Goal: Task Accomplishment & Management: Use online tool/utility

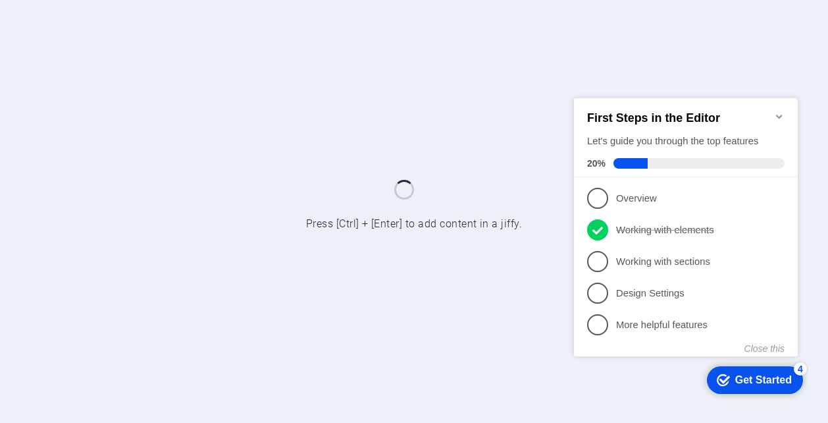
click at [779, 114] on icon "Minimize checklist" at bounding box center [779, 116] width 6 height 4
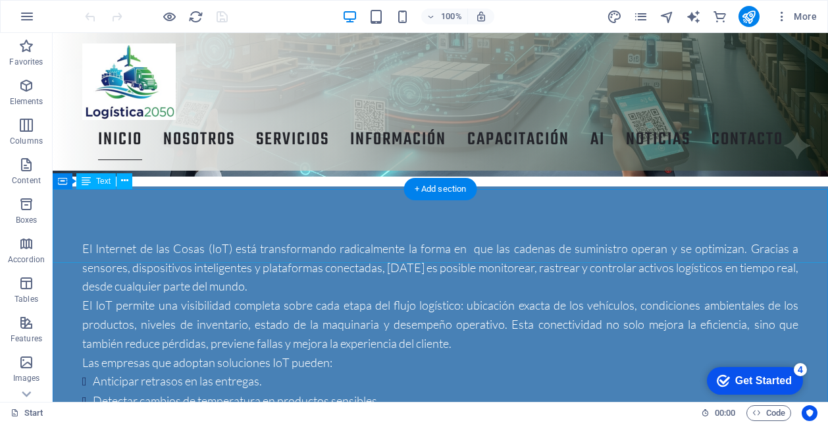
scroll to position [2457, 0]
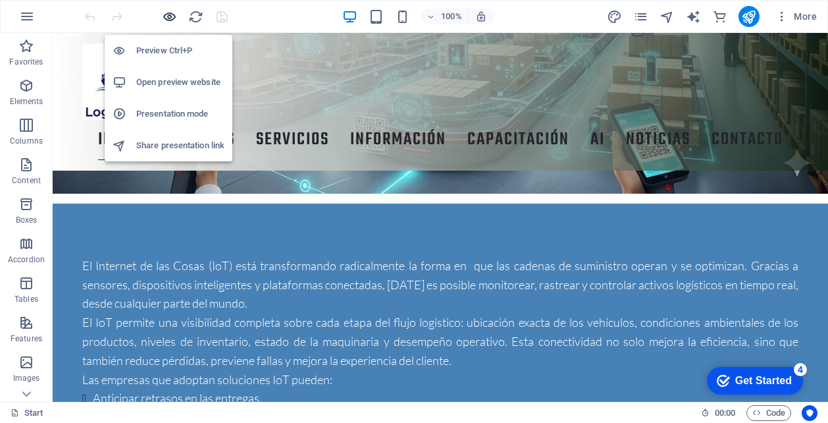
click at [164, 19] on icon "button" at bounding box center [169, 16] width 15 height 15
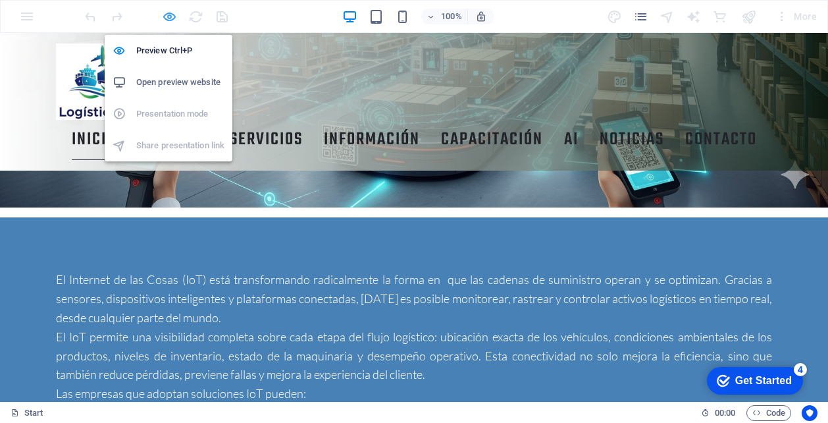
click at [174, 12] on icon "button" at bounding box center [169, 16] width 15 height 15
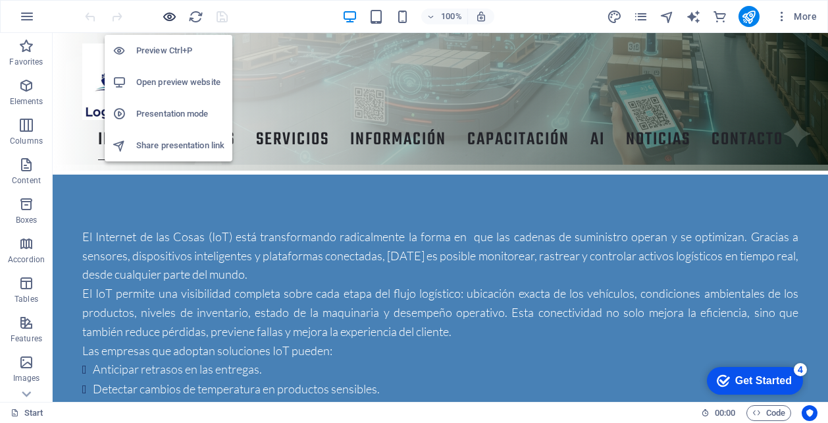
scroll to position [2457, 0]
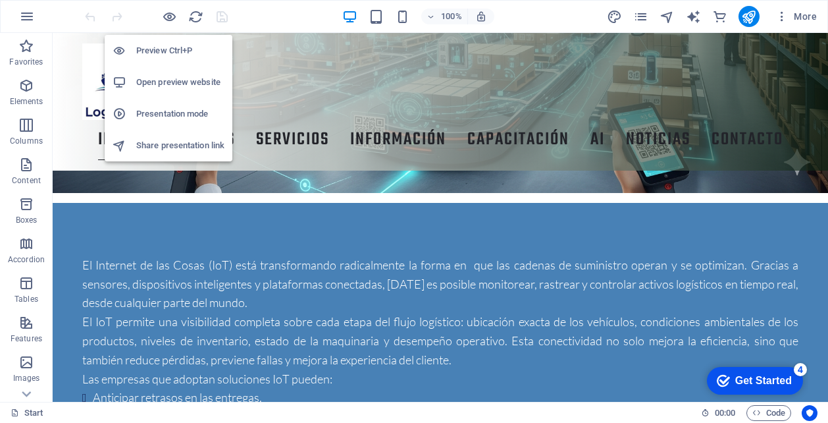
click at [171, 118] on h6 "Presentation mode" at bounding box center [180, 114] width 88 height 16
click at [174, 78] on h6 "Open preview website" at bounding box center [180, 82] width 88 height 16
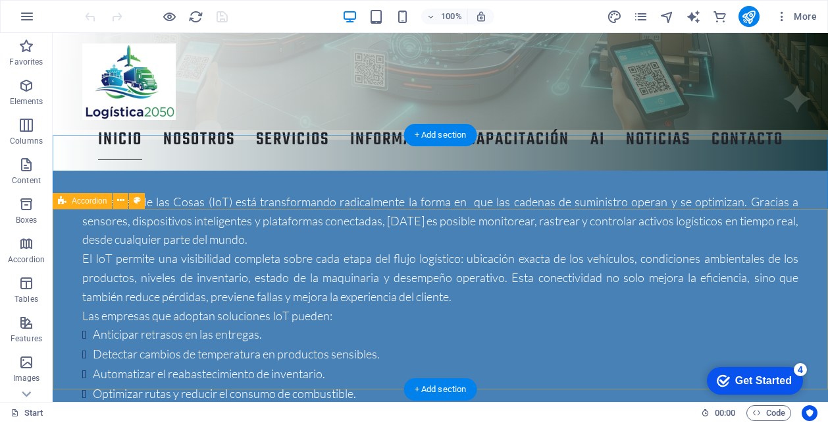
scroll to position [2526, 0]
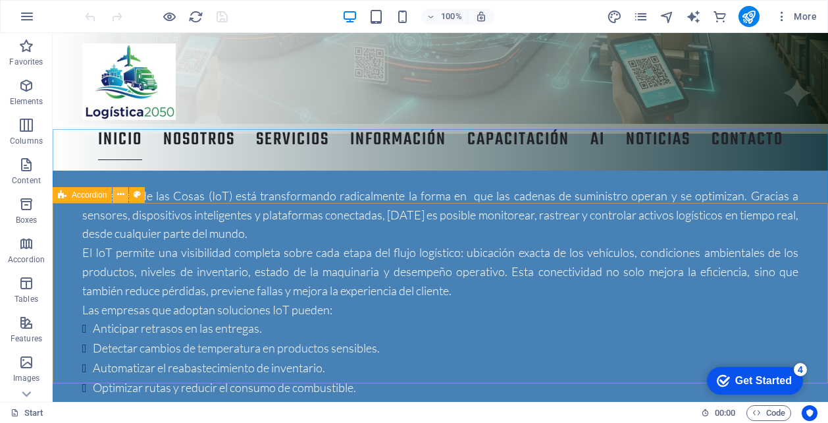
click at [119, 196] on icon at bounding box center [120, 195] width 7 height 14
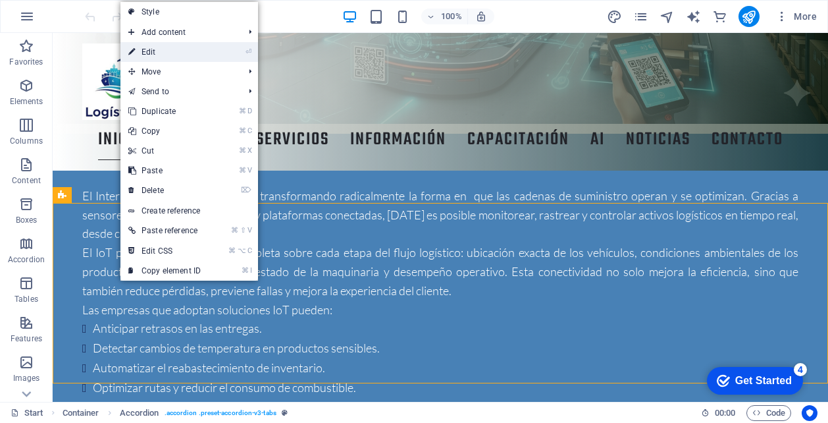
drag, startPoint x: 168, startPoint y: 52, endPoint x: 192, endPoint y: 265, distance: 214.6
click at [168, 52] on link "⏎ Edit" at bounding box center [164, 52] width 88 height 20
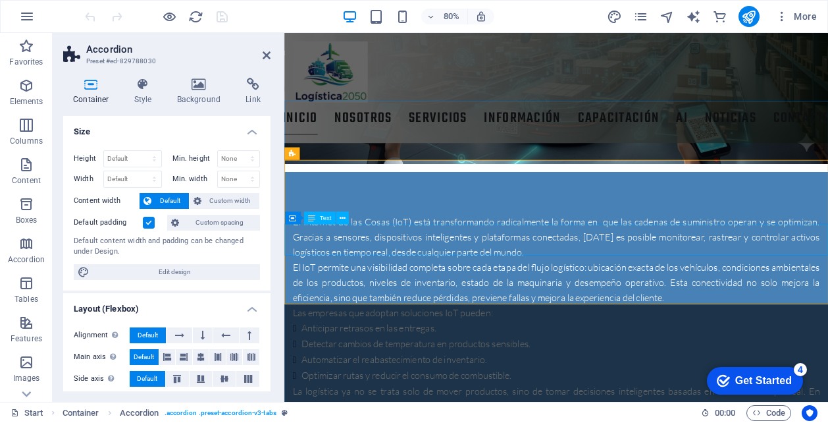
scroll to position [2547, 0]
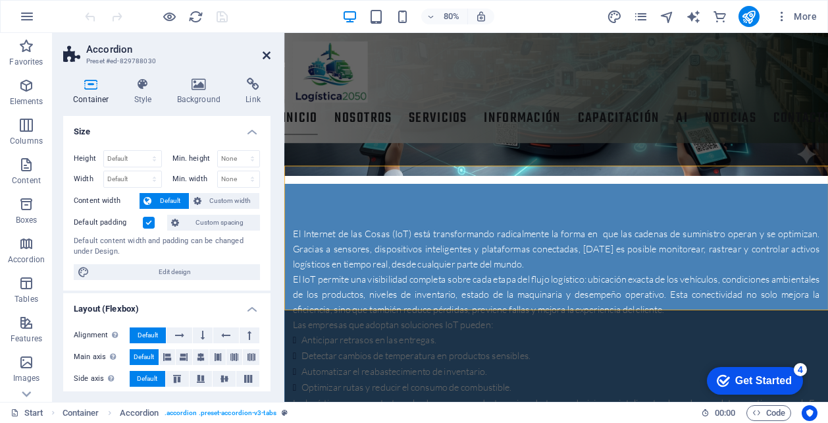
click at [265, 50] on icon at bounding box center [267, 55] width 8 height 11
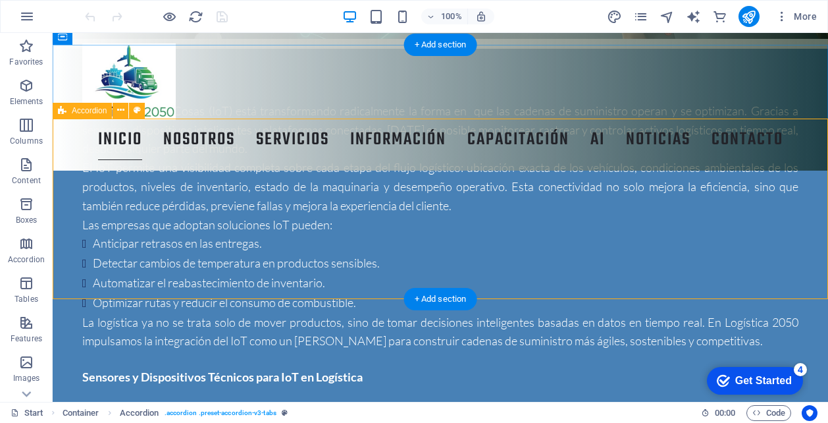
scroll to position [2612, 0]
click at [432, 296] on div "+ Add section" at bounding box center [440, 297] width 73 height 22
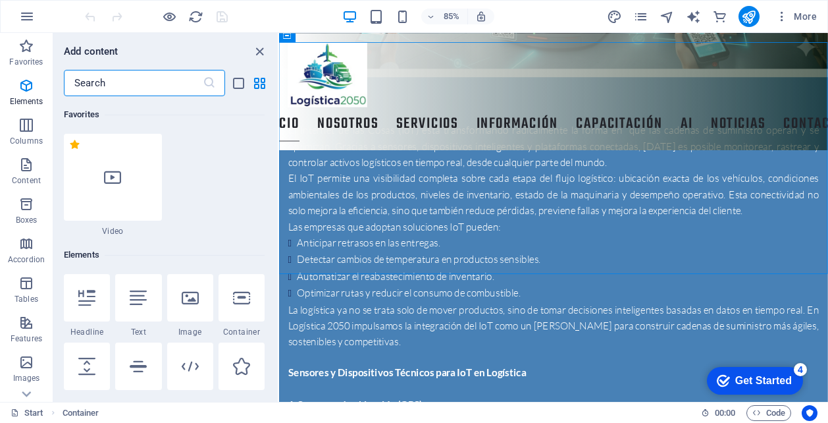
scroll to position [76, 0]
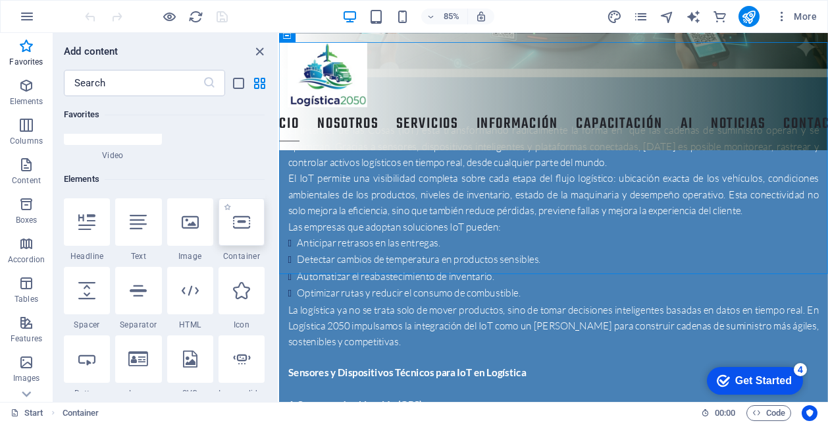
click at [239, 227] on icon at bounding box center [241, 221] width 17 height 17
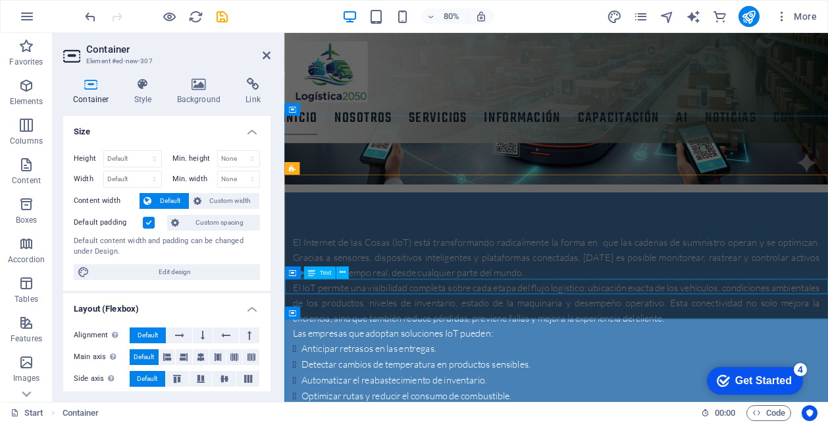
scroll to position [2535, 0]
click at [338, 169] on icon at bounding box center [339, 168] width 6 height 11
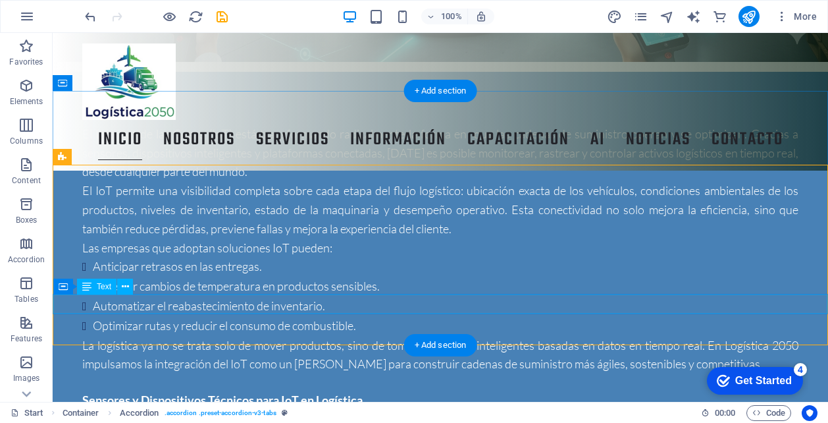
scroll to position [2541, 0]
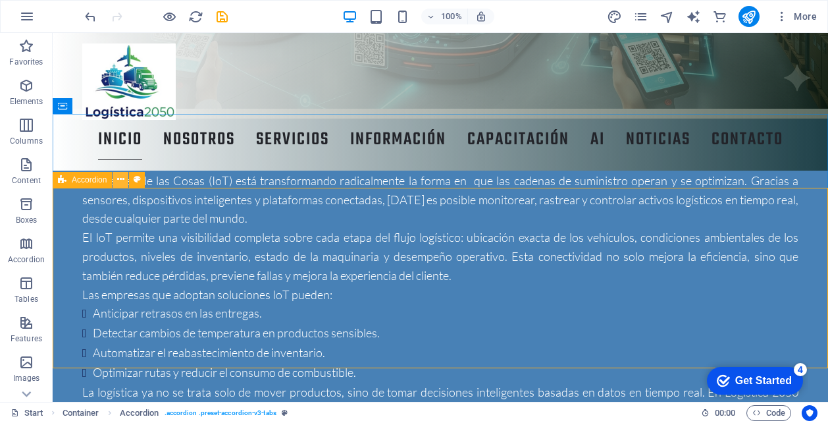
click at [117, 182] on icon at bounding box center [120, 179] width 7 height 14
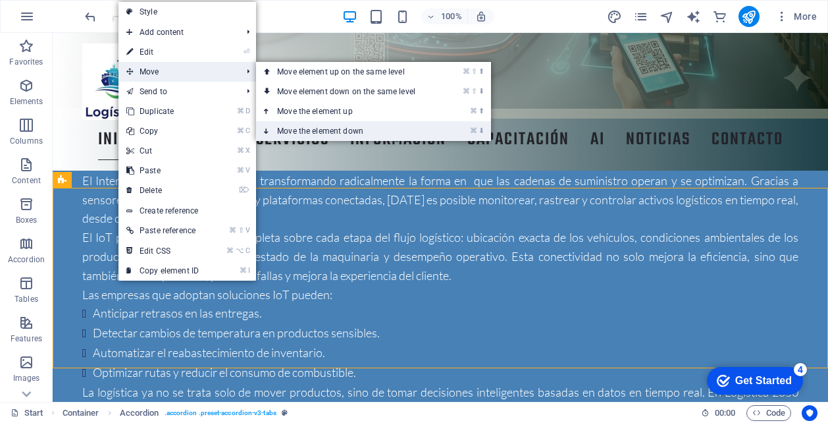
click at [300, 130] on link "⌘ ⬇ Move the element down" at bounding box center [349, 131] width 186 height 20
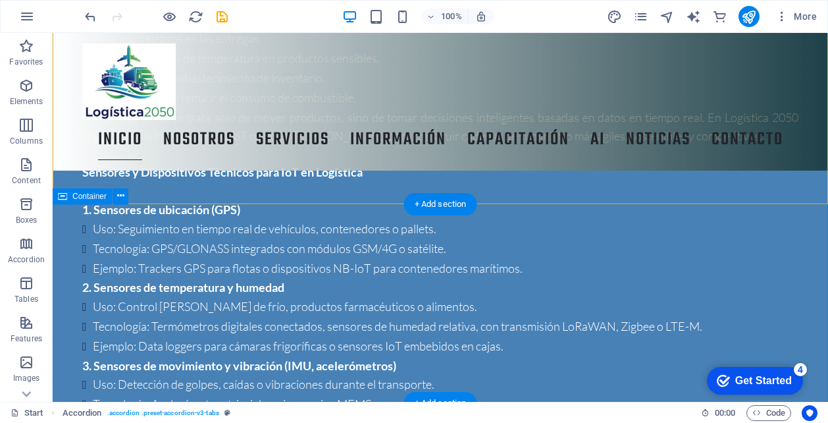
scroll to position [2816, 0]
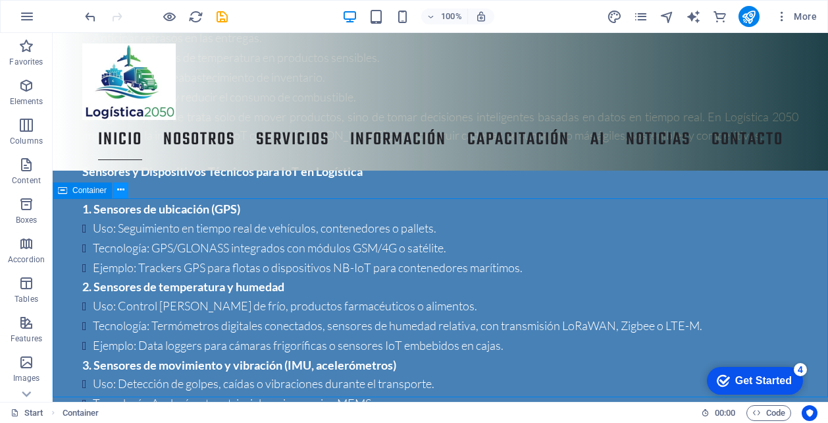
click at [121, 192] on icon at bounding box center [120, 190] width 7 height 14
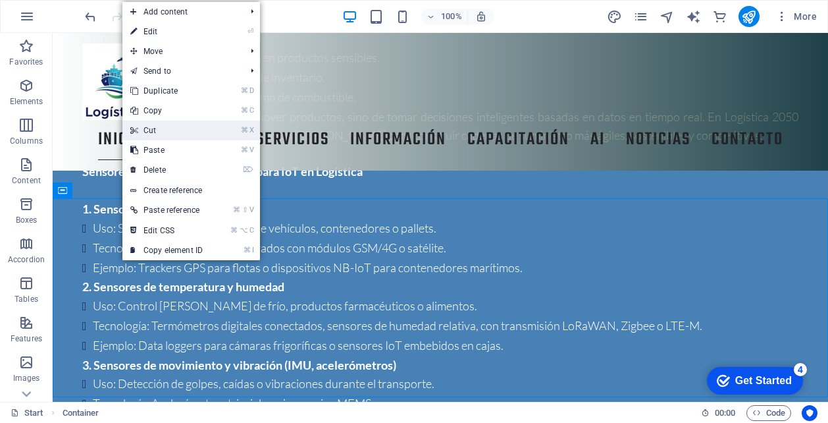
click at [156, 127] on link "⌘ X Cut" at bounding box center [166, 130] width 88 height 20
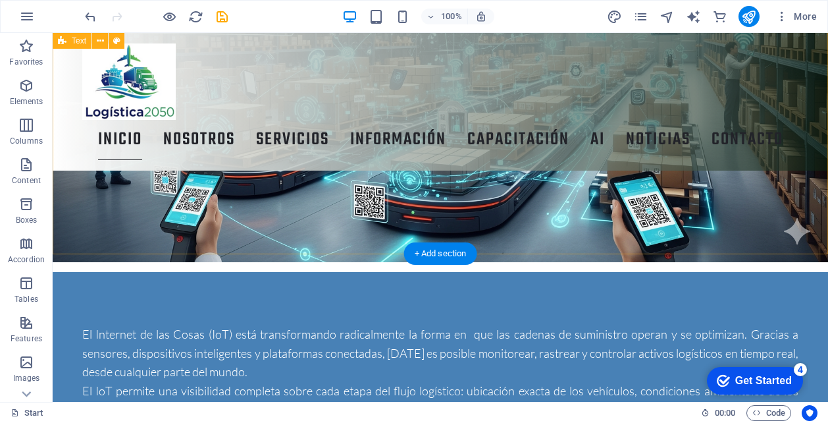
scroll to position [2387, 0]
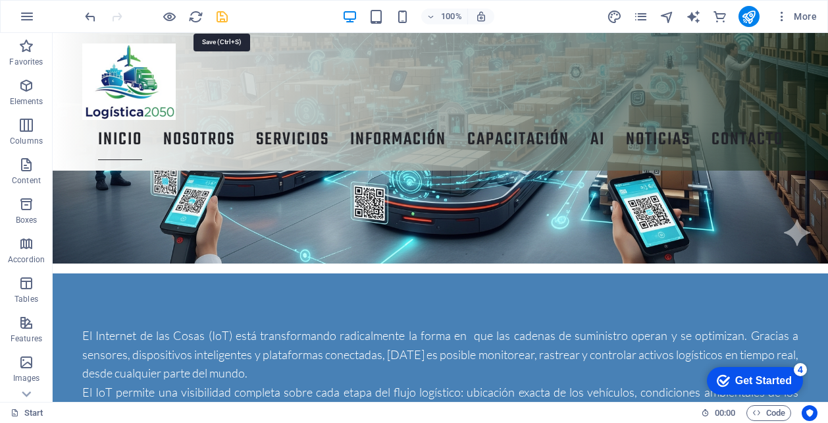
click at [223, 14] on icon "save" at bounding box center [222, 16] width 15 height 15
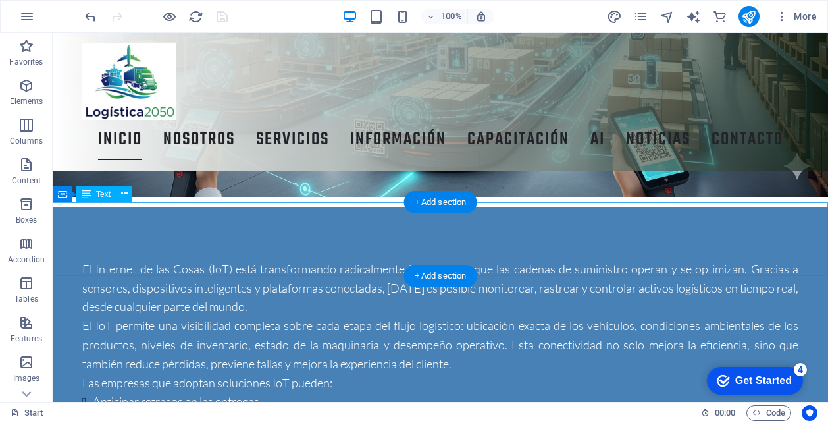
scroll to position [2448, 0]
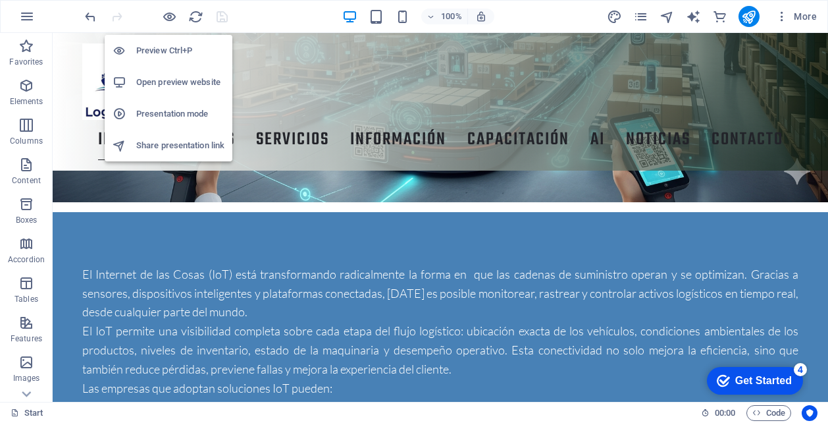
click at [175, 82] on h6 "Open preview website" at bounding box center [180, 82] width 88 height 16
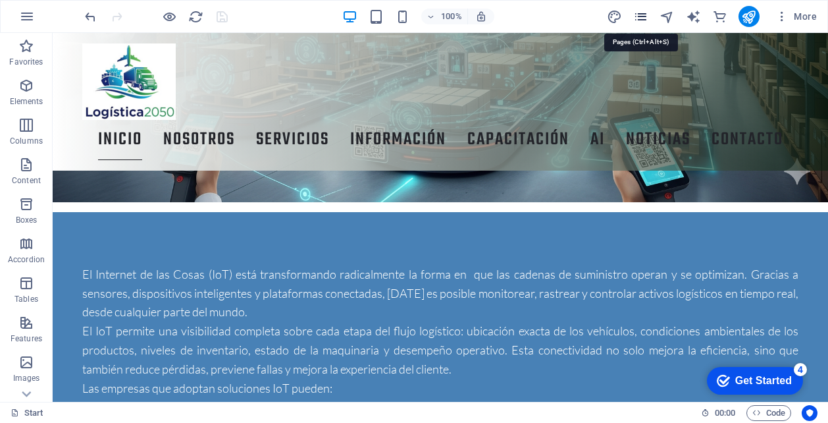
click at [641, 19] on icon "pages" at bounding box center [640, 16] width 15 height 15
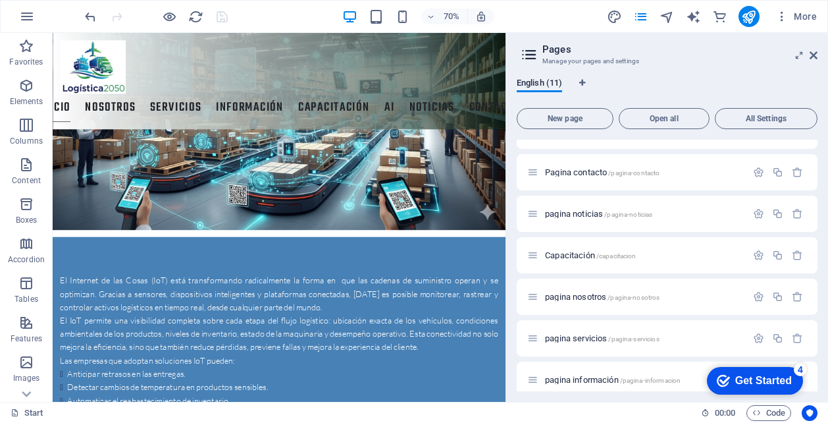
scroll to position [205, 0]
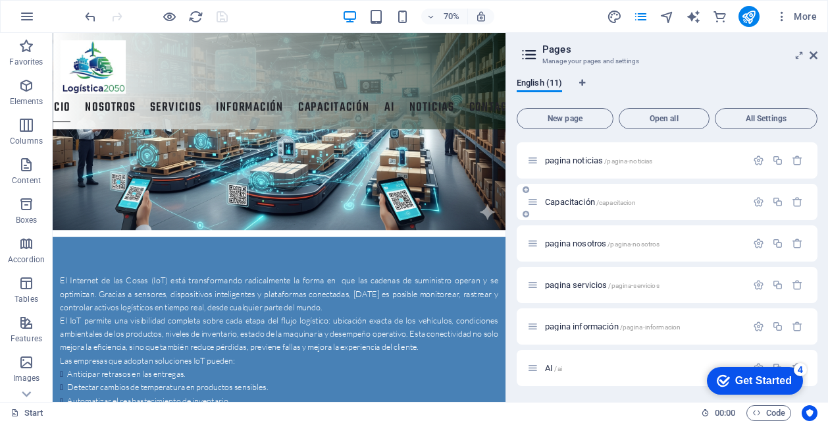
click at [577, 201] on span "Capacitación /capacitacion" at bounding box center [590, 202] width 91 height 10
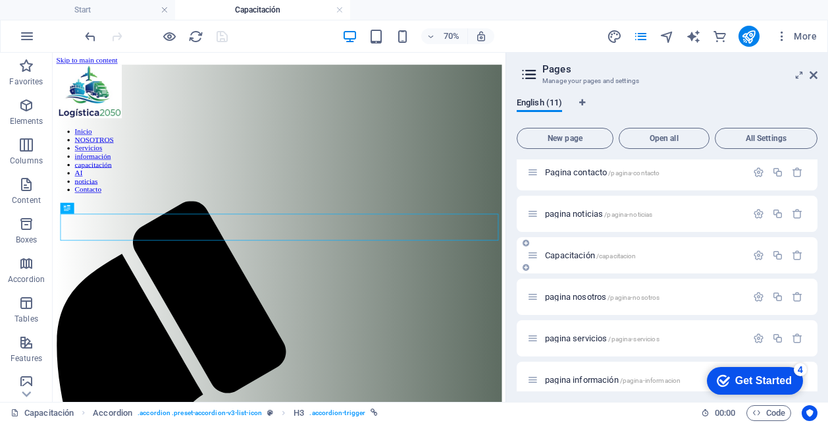
scroll to position [371, 0]
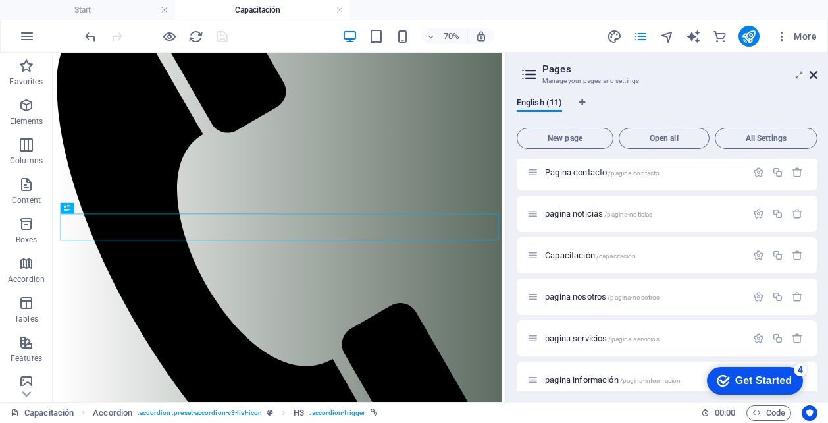
click at [811, 76] on icon at bounding box center [814, 75] width 8 height 11
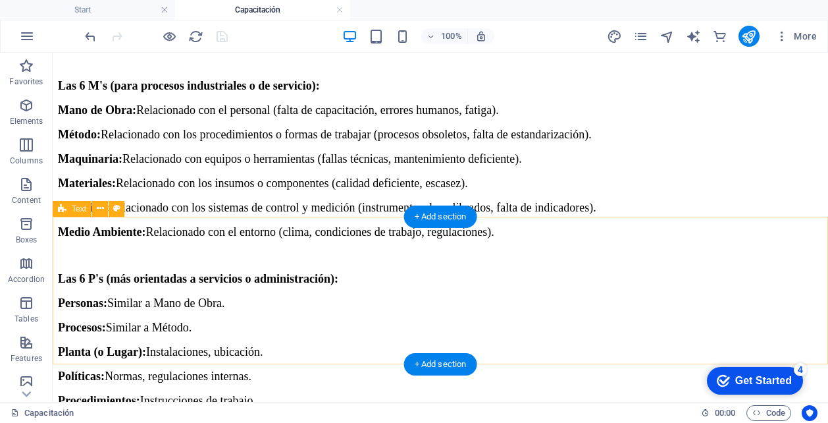
scroll to position [4898, 0]
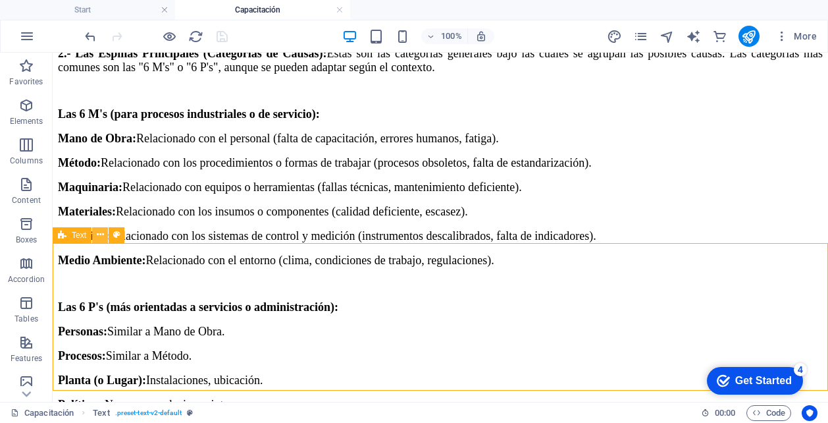
click at [101, 233] on icon at bounding box center [100, 235] width 7 height 14
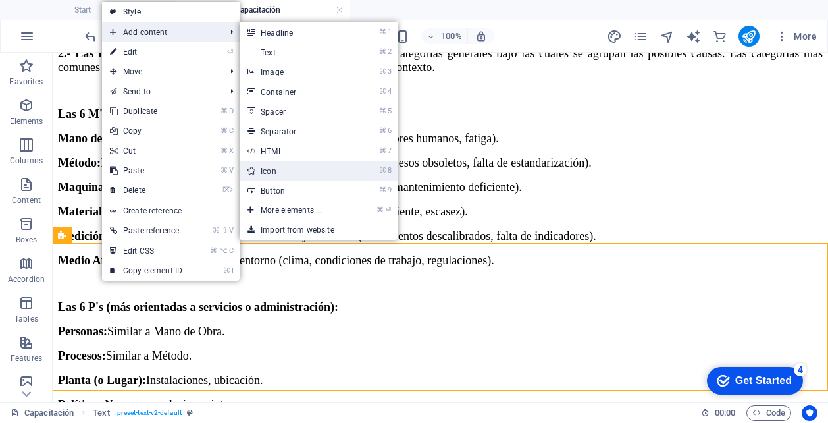
click at [286, 169] on link "⌘ 8 Icon" at bounding box center [294, 171] width 109 height 20
select select "xMidYMid"
select select "px"
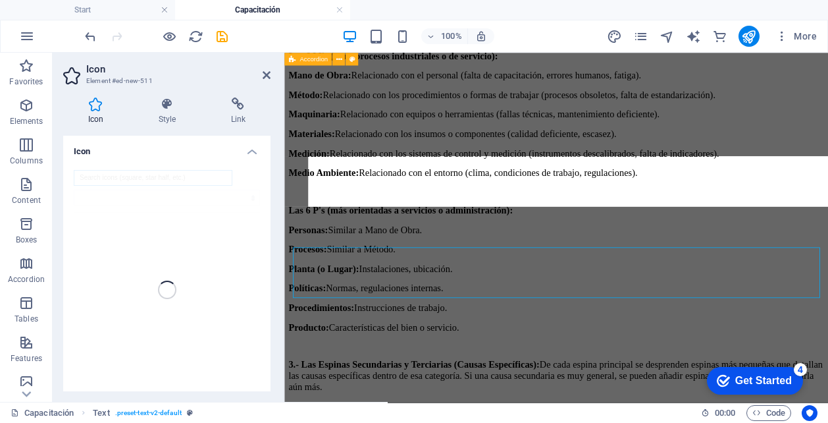
scroll to position [5012, 0]
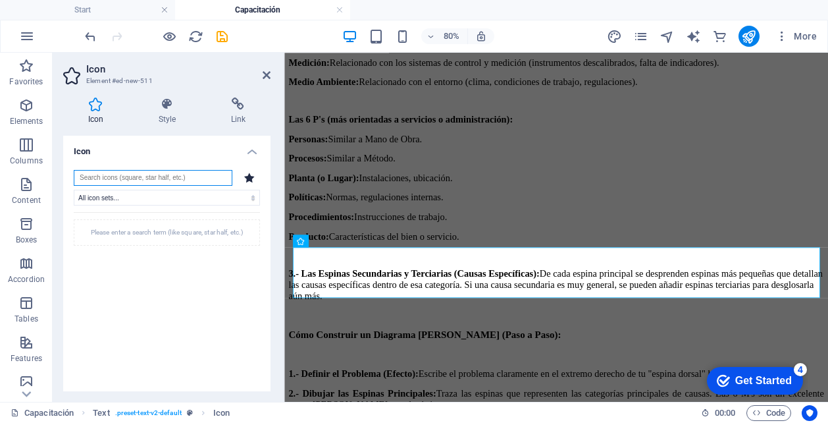
click at [150, 173] on input "search" at bounding box center [153, 178] width 159 height 16
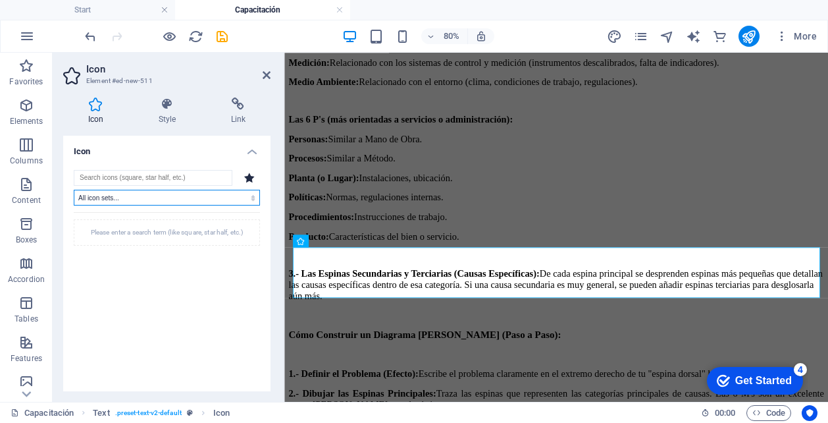
click at [130, 194] on select "All icon sets... IcoFont Ionicons FontAwesome Brands FontAwesome Duotone FontAw…" at bounding box center [167, 198] width 186 height 16
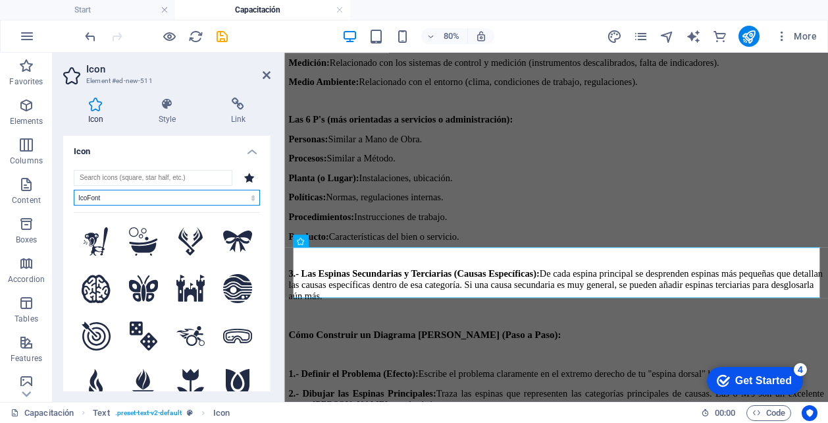
click at [128, 198] on select "All icon sets... IcoFont Ionicons FontAwesome Brands FontAwesome Duotone FontAw…" at bounding box center [167, 198] width 186 height 16
select select "ionicons"
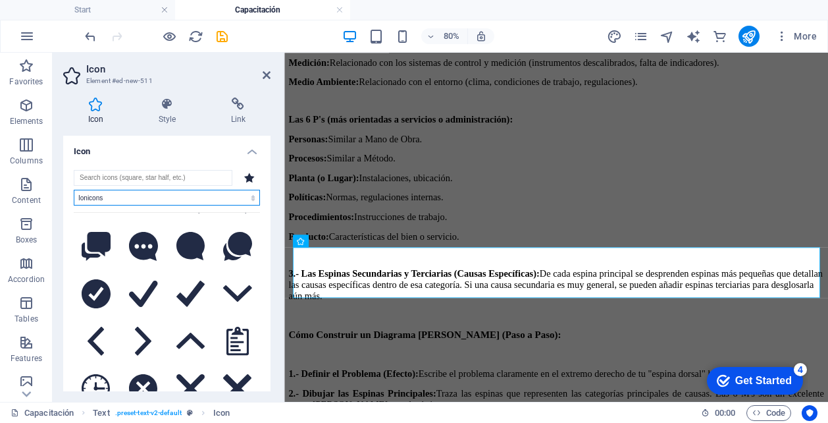
scroll to position [2114, 0]
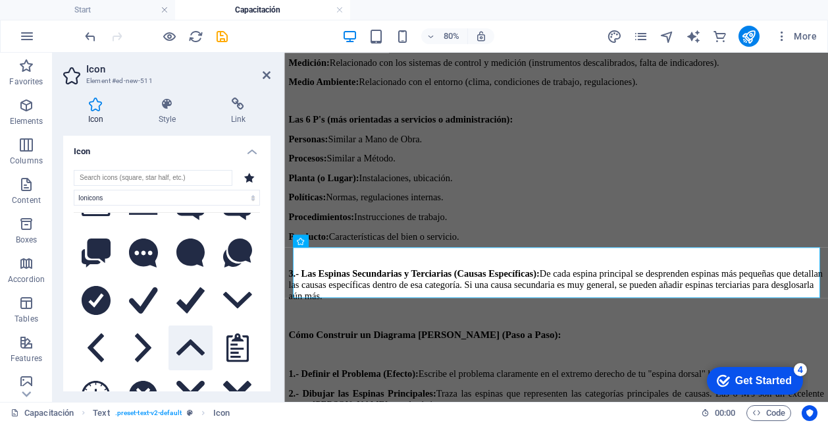
click at [186, 339] on icon at bounding box center [190, 347] width 29 height 16
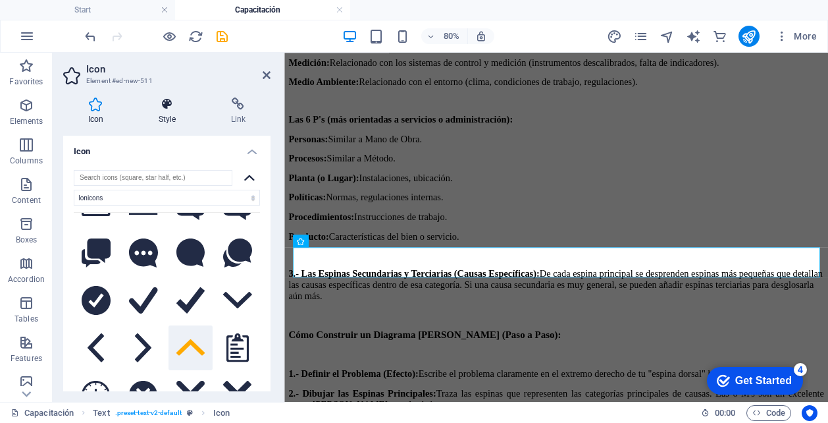
click at [167, 104] on icon at bounding box center [167, 103] width 67 height 13
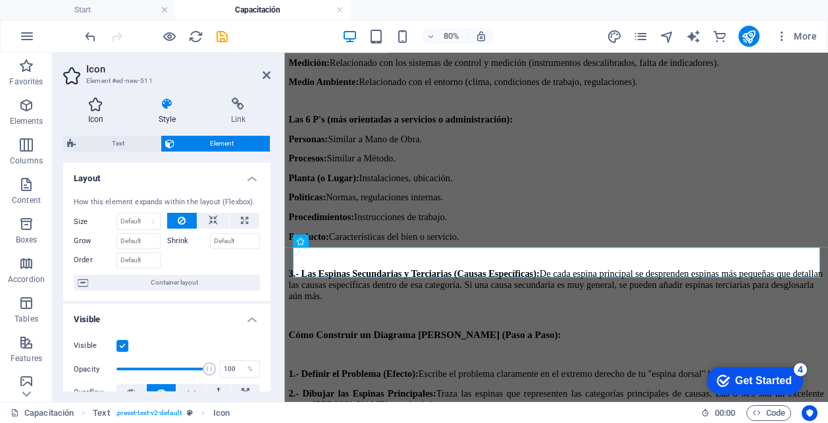
click at [97, 101] on icon at bounding box center [95, 103] width 65 height 13
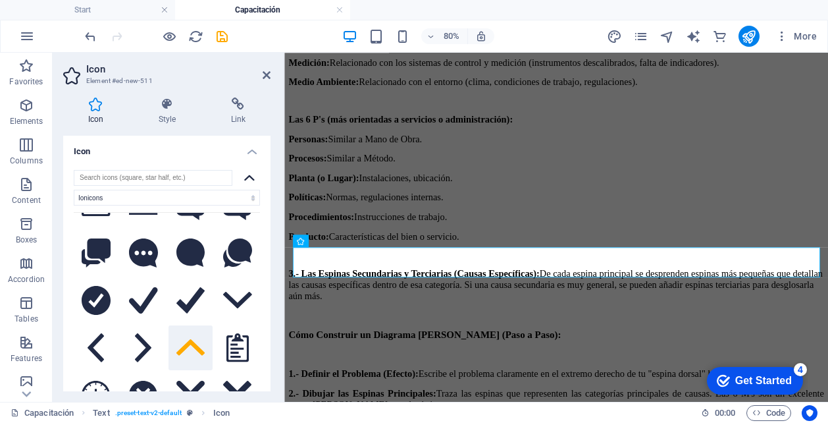
scroll to position [2084, 0]
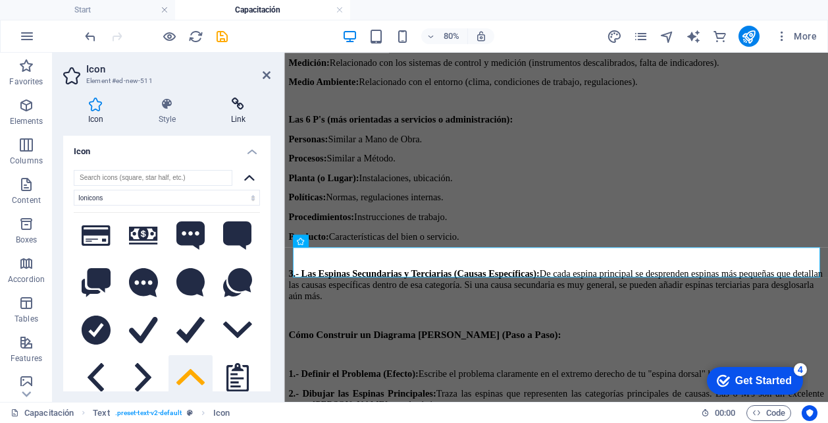
click at [238, 103] on icon at bounding box center [238, 103] width 65 height 13
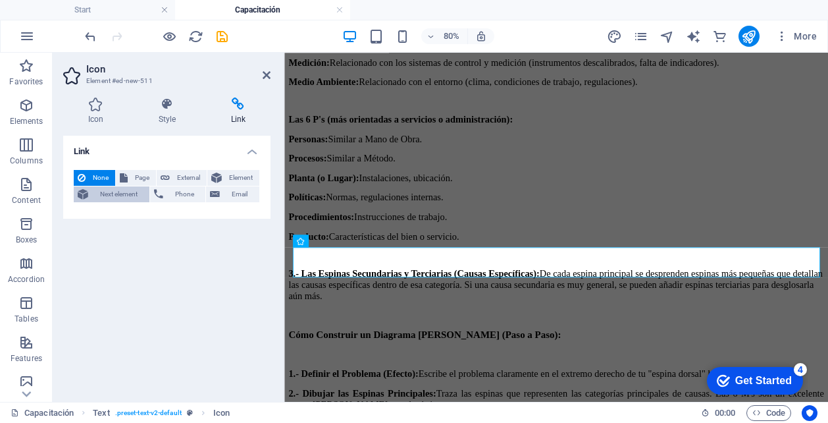
click at [111, 190] on span "Next element" at bounding box center [118, 194] width 53 height 16
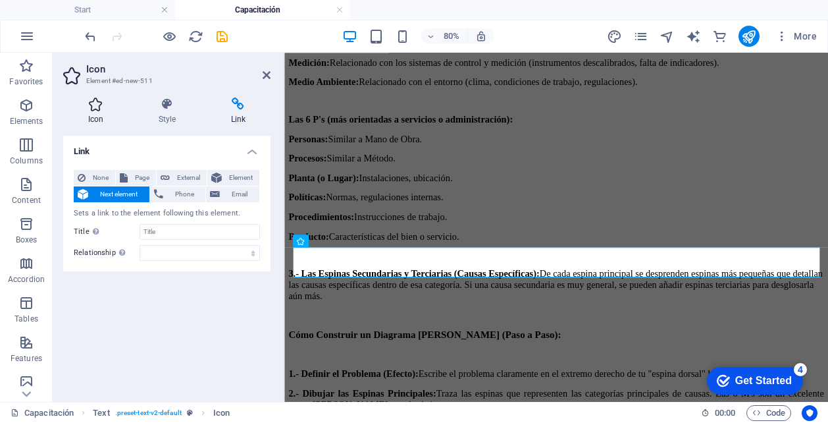
click at [97, 113] on h4 "Icon" at bounding box center [98, 111] width 70 height 28
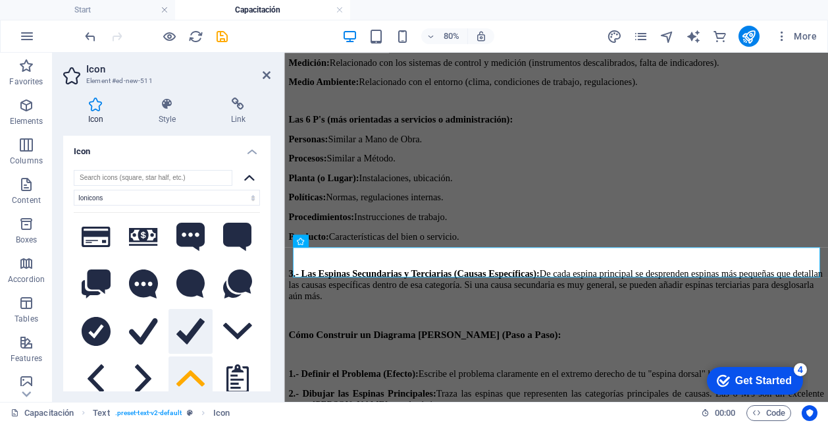
scroll to position [2084, 0]
click at [267, 73] on icon at bounding box center [267, 75] width 8 height 11
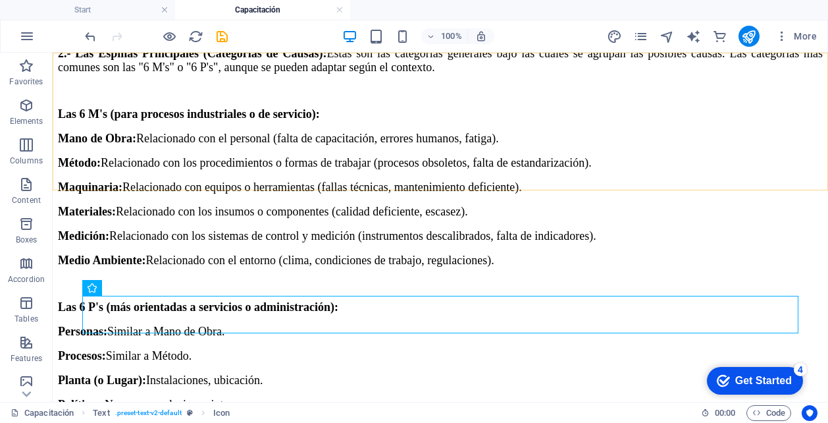
select select "ionicons"
select select "xMidYMid"
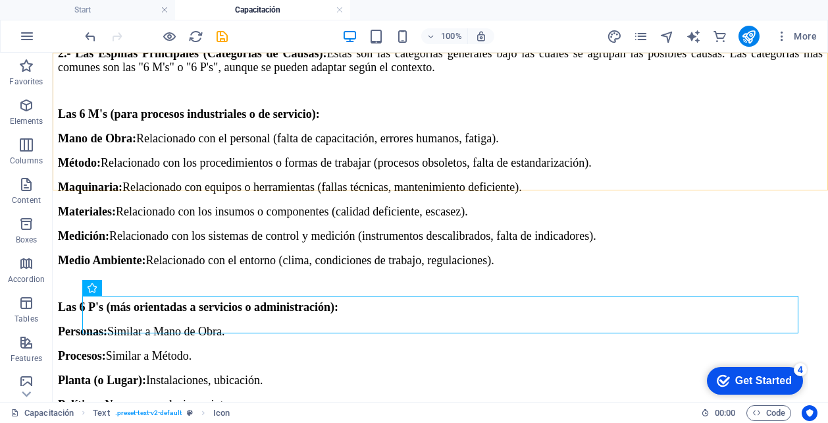
select select "px"
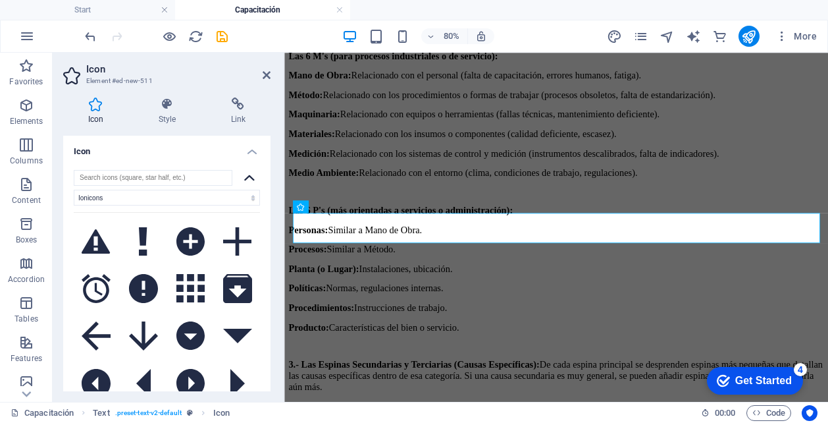
scroll to position [5055, 0]
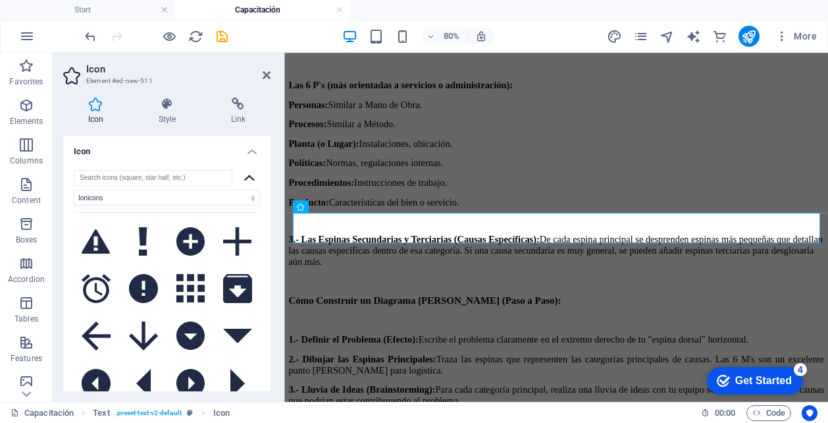
click at [133, 205] on div "All icon sets... IcoFont Ionicons FontAwesome Brands FontAwesome Duotone FontAw…" at bounding box center [167, 290] width 186 height 240
click at [133, 200] on select "All icon sets... IcoFont Ionicons FontAwesome Brands FontAwesome Duotone FontAw…" at bounding box center [167, 198] width 186 height 16
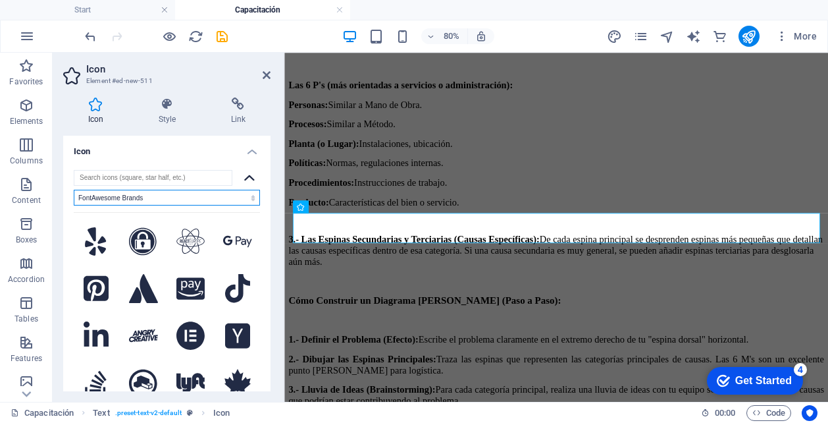
click at [145, 196] on select "All icon sets... IcoFont Ionicons FontAwesome Brands FontAwesome Duotone FontAw…" at bounding box center [167, 198] width 186 height 16
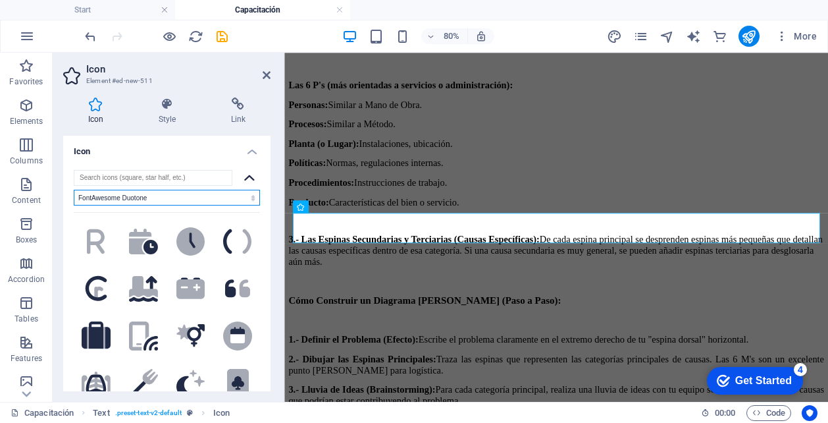
click at [153, 195] on select "All icon sets... IcoFont Ionicons FontAwesome Brands FontAwesome Duotone FontAw…" at bounding box center [167, 198] width 186 height 16
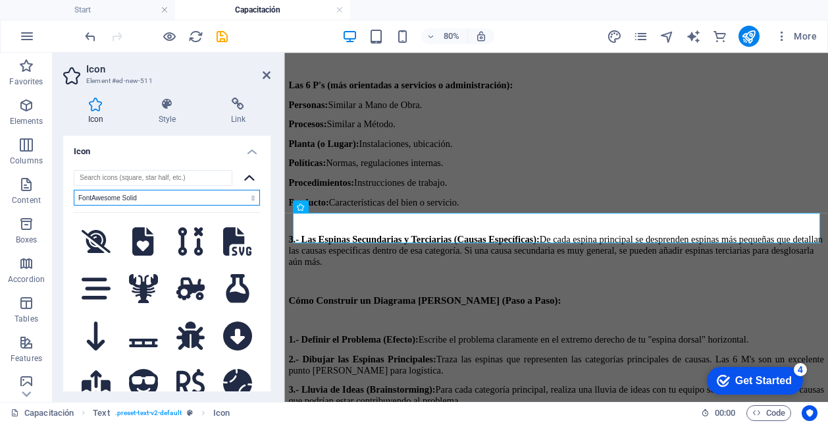
click at [155, 196] on select "All icon sets... IcoFont Ionicons FontAwesome Brands FontAwesome Duotone FontAw…" at bounding box center [167, 198] width 186 height 16
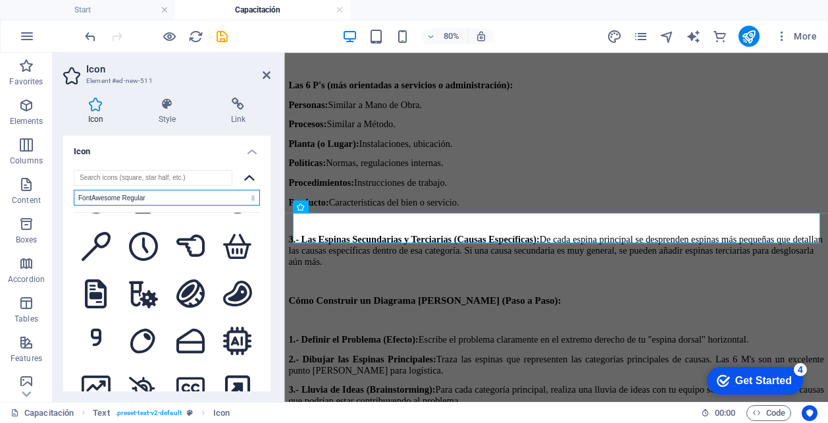
scroll to position [471, 0]
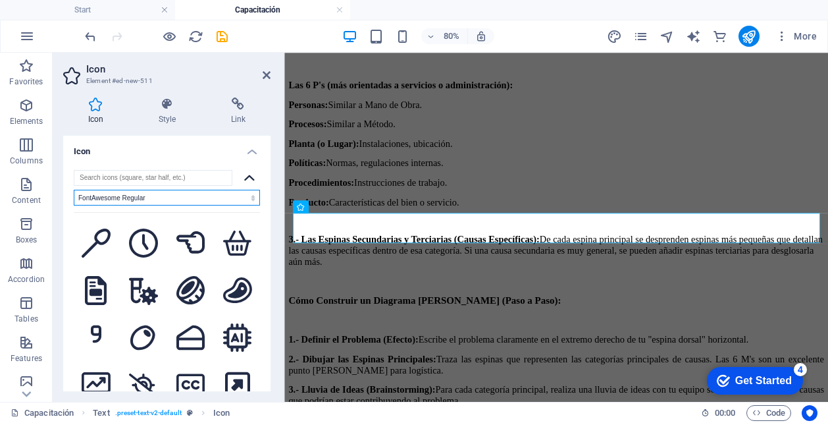
click at [163, 199] on select "All icon sets... IcoFont Ionicons FontAwesome Brands FontAwesome Duotone FontAw…" at bounding box center [167, 198] width 186 height 16
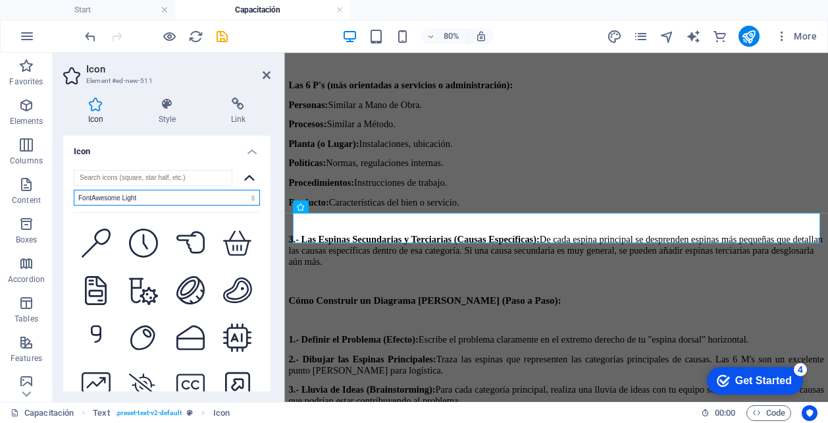
click at [173, 195] on select "All icon sets... IcoFont Ionicons FontAwesome Brands FontAwesome Duotone FontAw…" at bounding box center [167, 198] width 186 height 16
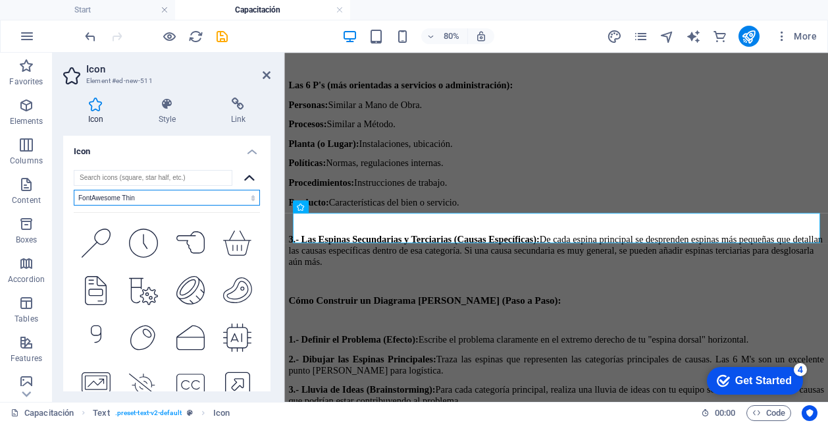
click at [163, 194] on select "All icon sets... IcoFont Ionicons FontAwesome Brands FontAwesome Duotone FontAw…" at bounding box center [167, 198] width 186 height 16
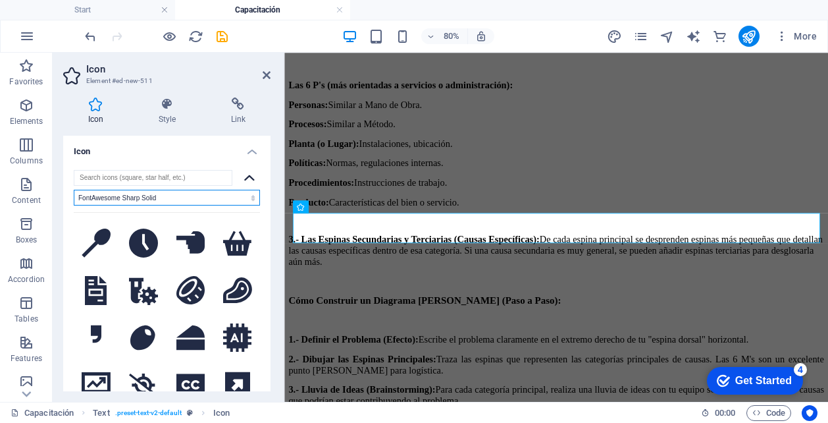
click at [160, 201] on select "All icon sets... IcoFont Ionicons FontAwesome Brands FontAwesome Duotone FontAw…" at bounding box center [167, 198] width 186 height 16
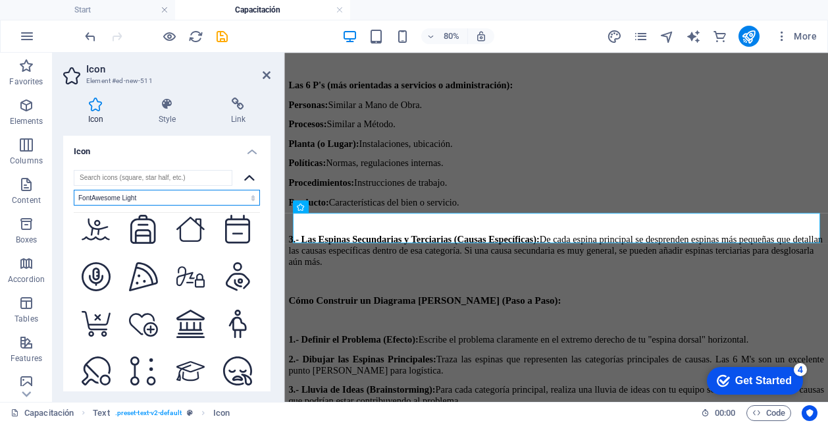
scroll to position [3717, 0]
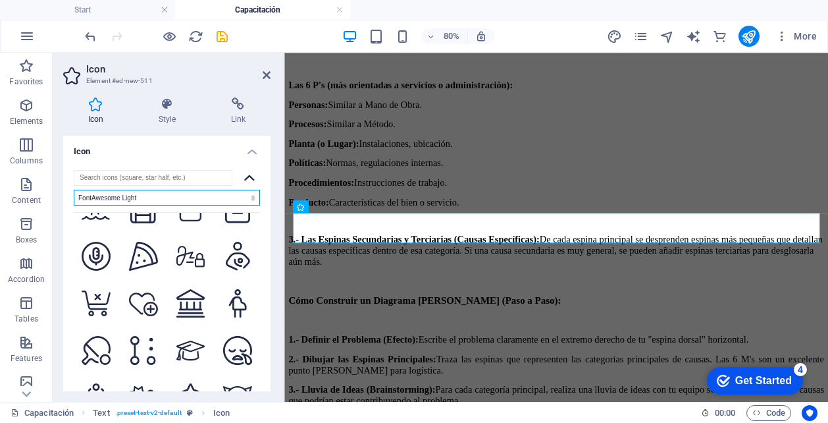
click at [203, 194] on select "All icon sets... IcoFont Ionicons FontAwesome Brands FontAwesome Duotone FontAw…" at bounding box center [167, 198] width 186 height 16
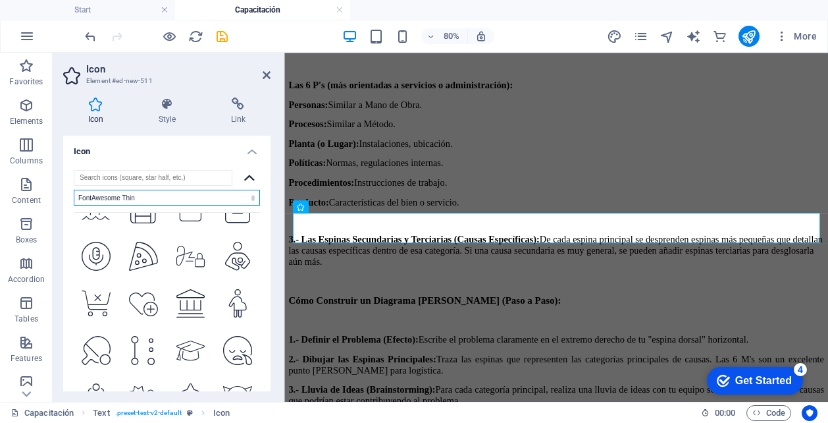
click at [182, 196] on select "All icon sets... IcoFont Ionicons FontAwesome Brands FontAwesome Duotone FontAw…" at bounding box center [167, 198] width 186 height 16
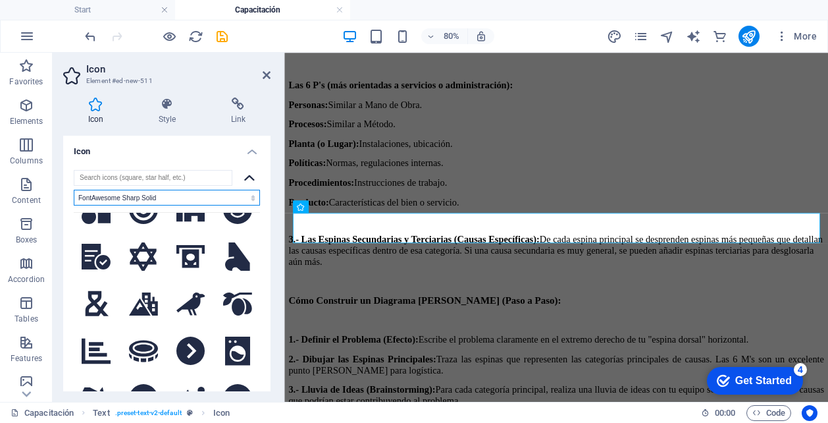
scroll to position [4519, 0]
click at [178, 194] on select "All icon sets... IcoFont Ionicons FontAwesome Brands FontAwesome Duotone FontAw…" at bounding box center [167, 198] width 186 height 16
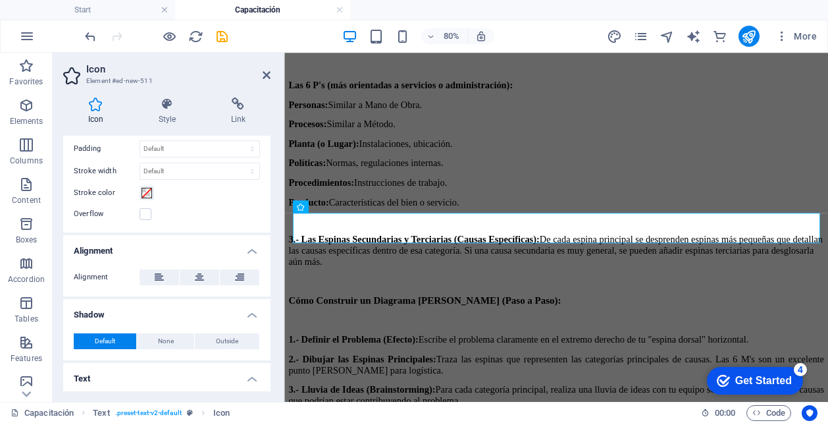
scroll to position [402, 0]
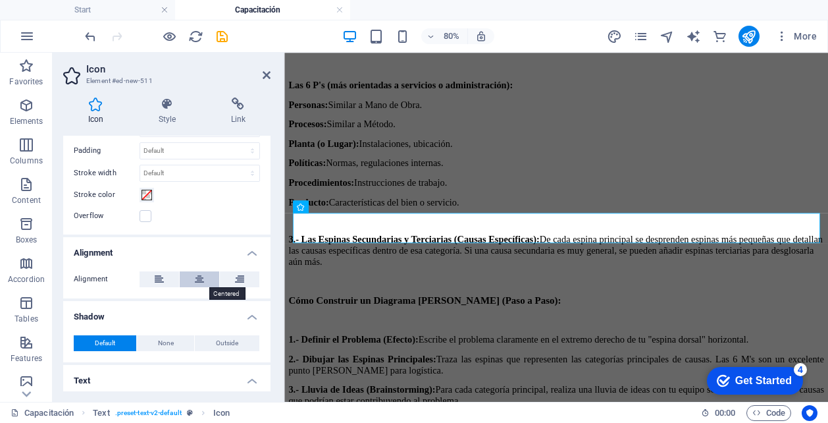
click at [198, 279] on icon at bounding box center [199, 279] width 9 height 16
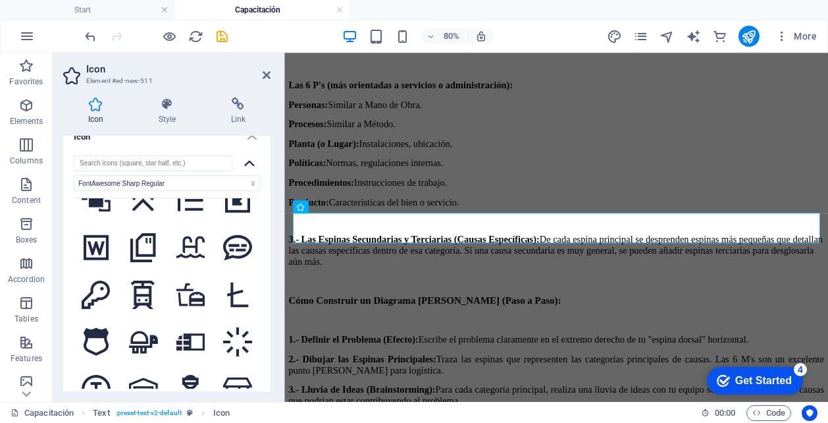
scroll to position [0, 0]
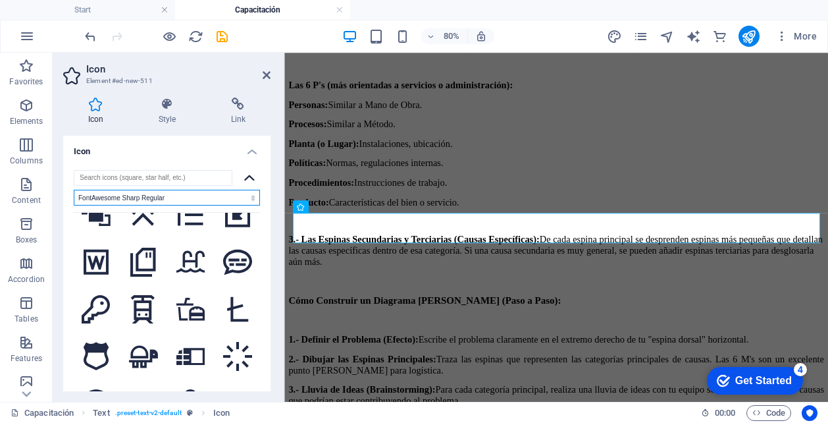
click at [167, 199] on select "All icon sets... IcoFont Ionicons FontAwesome Brands FontAwesome Duotone FontAw…" at bounding box center [167, 198] width 186 height 16
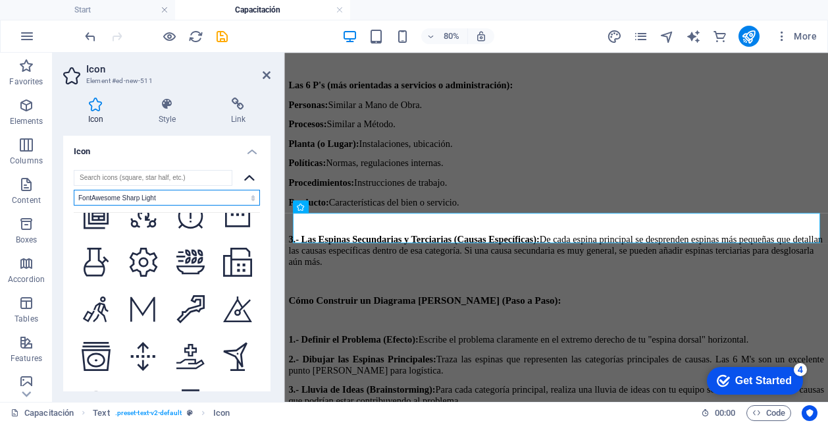
click at [151, 194] on select "All icon sets... IcoFont Ionicons FontAwesome Brands FontAwesome Duotone FontAw…" at bounding box center [167, 198] width 186 height 16
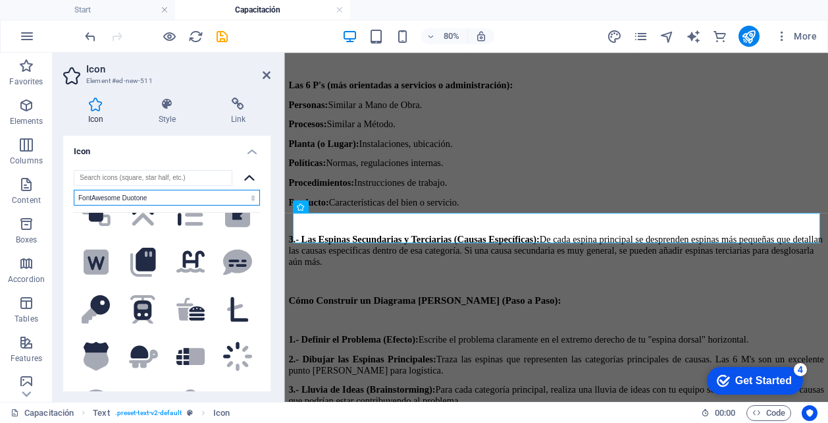
scroll to position [26, 0]
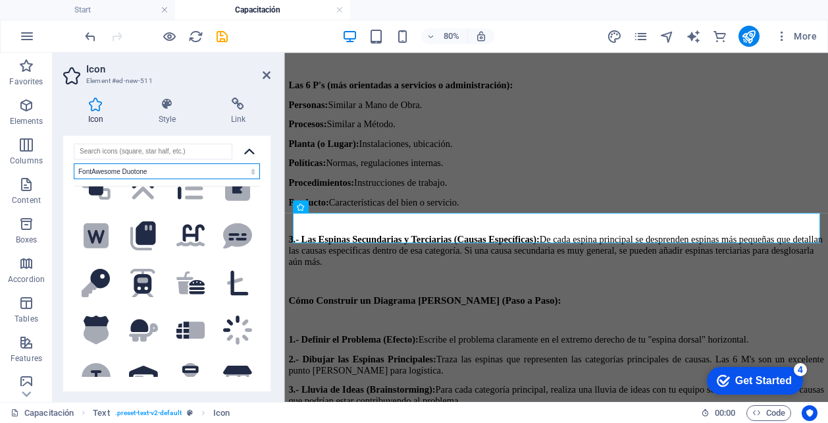
click at [161, 168] on select "All icon sets... IcoFont Ionicons FontAwesome Brands FontAwesome Duotone FontAw…" at bounding box center [167, 171] width 186 height 16
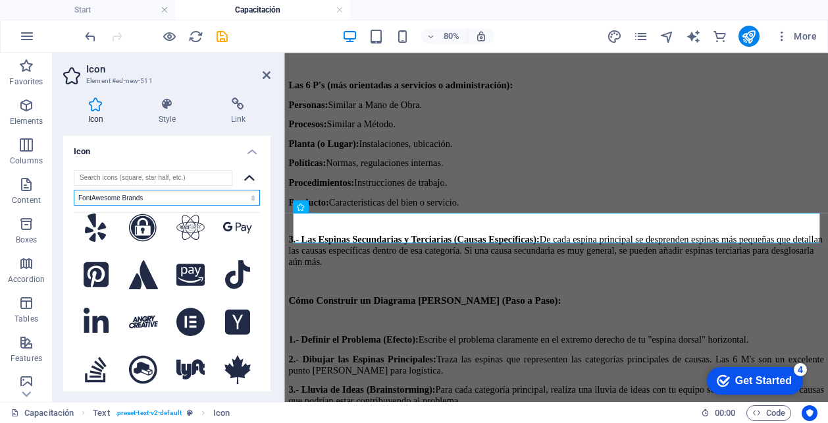
scroll to position [0, 0]
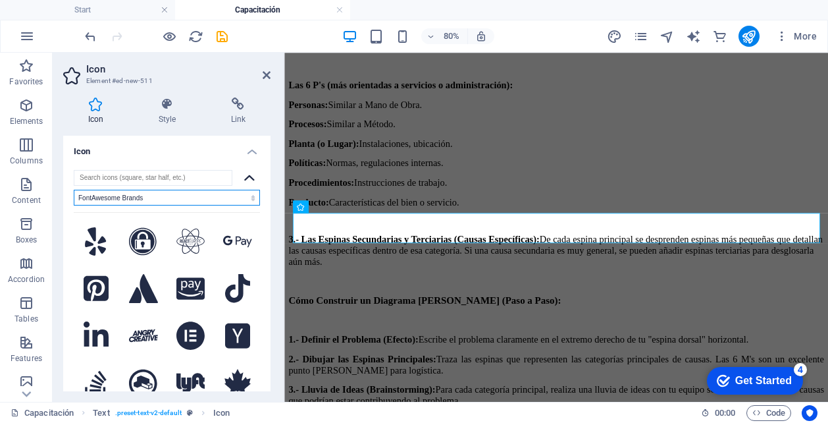
click at [158, 196] on select "All icon sets... IcoFont Ionicons FontAwesome Brands FontAwesome Duotone FontAw…" at bounding box center [167, 198] width 186 height 16
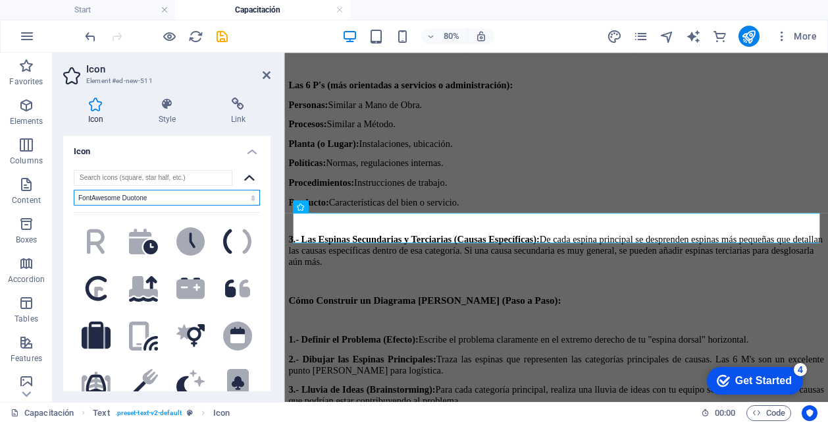
click at [163, 198] on select "All icon sets... IcoFont Ionicons FontAwesome Brands FontAwesome Duotone FontAw…" at bounding box center [167, 198] width 186 height 16
select select "font-awesome-solid"
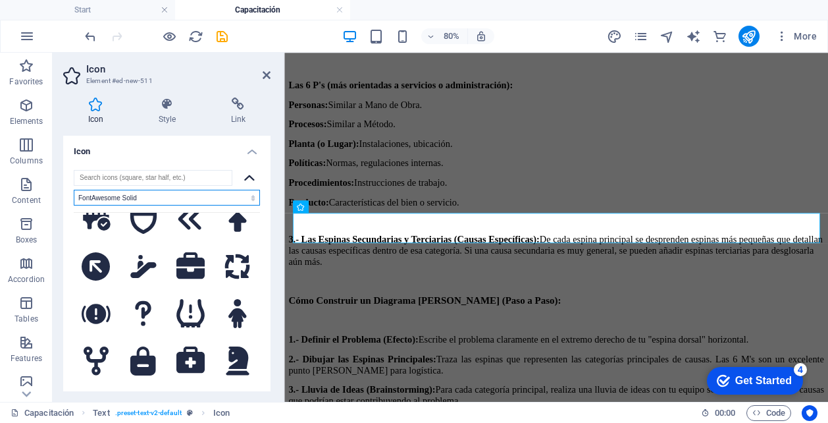
scroll to position [370, 0]
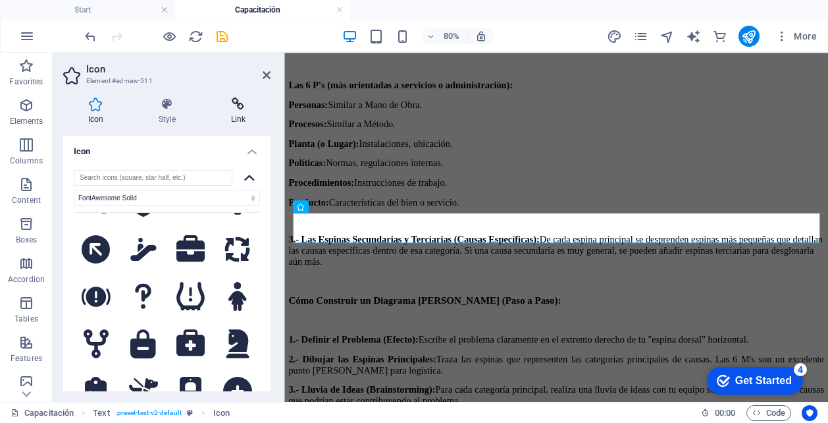
click at [232, 108] on icon at bounding box center [238, 103] width 65 height 13
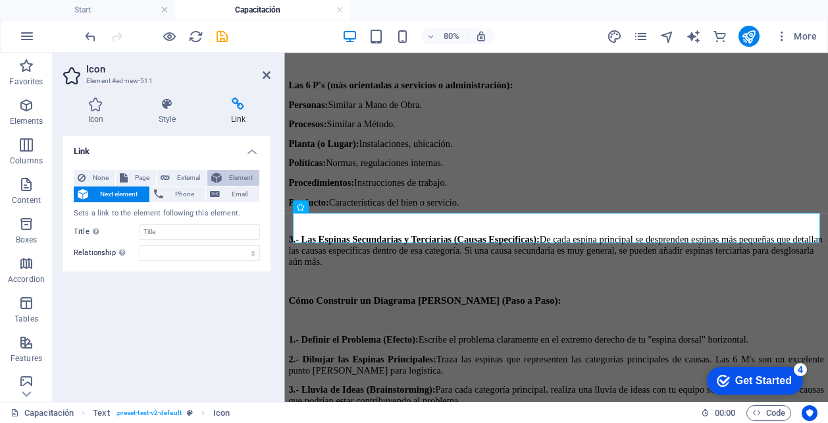
click at [235, 175] on span "Element" at bounding box center [241, 178] width 30 height 16
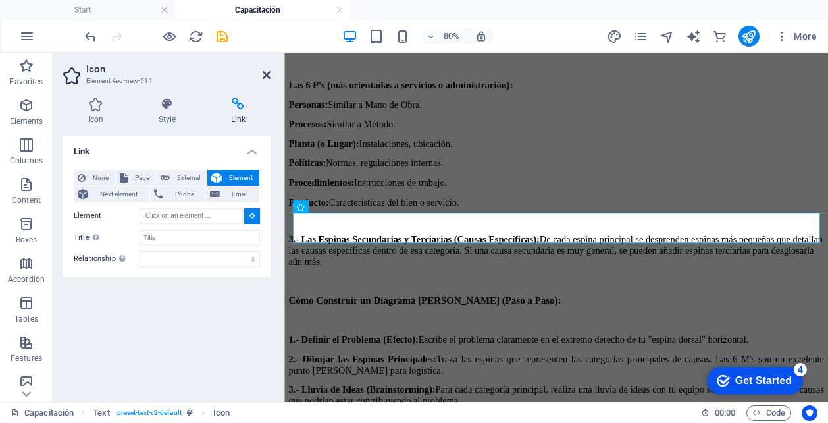
click at [265, 73] on icon at bounding box center [267, 75] width 8 height 11
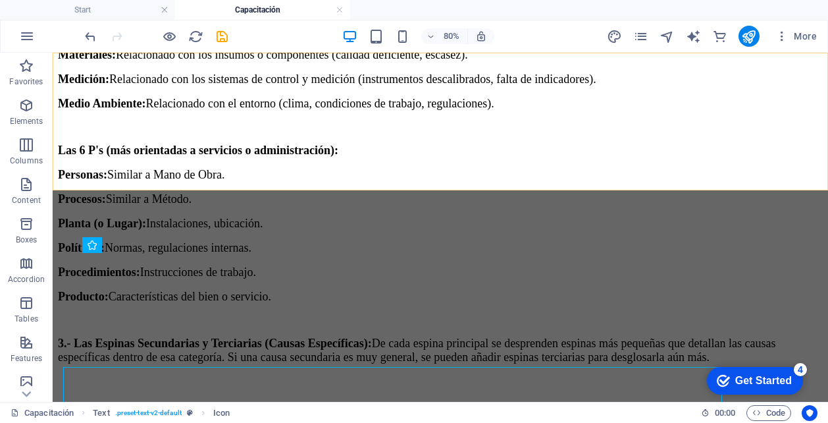
scroll to position [4941, 0]
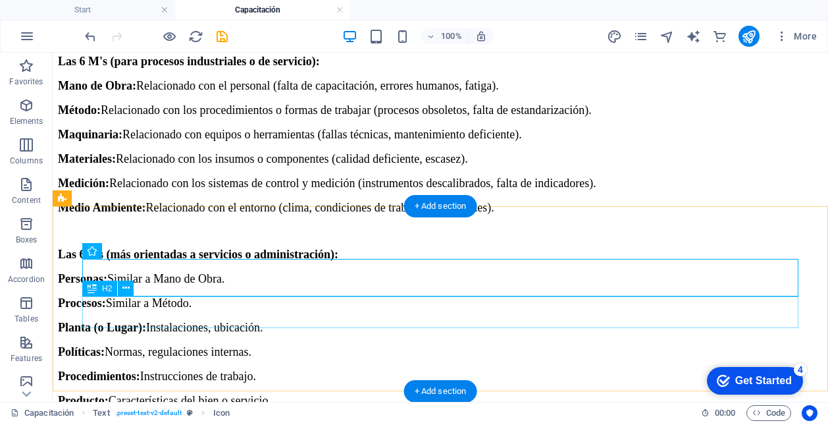
scroll to position [4954, 0]
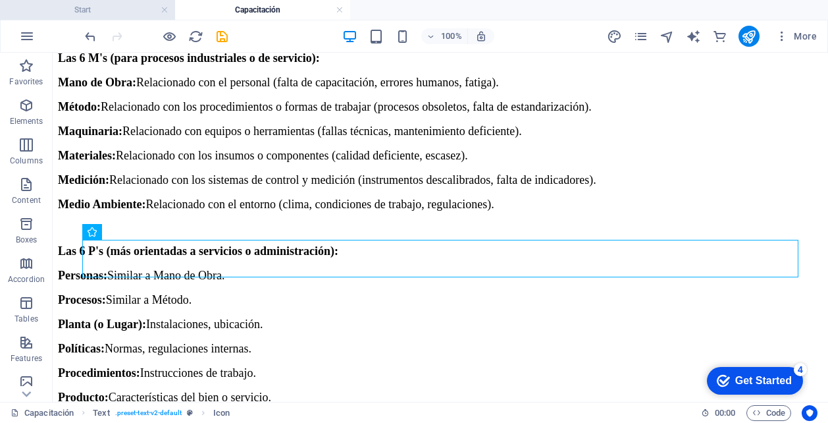
click at [115, 5] on h4 "Start" at bounding box center [87, 10] width 175 height 14
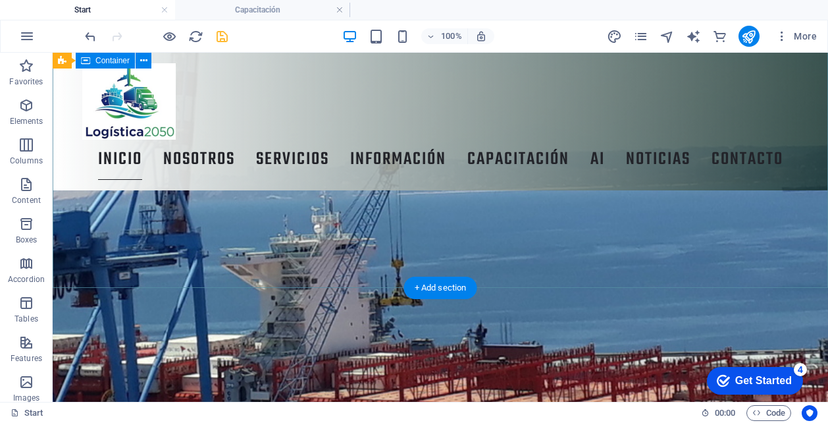
scroll to position [2073, 0]
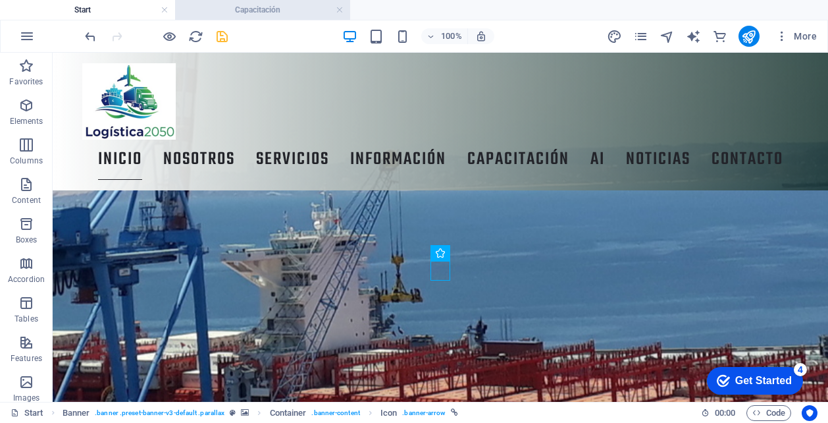
click at [288, 13] on h4 "Capacitación" at bounding box center [262, 10] width 175 height 14
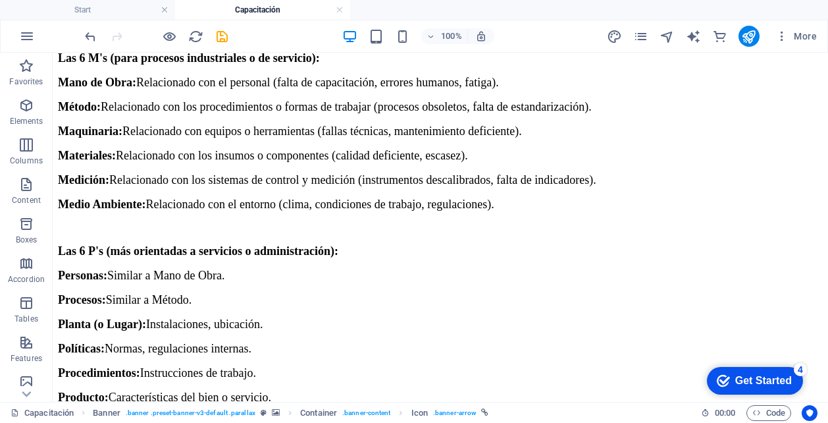
scroll to position [0, 0]
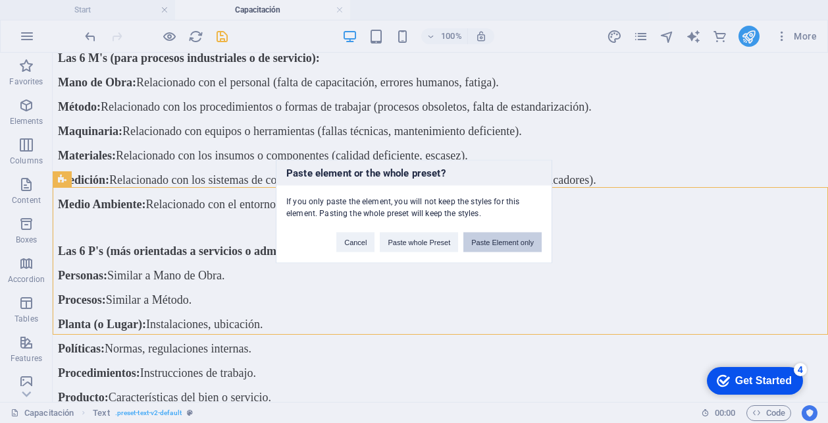
click at [500, 244] on button "Paste Element only" at bounding box center [502, 242] width 78 height 20
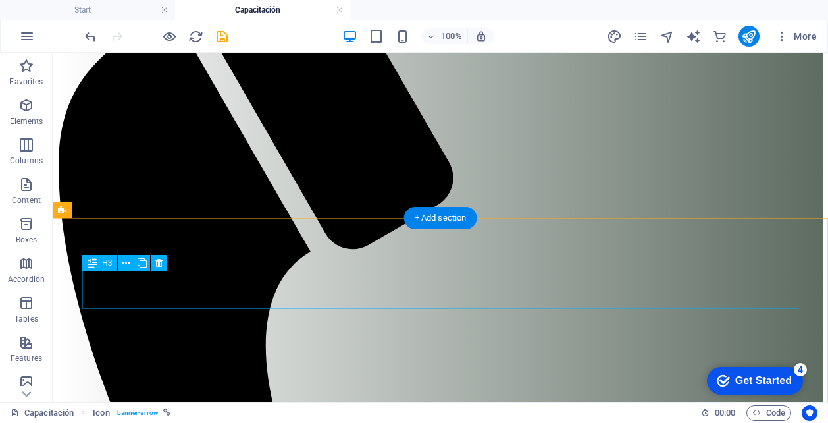
scroll to position [347, 0]
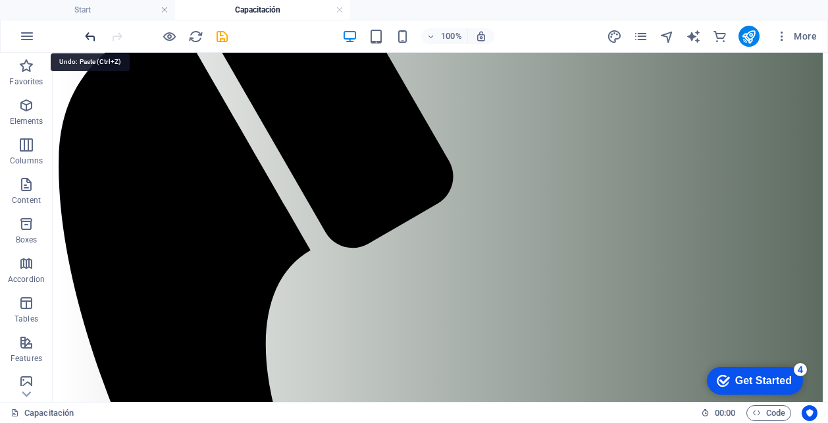
click at [90, 37] on icon "undo" at bounding box center [90, 36] width 15 height 15
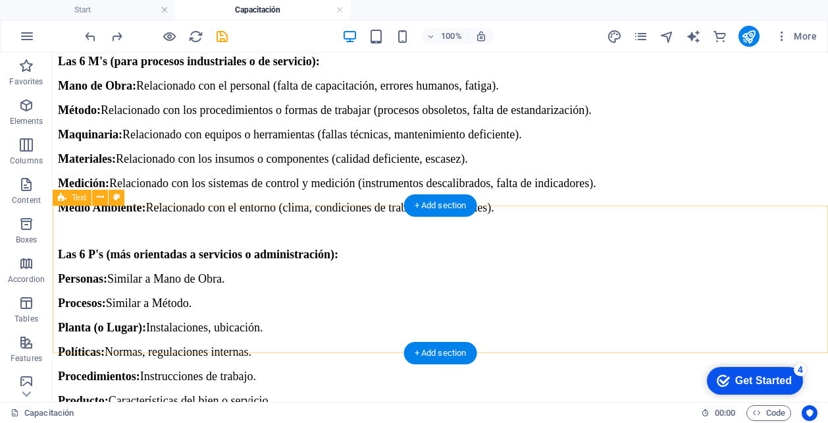
scroll to position [4934, 0]
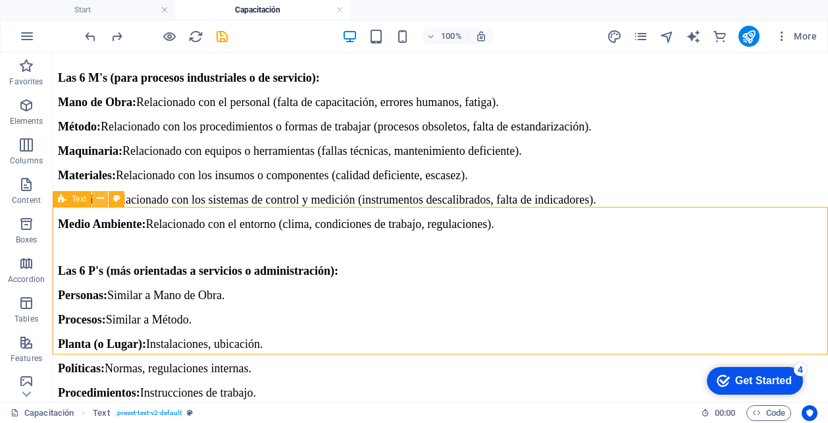
click at [101, 196] on icon at bounding box center [100, 199] width 7 height 14
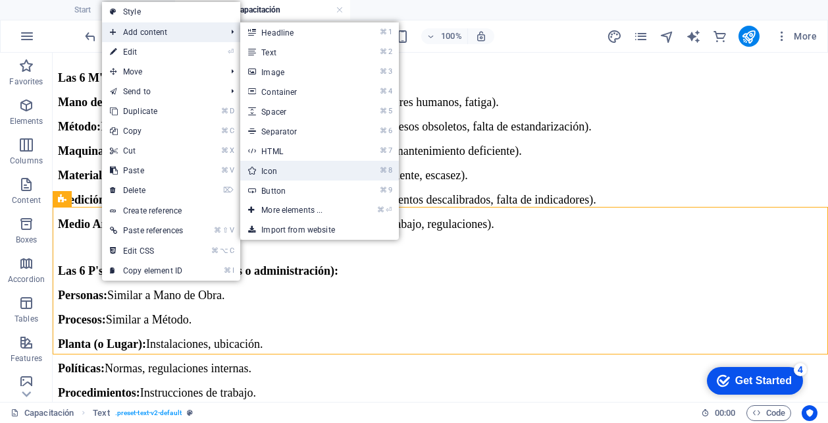
click at [288, 171] on link "⌘ 8 Icon" at bounding box center [294, 171] width 109 height 20
select select "xMidYMid"
select select "px"
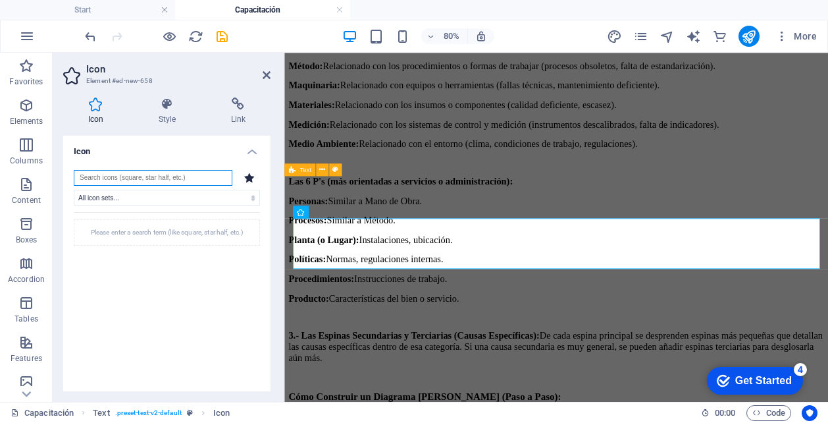
scroll to position [5048, 0]
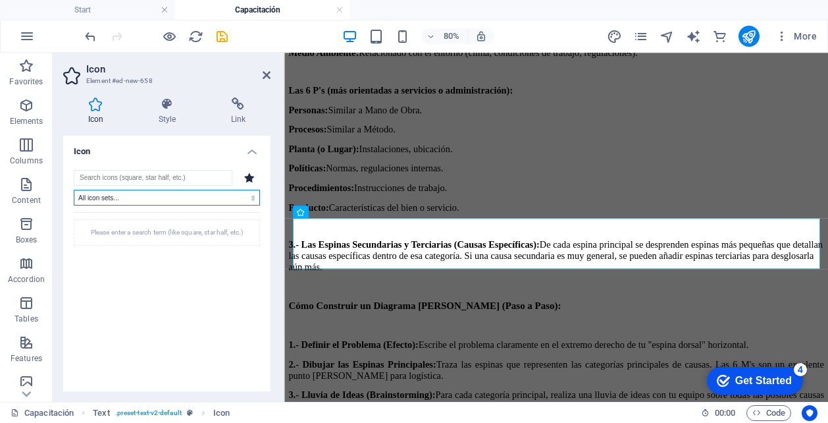
click at [136, 192] on select "All icon sets... IcoFont Ionicons FontAwesome Brands FontAwesome Duotone FontAw…" at bounding box center [167, 198] width 186 height 16
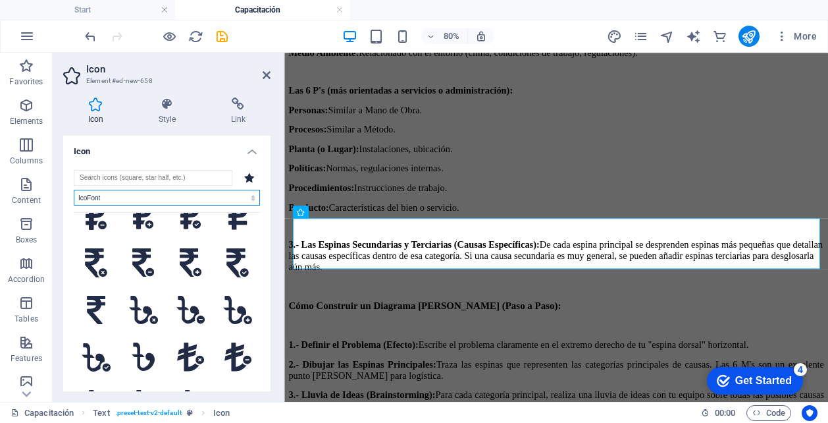
scroll to position [5601, 0]
click at [145, 198] on select "All icon sets... IcoFont Ionicons FontAwesome Brands FontAwesome Duotone FontAw…" at bounding box center [167, 198] width 186 height 16
select select "ionicons"
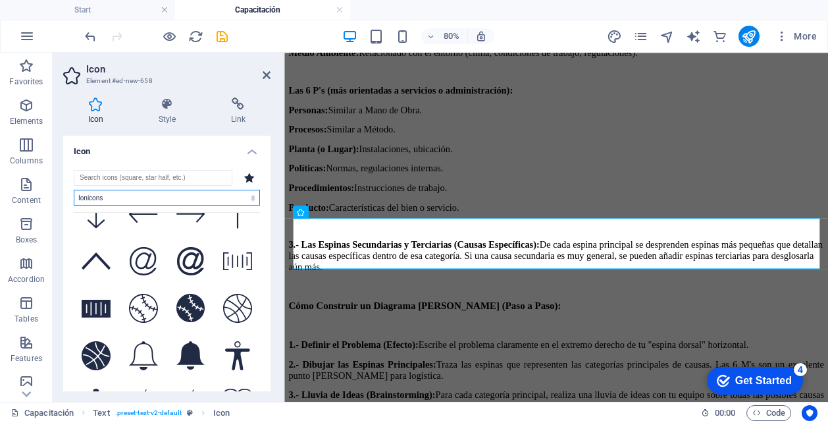
scroll to position [3125, 0]
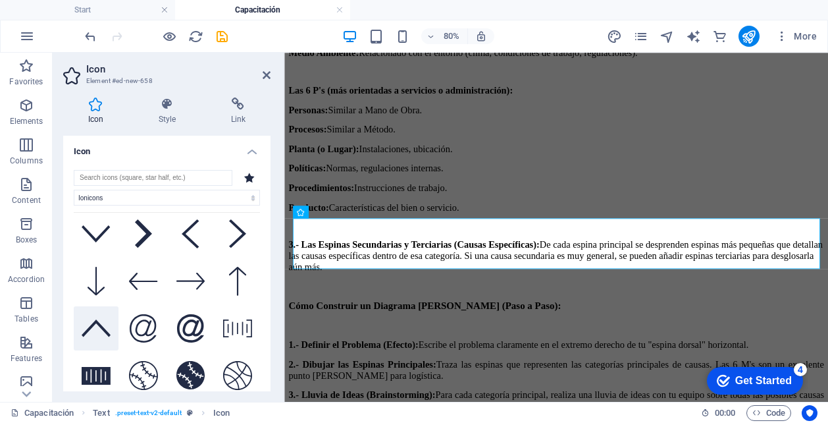
click at [99, 319] on icon at bounding box center [96, 327] width 29 height 17
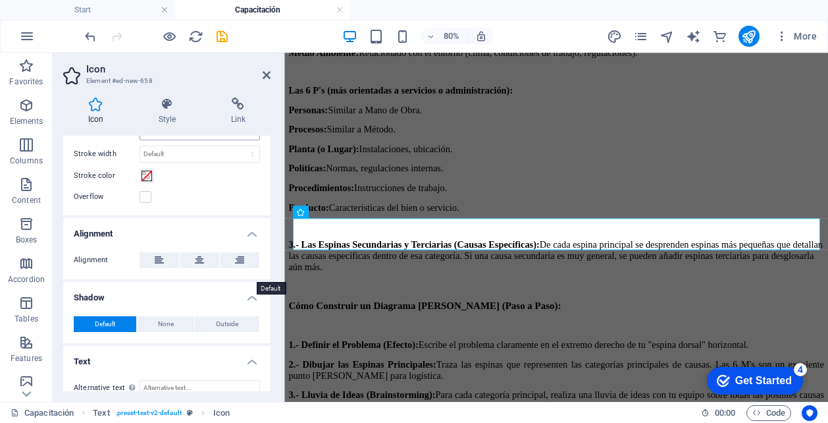
scroll to position [422, 0]
click at [244, 260] on button at bounding box center [240, 259] width 40 height 16
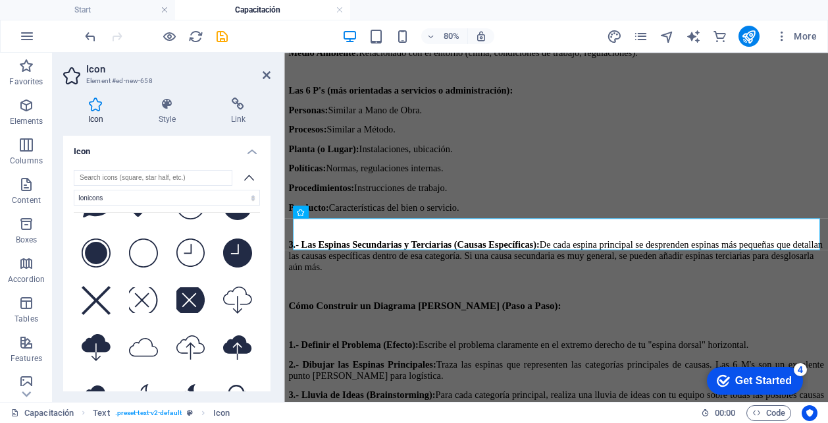
scroll to position [3776, 0]
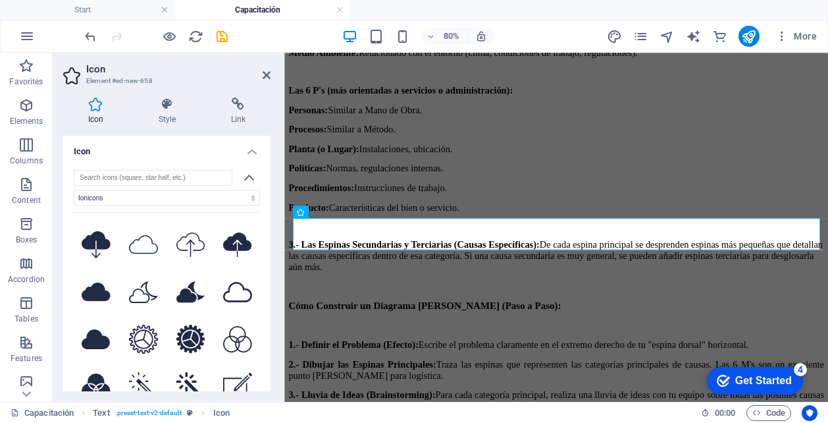
click at [246, 178] on icon at bounding box center [249, 177] width 11 height 7
click at [238, 107] on icon at bounding box center [238, 103] width 65 height 13
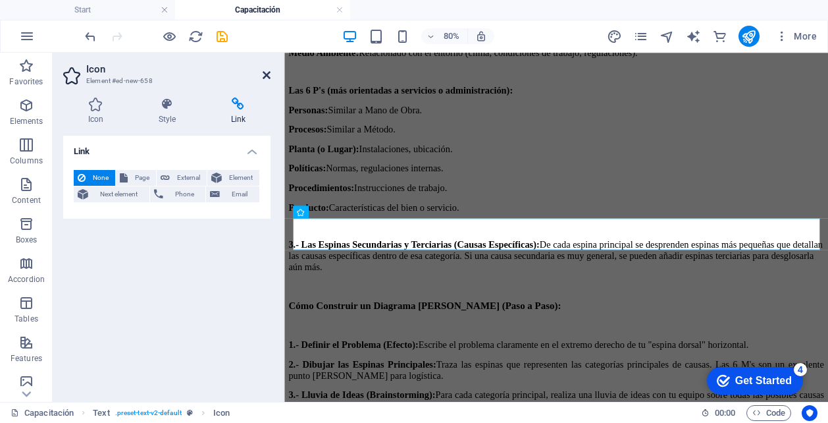
click at [267, 73] on icon at bounding box center [267, 75] width 8 height 11
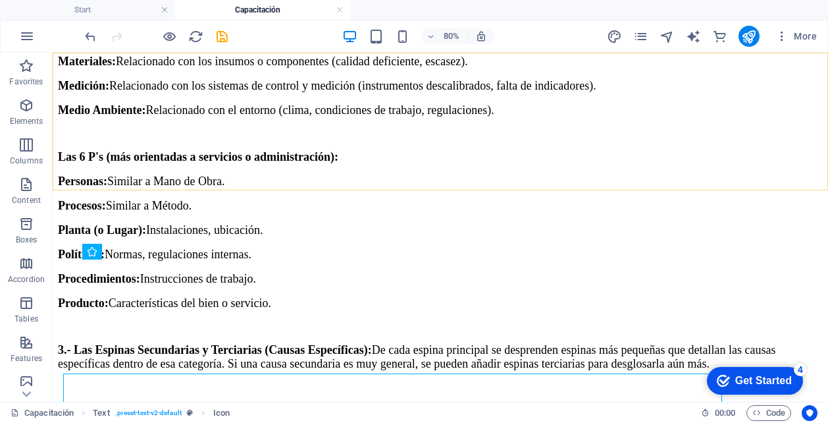
scroll to position [4934, 0]
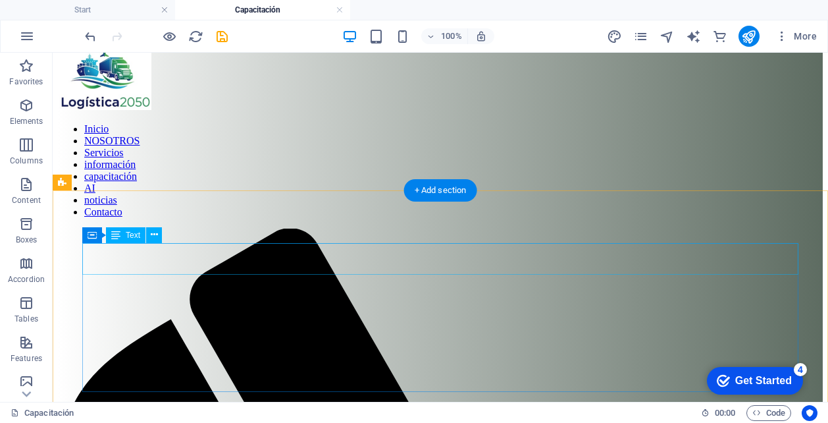
scroll to position [41, 0]
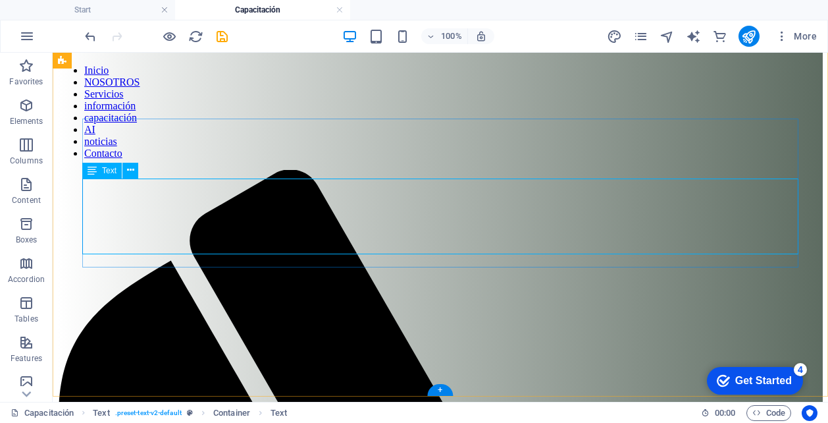
scroll to position [93, 0]
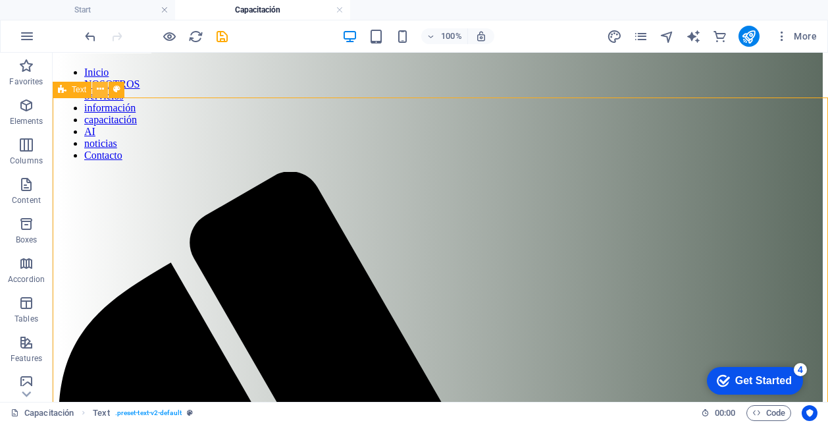
click at [101, 89] on icon at bounding box center [100, 89] width 7 height 14
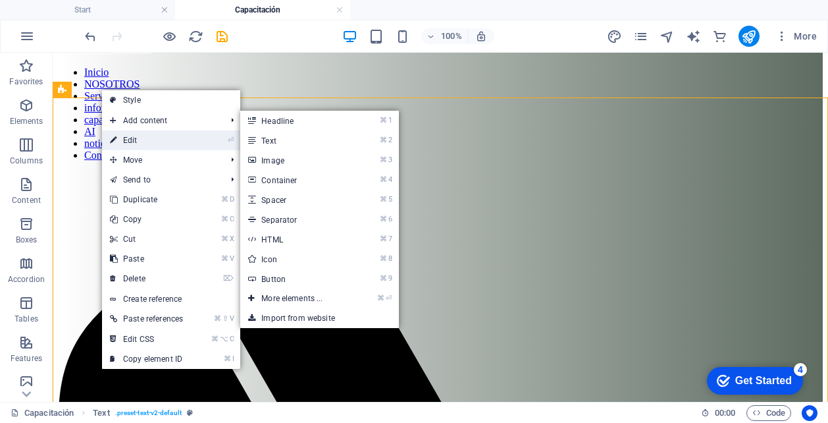
click at [149, 140] on link "⏎ Edit" at bounding box center [146, 140] width 89 height 20
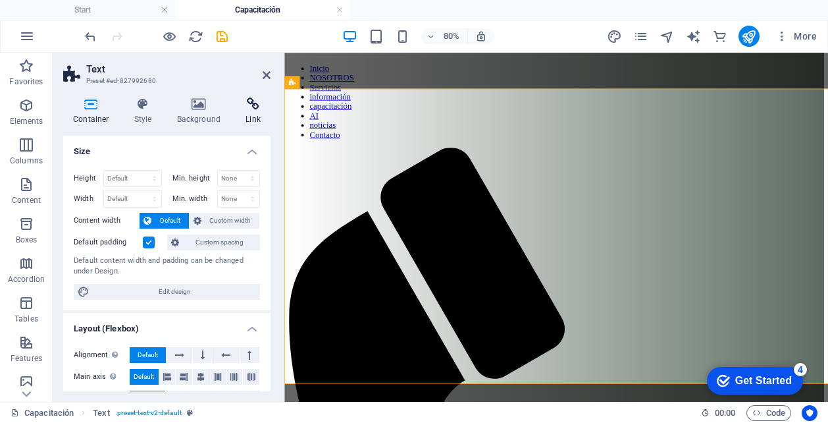
click at [255, 103] on icon at bounding box center [253, 103] width 35 height 13
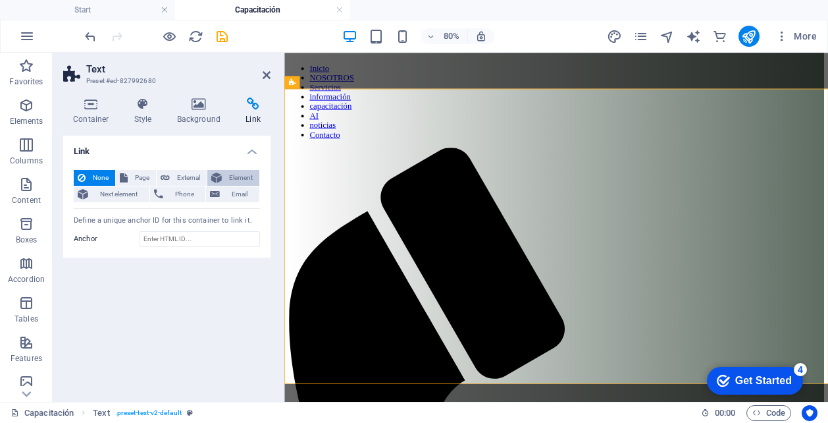
click at [236, 177] on span "Element" at bounding box center [241, 178] width 30 height 16
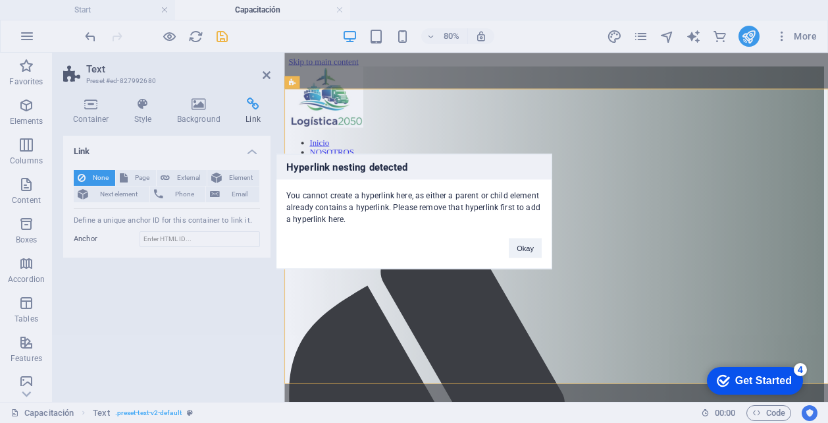
scroll to position [93, 0]
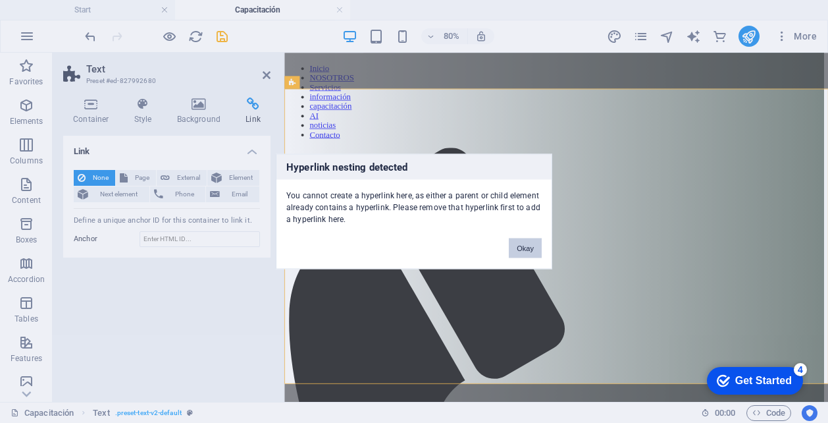
click at [528, 248] on button "Okay" at bounding box center [525, 248] width 33 height 20
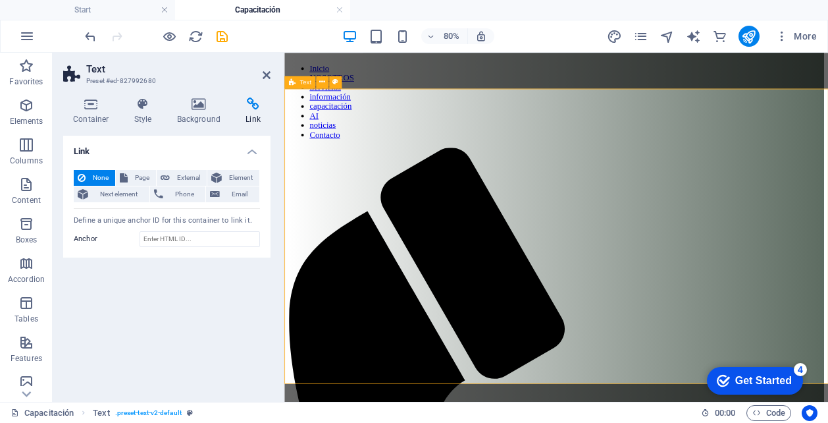
click at [235, 175] on span "Element" at bounding box center [241, 178] width 30 height 16
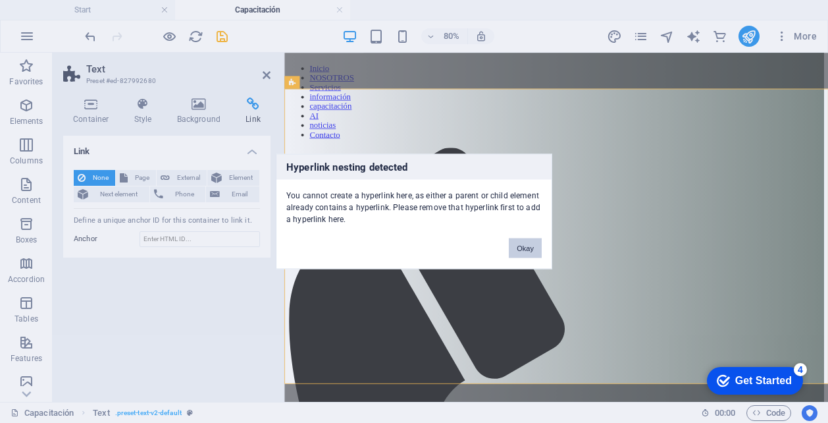
click at [526, 242] on button "Okay" at bounding box center [525, 248] width 33 height 20
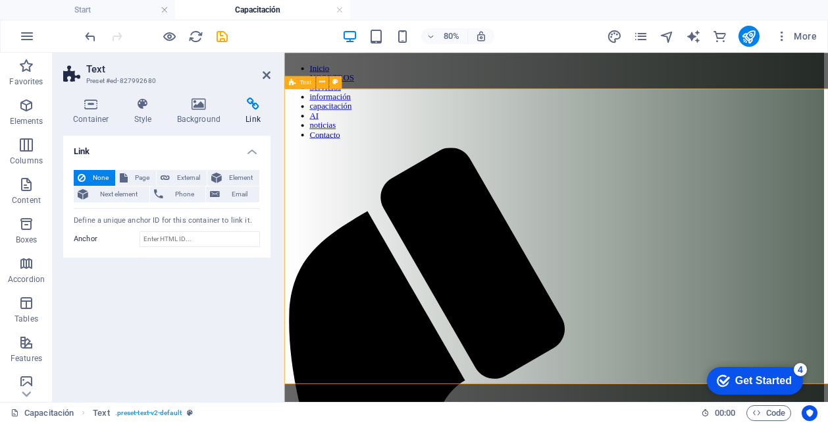
click at [244, 172] on span "Element" at bounding box center [241, 178] width 30 height 16
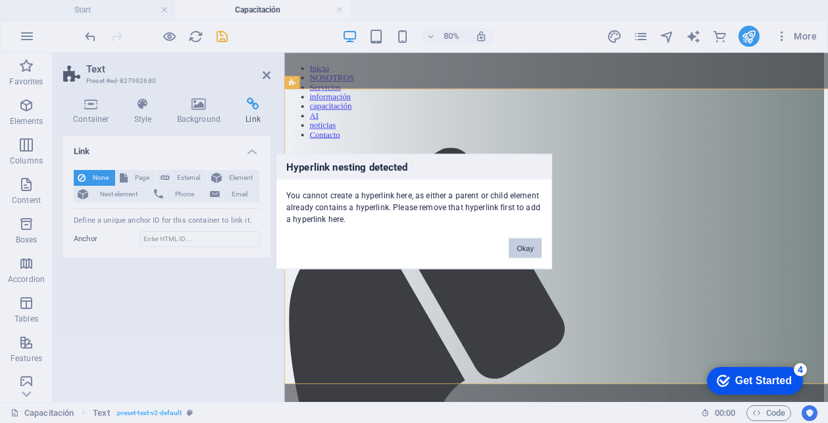
click at [519, 252] on button "Okay" at bounding box center [525, 248] width 33 height 20
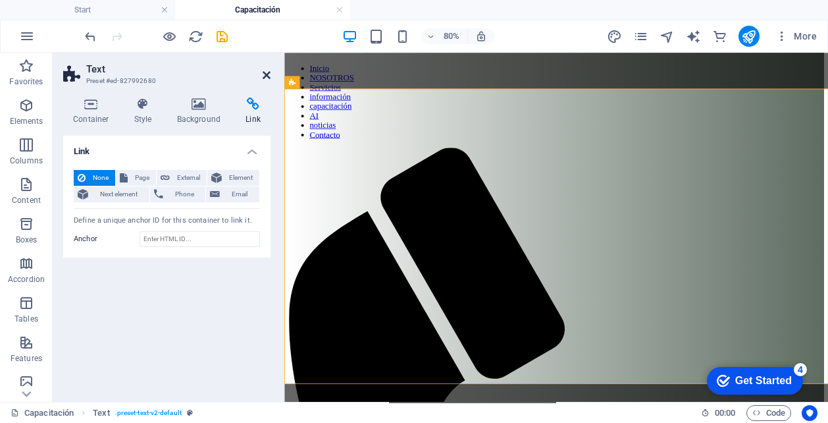
click at [265, 70] on icon at bounding box center [267, 75] width 8 height 11
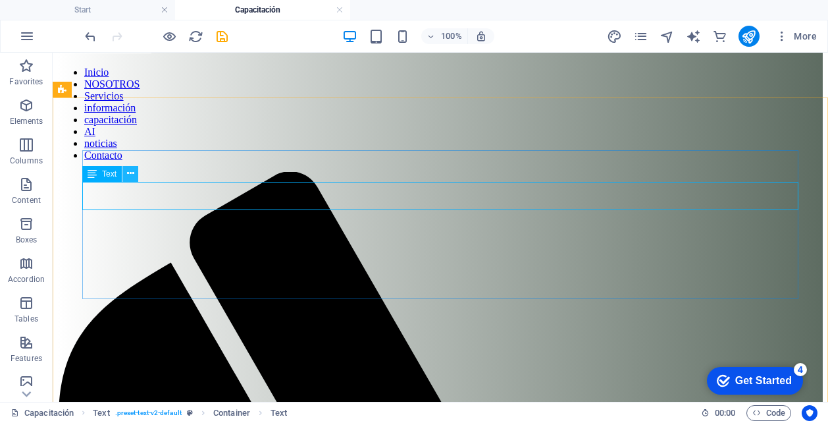
click at [132, 172] on icon at bounding box center [130, 174] width 7 height 14
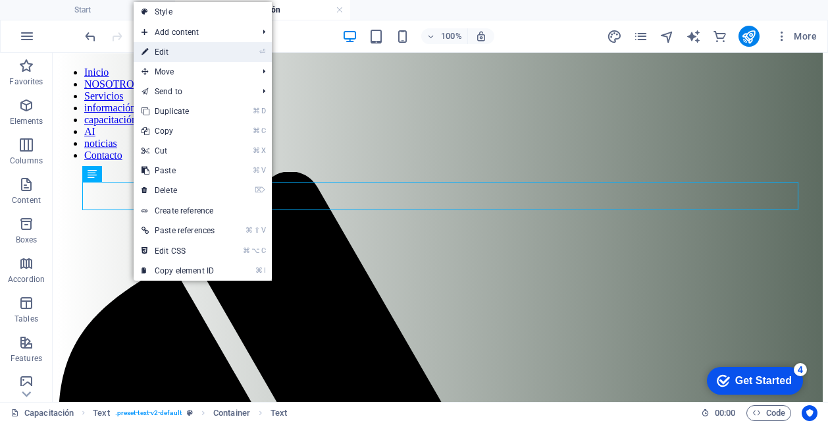
click at [193, 54] on link "⏎ Edit" at bounding box center [178, 52] width 89 height 20
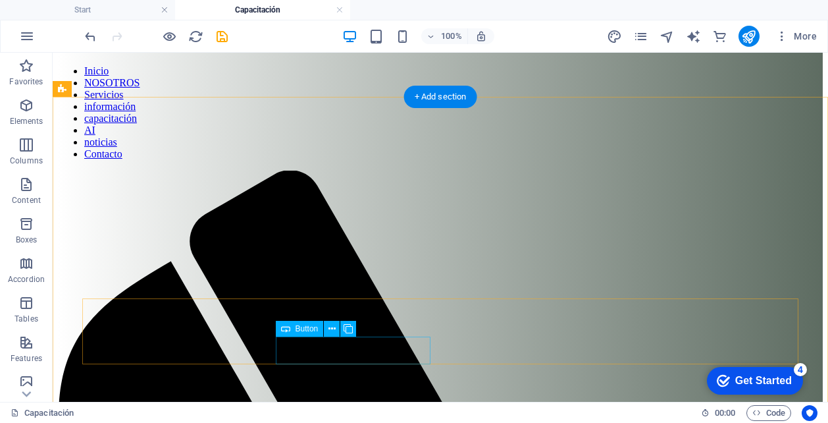
scroll to position [93, 0]
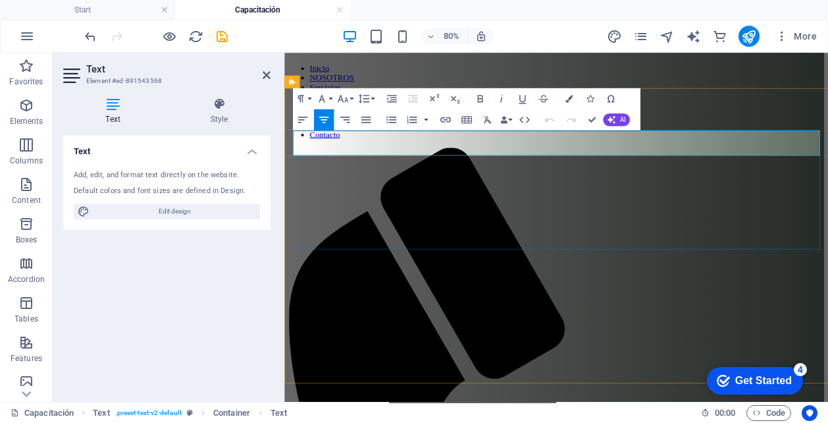
drag, startPoint x: 704, startPoint y: 161, endPoint x: 539, endPoint y: 169, distance: 164.8
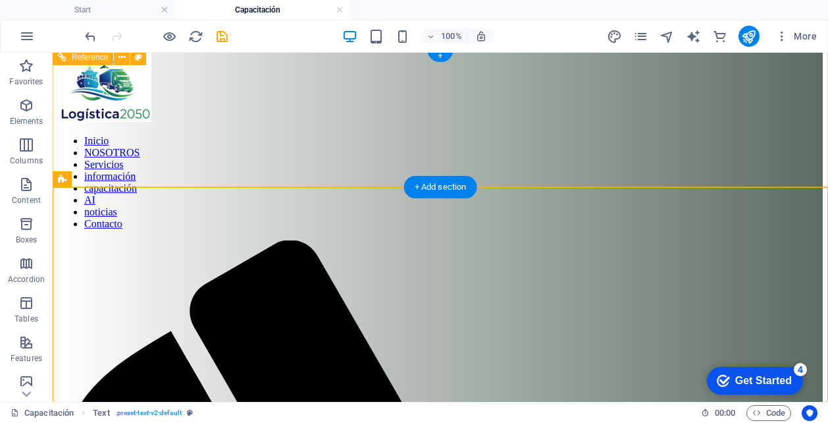
scroll to position [69, 0]
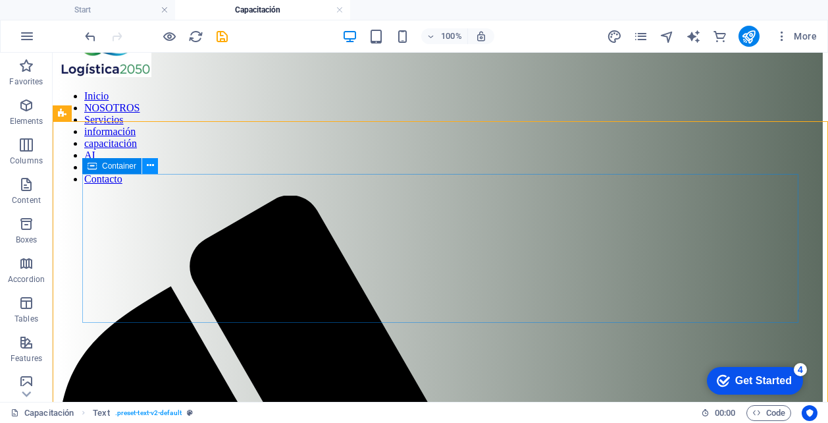
click at [149, 167] on icon at bounding box center [150, 166] width 7 height 14
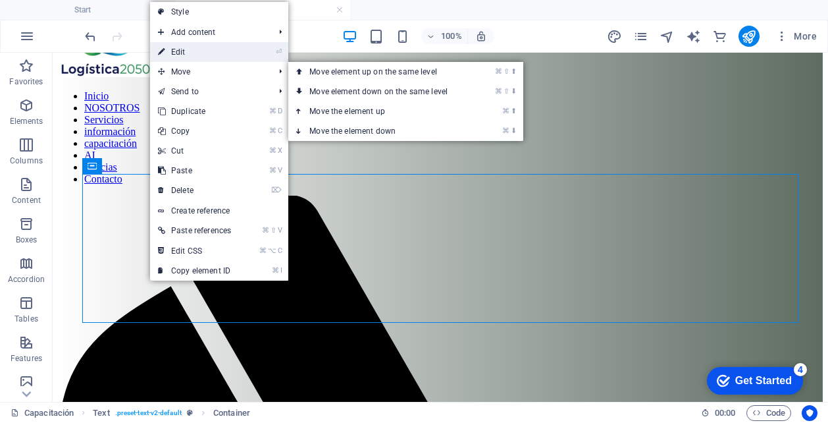
click at [198, 53] on link "⏎ Edit" at bounding box center [194, 52] width 89 height 20
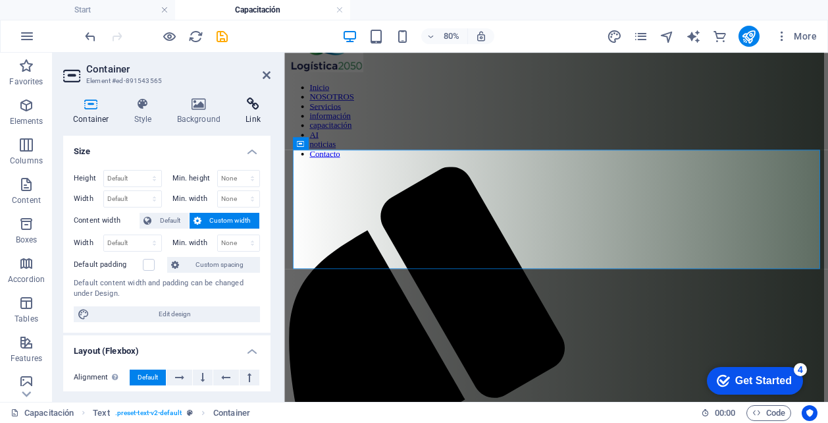
click at [250, 109] on icon at bounding box center [253, 103] width 35 height 13
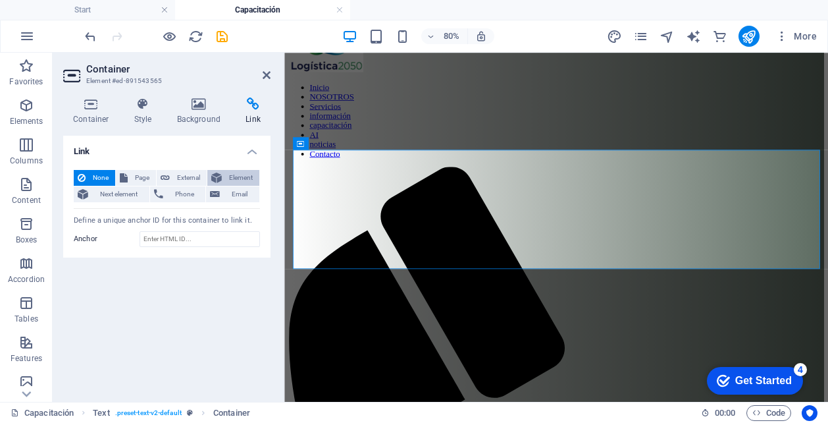
click at [232, 178] on span "Element" at bounding box center [241, 178] width 30 height 16
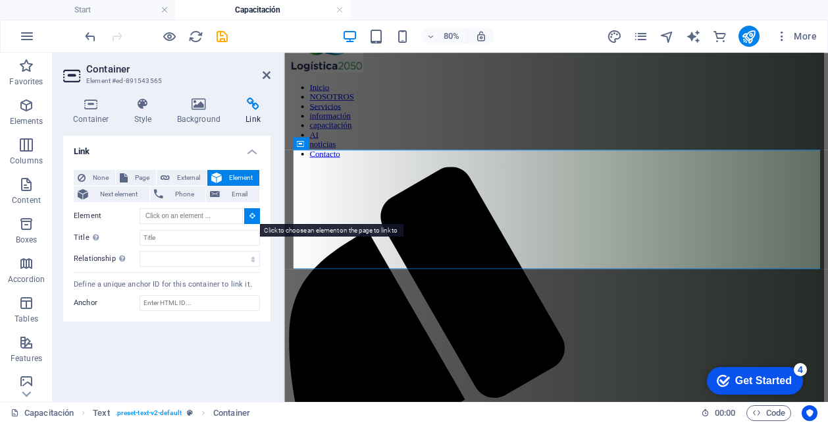
click at [252, 217] on icon at bounding box center [253, 215] width 6 height 7
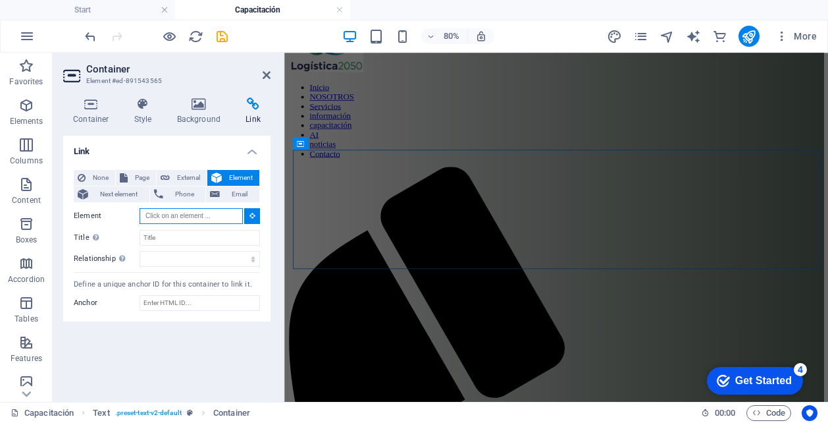
click at [194, 218] on input "Element" at bounding box center [191, 216] width 103 height 16
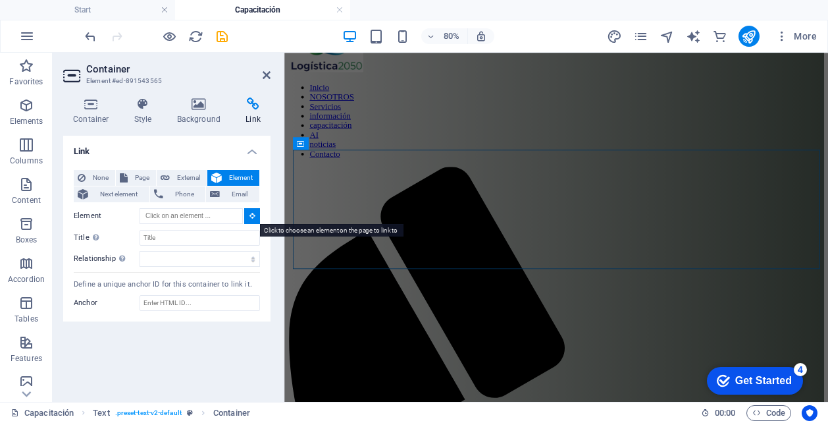
click at [253, 216] on icon at bounding box center [253, 215] width 6 height 7
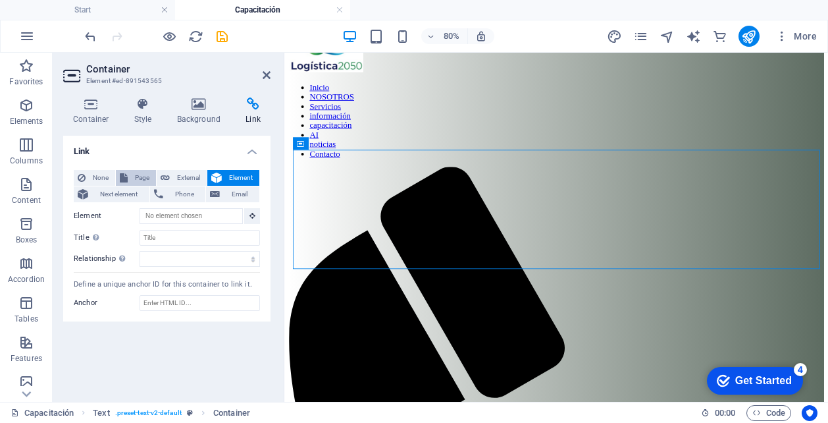
click at [136, 179] on span "Page" at bounding box center [142, 178] width 20 height 16
select select
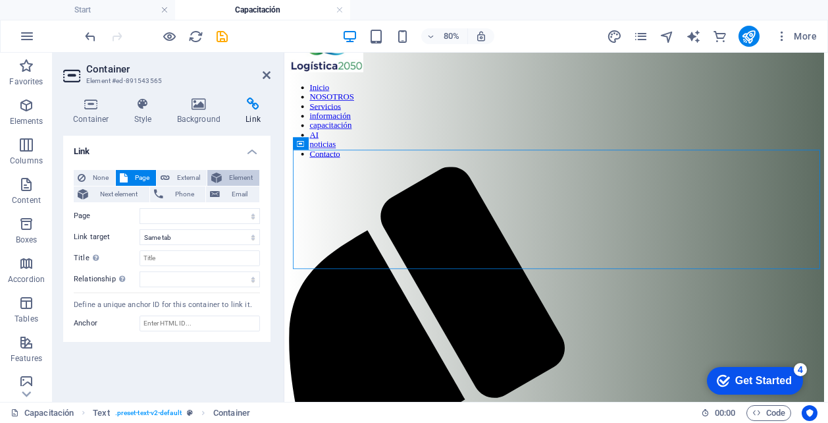
click at [226, 178] on span "Element" at bounding box center [241, 178] width 30 height 16
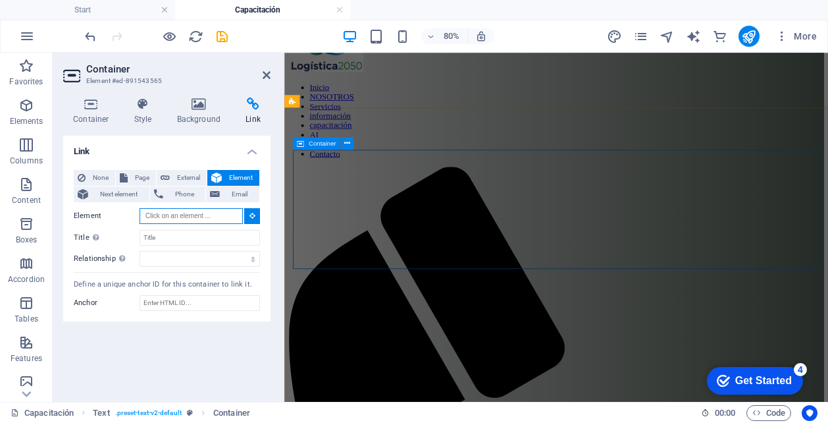
click at [324, 142] on span "Container" at bounding box center [323, 143] width 28 height 7
type input "#ed-891543565"
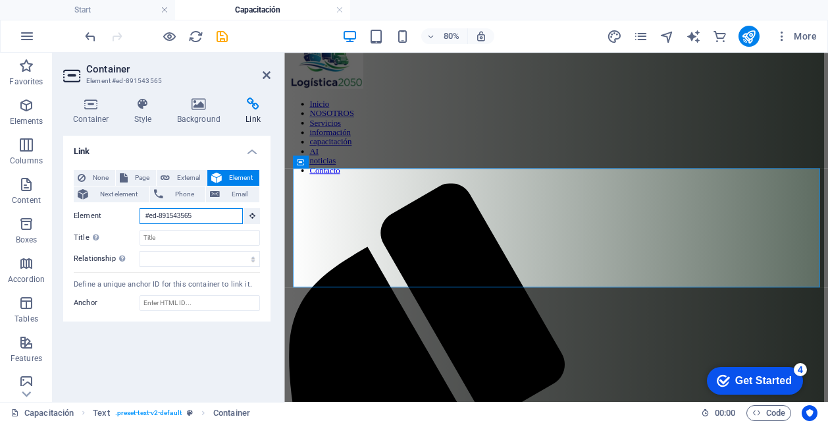
scroll to position [46, 0]
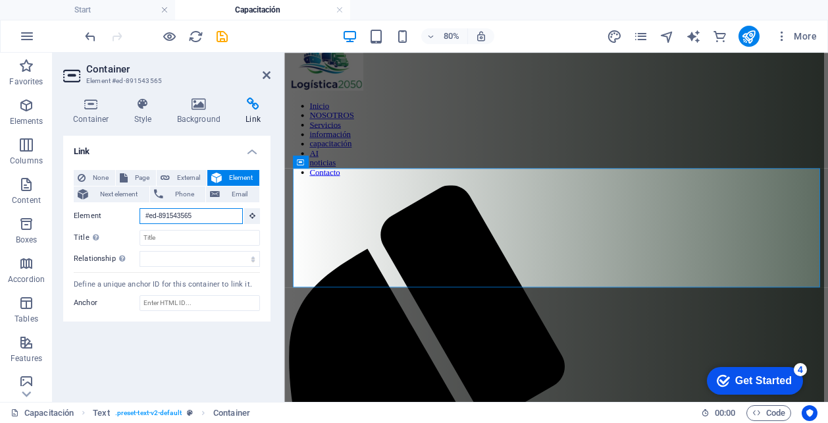
drag, startPoint x: 194, startPoint y: 215, endPoint x: 139, endPoint y: 215, distance: 55.3
click at [140, 215] on input "#ed-891543565" at bounding box center [191, 216] width 103 height 16
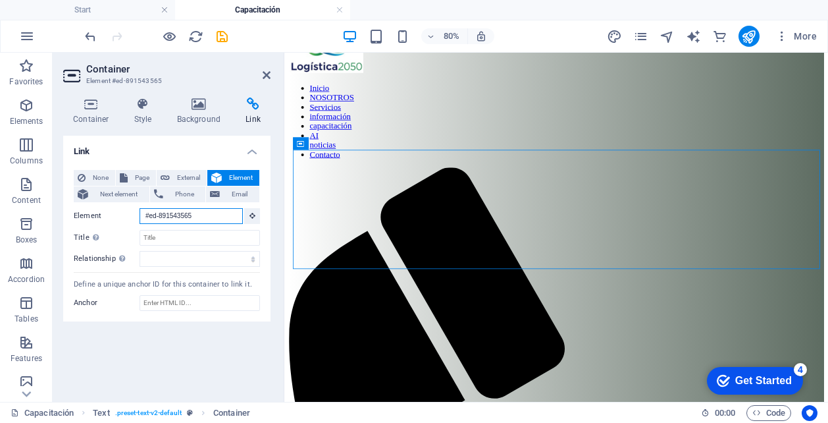
scroll to position [69, 0]
click at [265, 74] on icon at bounding box center [267, 75] width 8 height 11
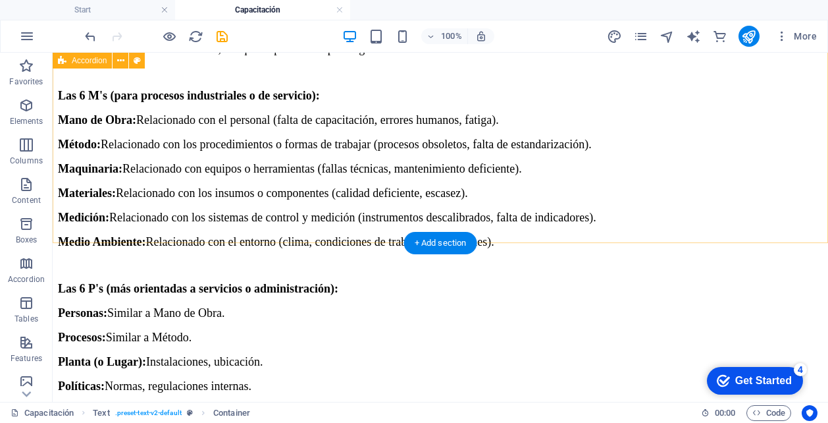
scroll to position [4950, 0]
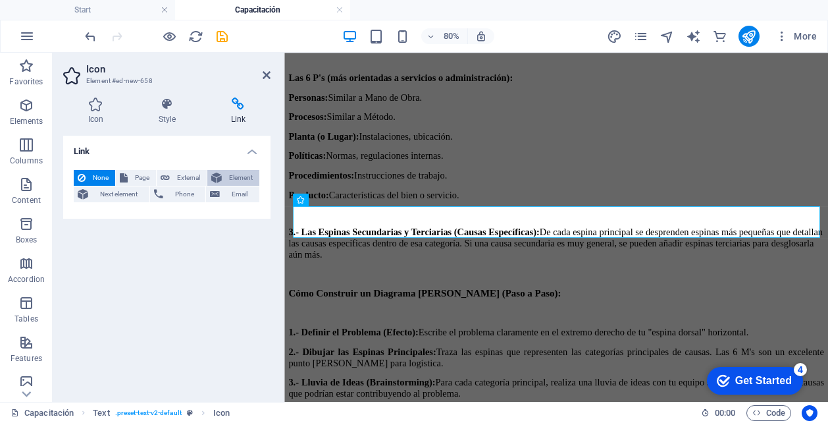
click at [237, 176] on span "Element" at bounding box center [241, 178] width 30 height 16
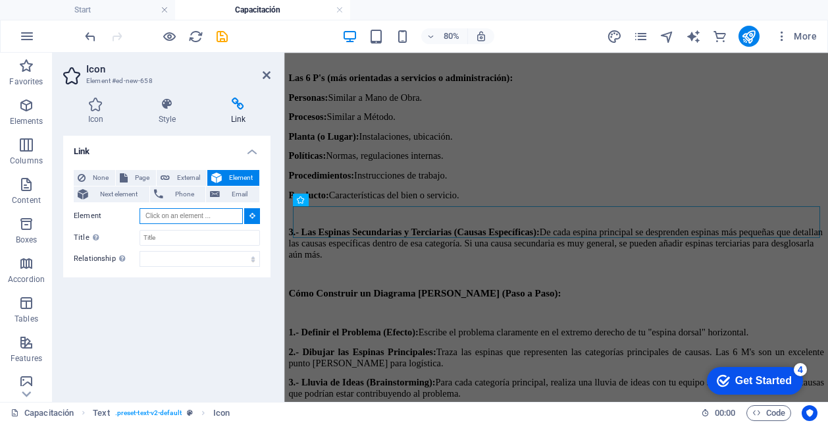
paste input "#ed-891543565"
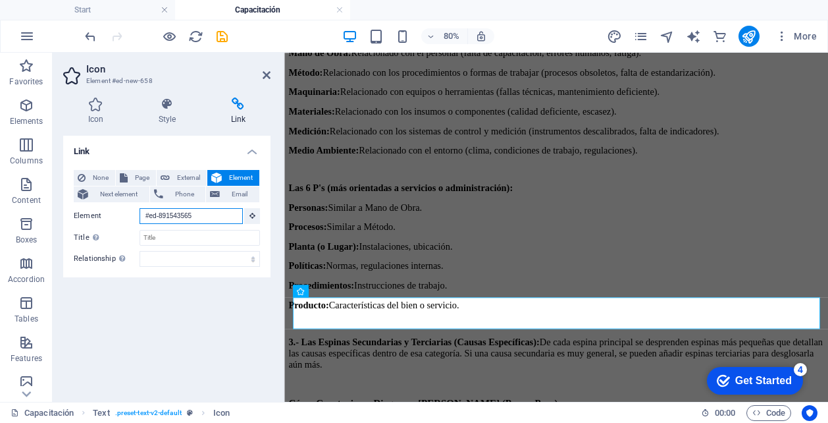
scroll to position [4926, 0]
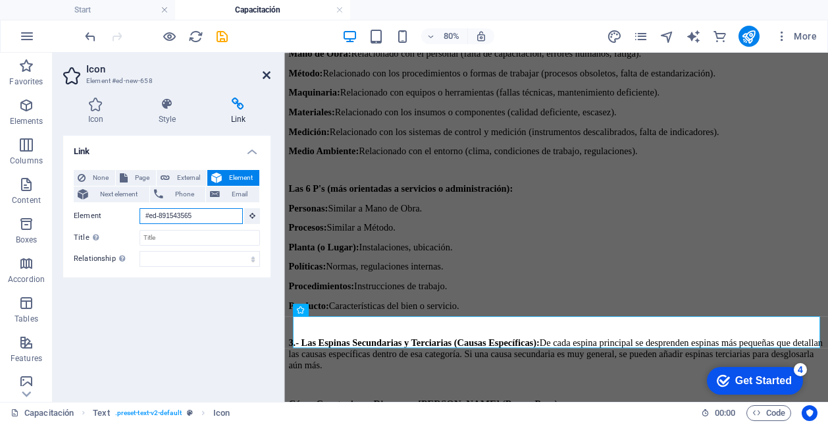
type input "#ed-891543565"
click at [268, 76] on icon at bounding box center [267, 75] width 8 height 11
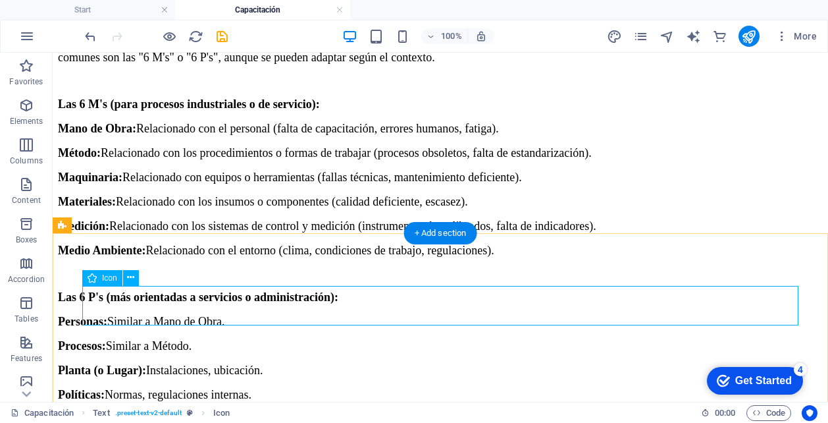
scroll to position [4924, 0]
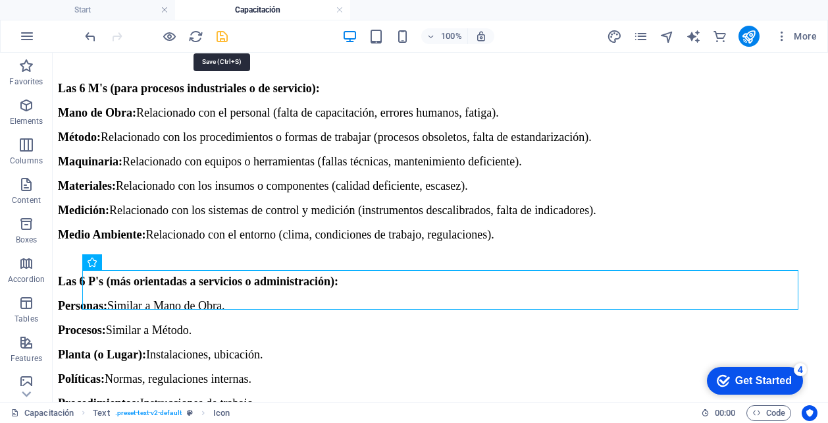
click at [224, 38] on icon "save" at bounding box center [222, 36] width 15 height 15
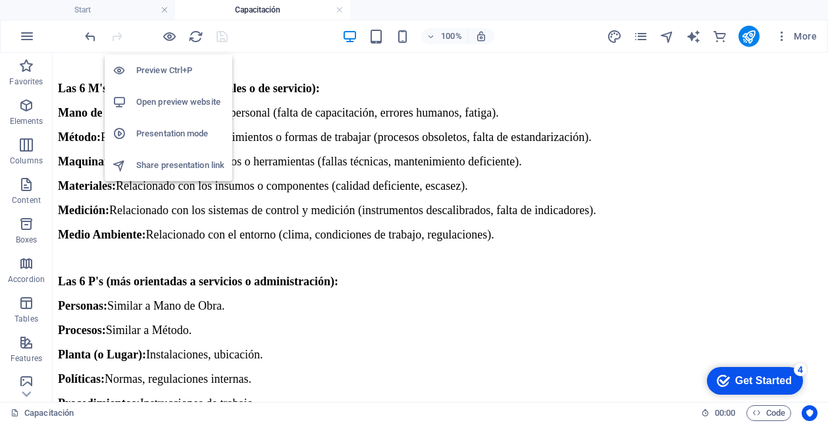
click at [176, 96] on h6 "Open preview website" at bounding box center [180, 102] width 88 height 16
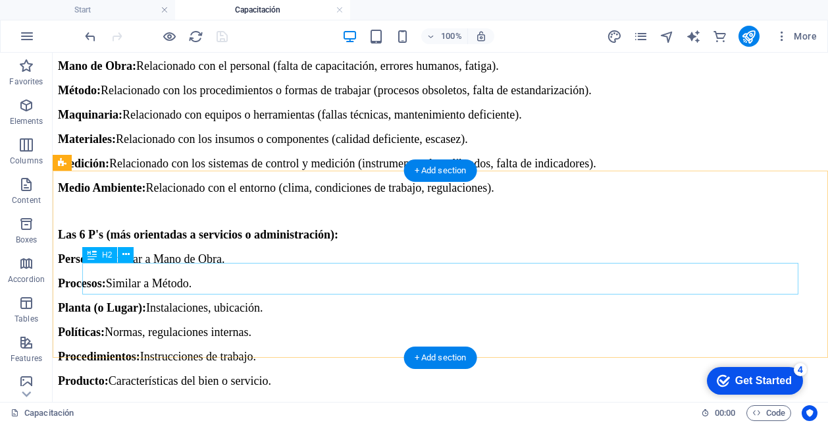
scroll to position [4971, 0]
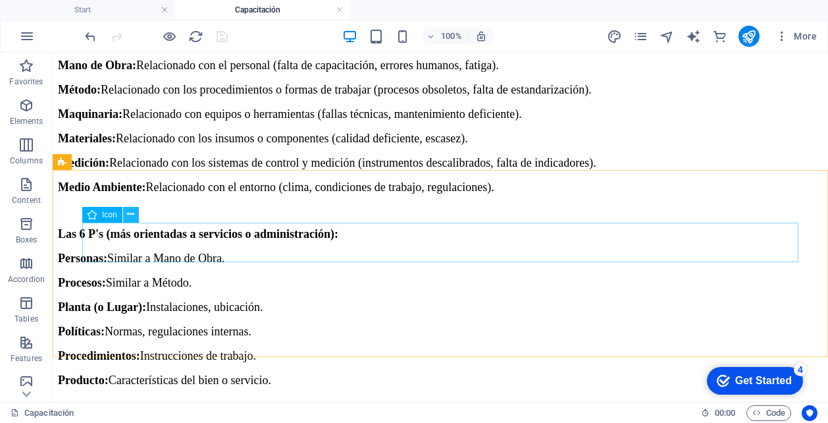
click at [131, 214] on icon at bounding box center [130, 214] width 7 height 14
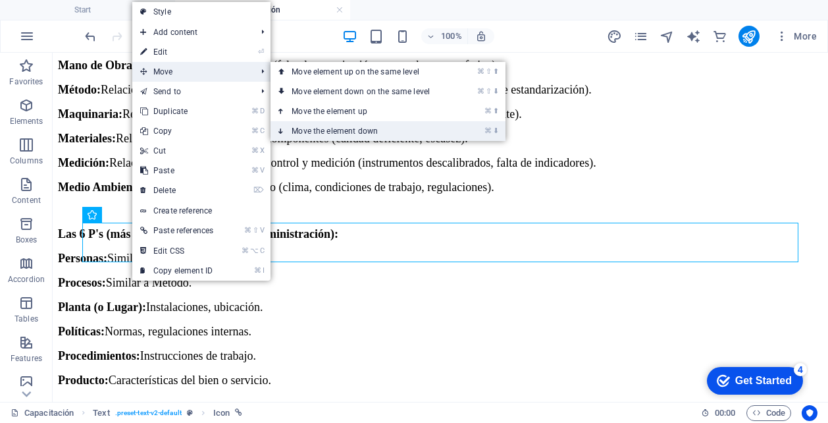
click at [324, 132] on link "⌘ ⬇ Move the element down" at bounding box center [364, 131] width 186 height 20
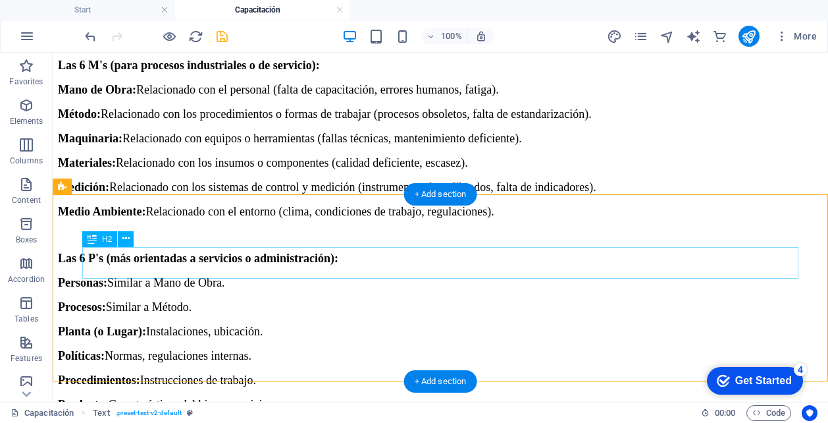
scroll to position [4946, 0]
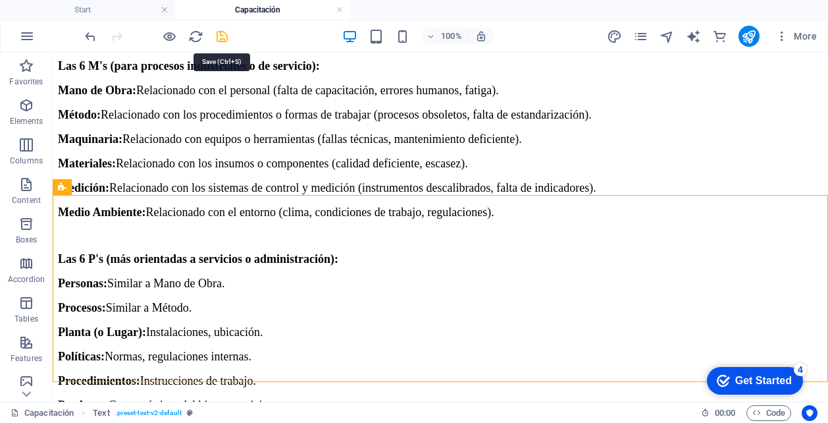
click at [224, 37] on icon "save" at bounding box center [222, 36] width 15 height 15
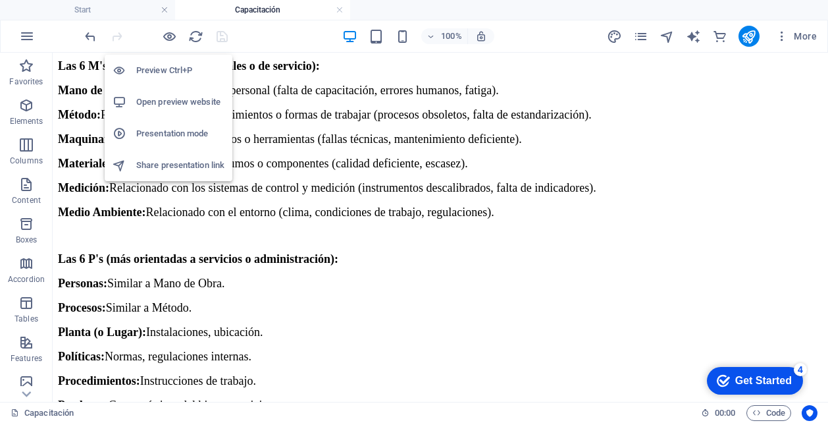
click at [174, 101] on h6 "Open preview website" at bounding box center [180, 102] width 88 height 16
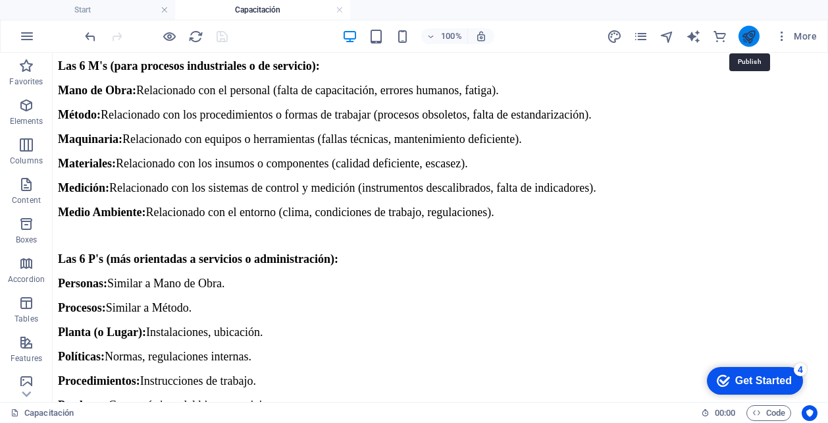
click at [750, 34] on icon "publish" at bounding box center [748, 36] width 15 height 15
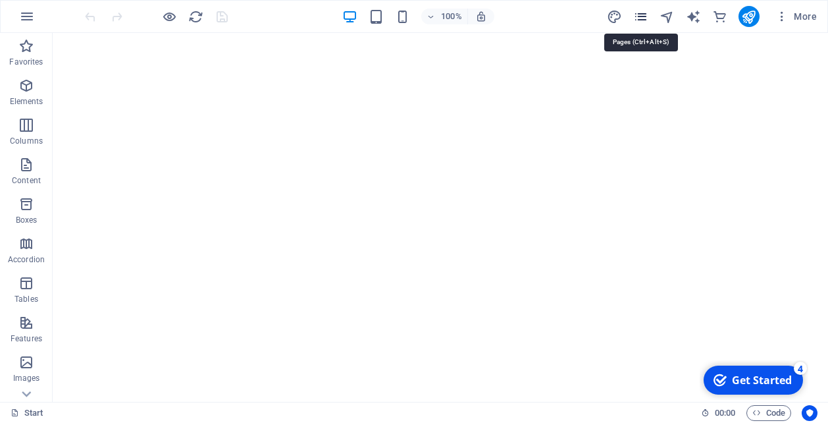
click at [643, 15] on icon "pages" at bounding box center [640, 16] width 15 height 15
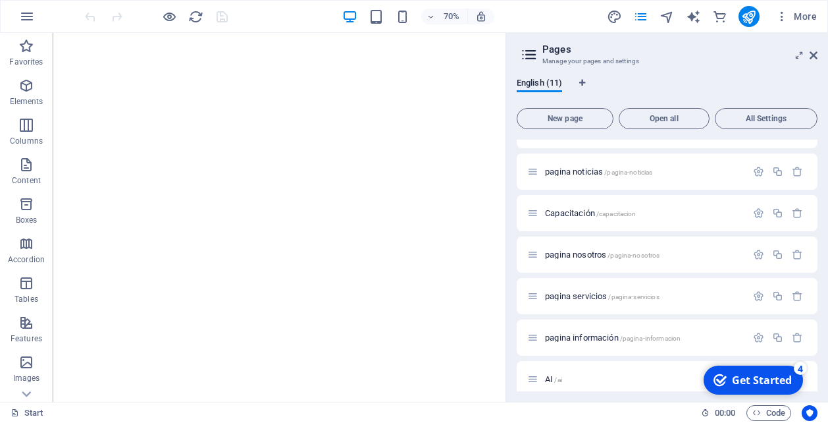
scroll to position [205, 0]
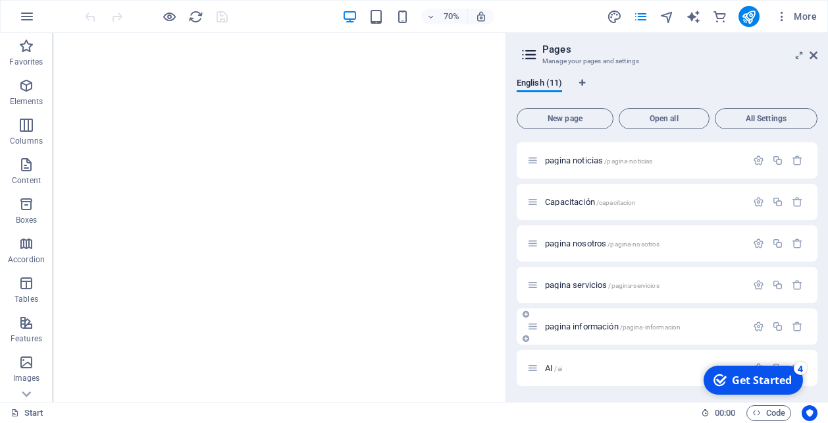
click at [591, 329] on span "pagina información /pagina-informacion" at bounding box center [613, 326] width 136 height 10
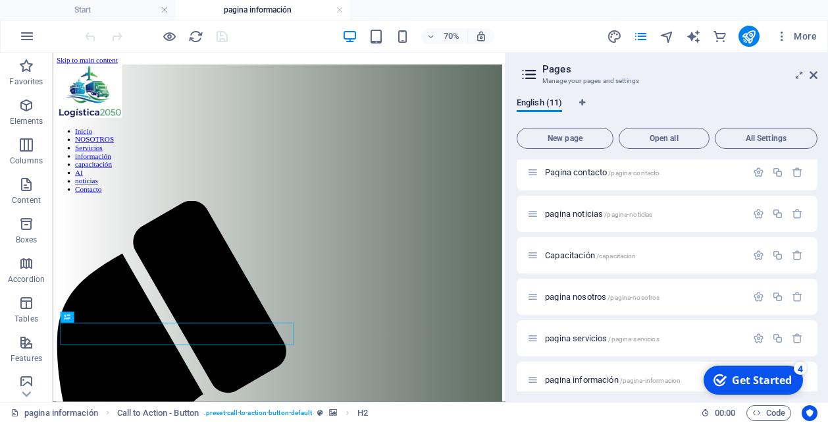
scroll to position [0, 0]
click at [815, 76] on icon at bounding box center [814, 75] width 8 height 11
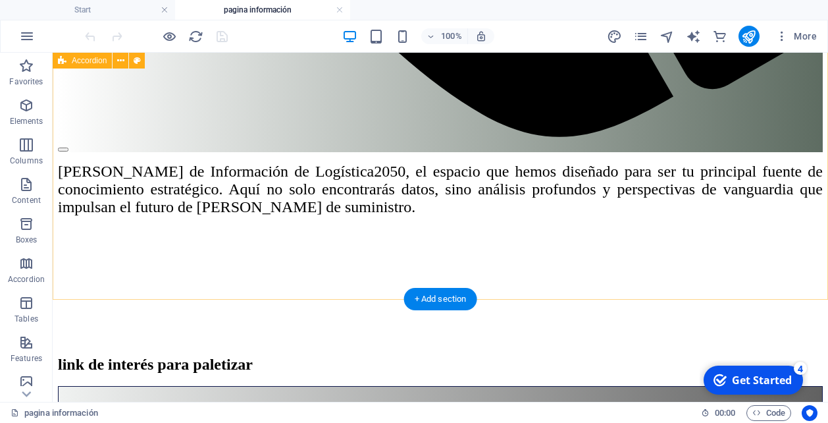
scroll to position [1130, 0]
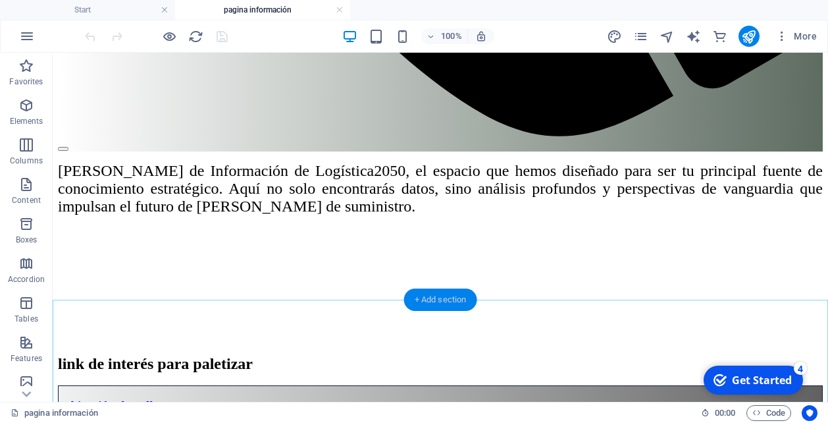
click at [436, 296] on div "+ Add section" at bounding box center [440, 299] width 73 height 22
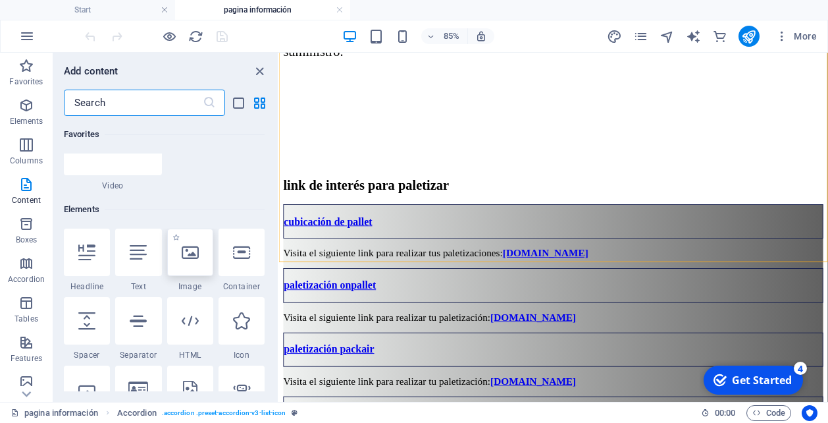
scroll to position [1155, 0]
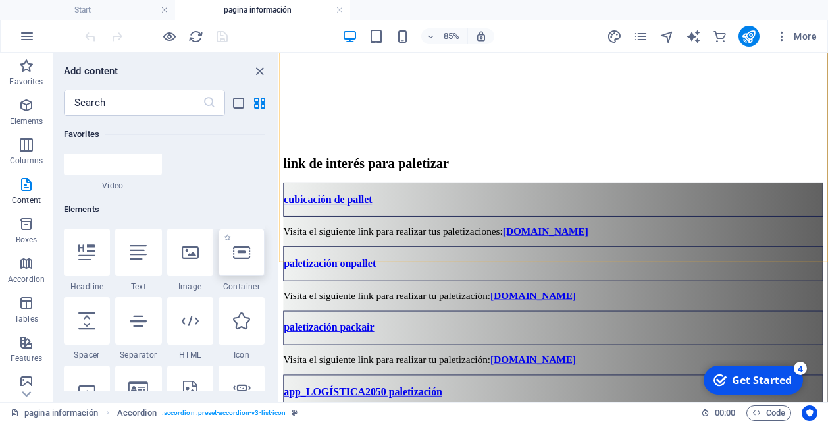
click at [242, 253] on icon at bounding box center [241, 252] width 17 height 17
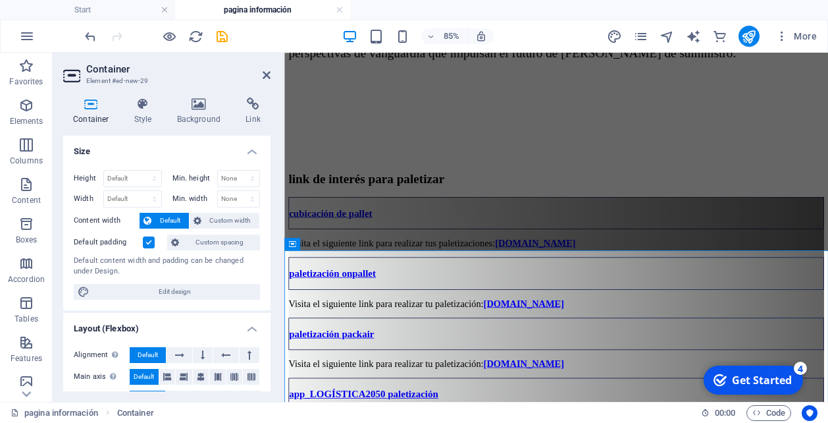
scroll to position [1130, 0]
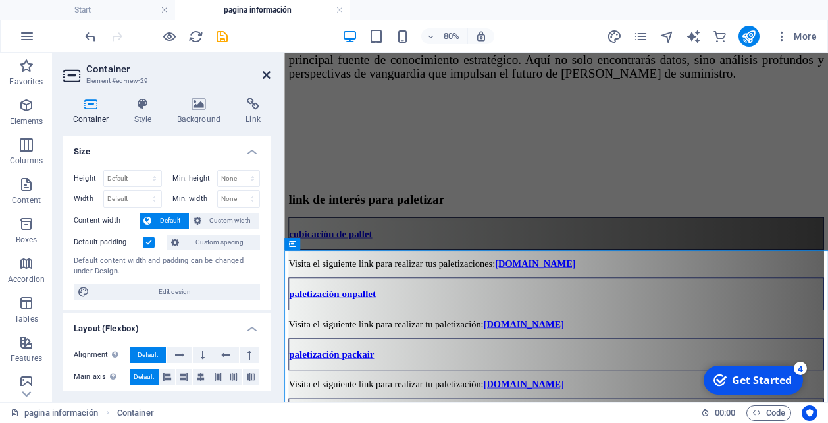
click at [265, 72] on icon at bounding box center [267, 75] width 8 height 11
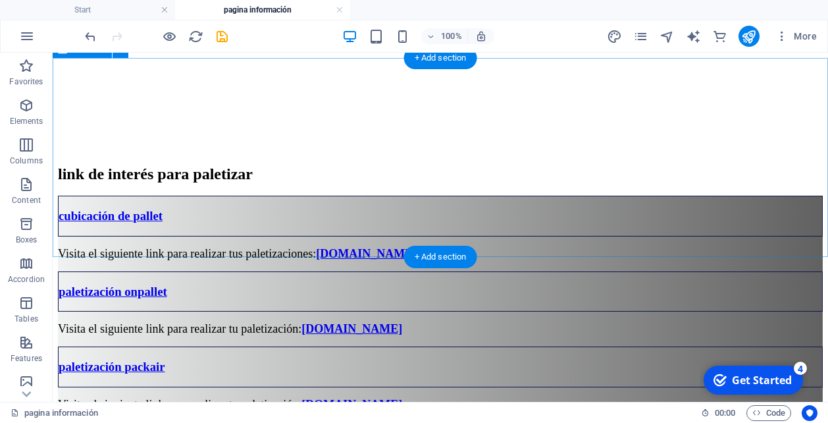
scroll to position [1282, 0]
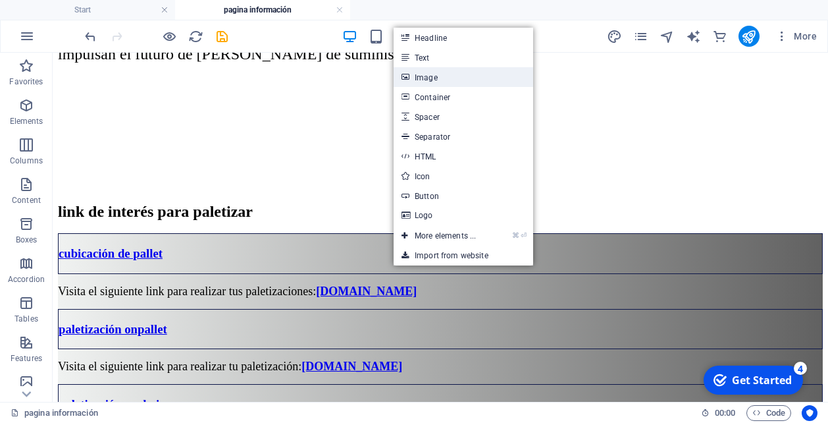
click at [440, 74] on link "Image" at bounding box center [464, 77] width 140 height 20
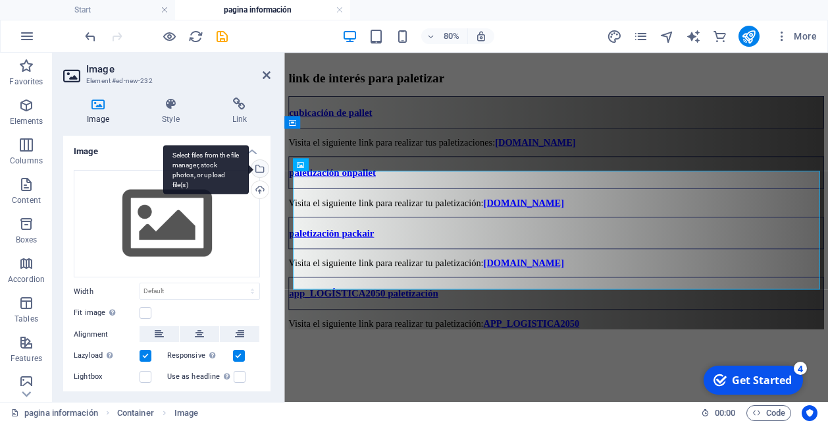
click at [260, 167] on div "Select files from the file manager, stock photos, or upload file(s)" at bounding box center [259, 170] width 20 height 20
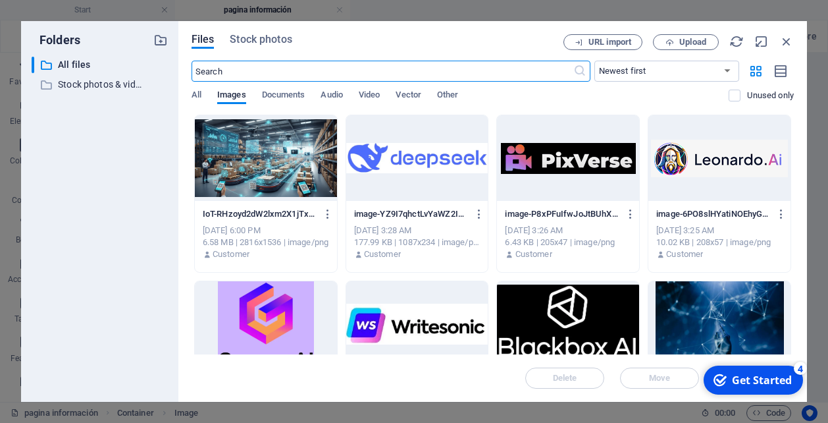
scroll to position [704, 0]
click at [319, 75] on input "text" at bounding box center [383, 71] width 382 height 21
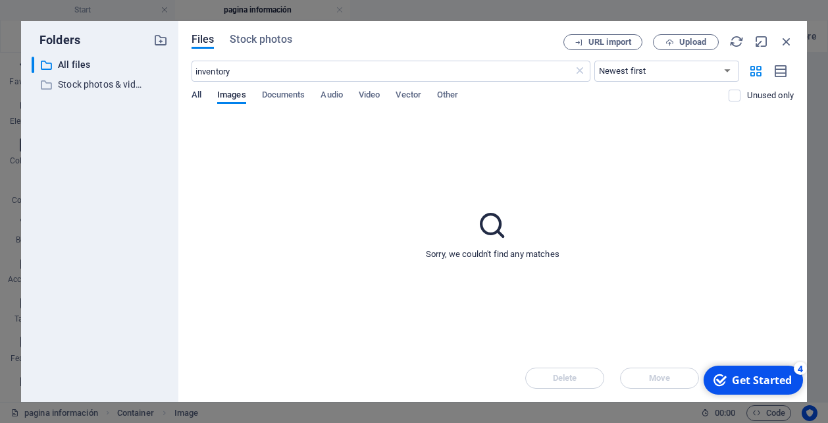
click at [194, 93] on span "All" at bounding box center [197, 96] width 10 height 18
click at [231, 95] on span "Images" at bounding box center [231, 96] width 29 height 18
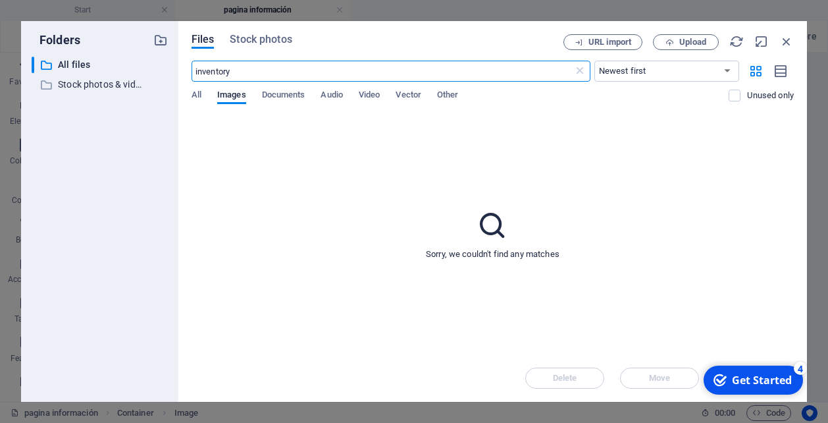
click at [251, 68] on input "inventory" at bounding box center [383, 71] width 382 height 21
type input "i"
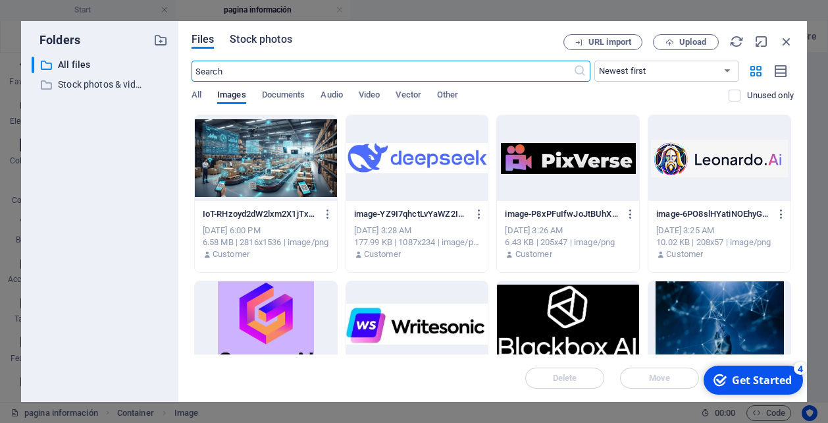
click at [262, 40] on span "Stock photos" at bounding box center [261, 40] width 62 height 16
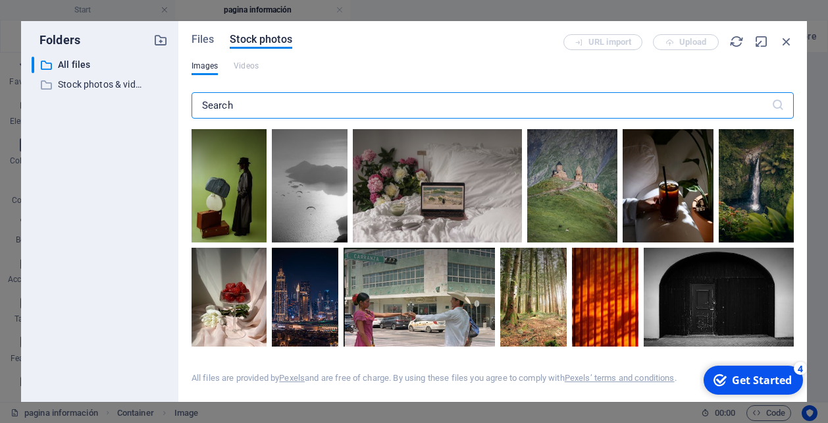
click at [218, 101] on input "text" at bounding box center [482, 105] width 580 height 26
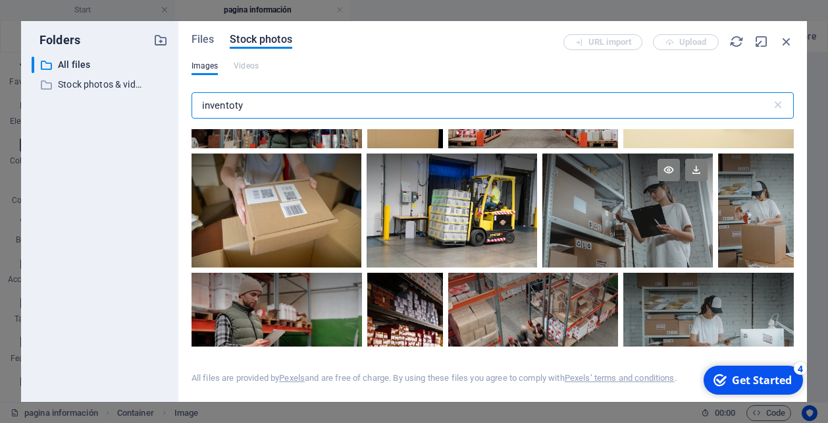
scroll to position [851, 0]
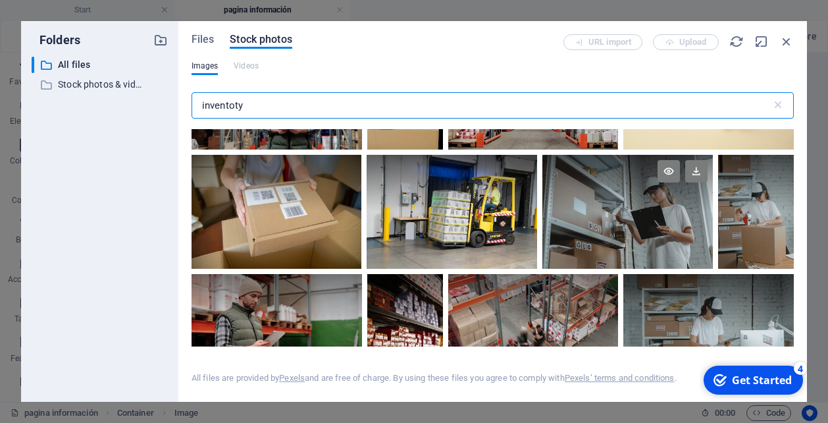
type input "inventoty"
click at [626, 217] on div at bounding box center [627, 212] width 171 height 114
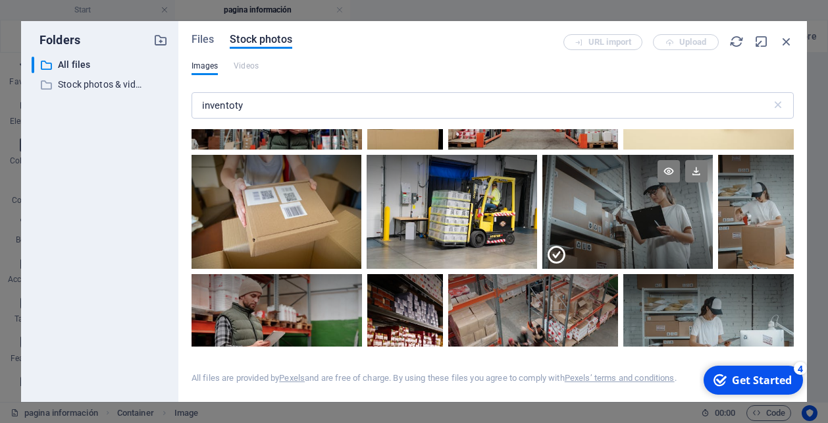
click at [626, 217] on div at bounding box center [627, 239] width 171 height 57
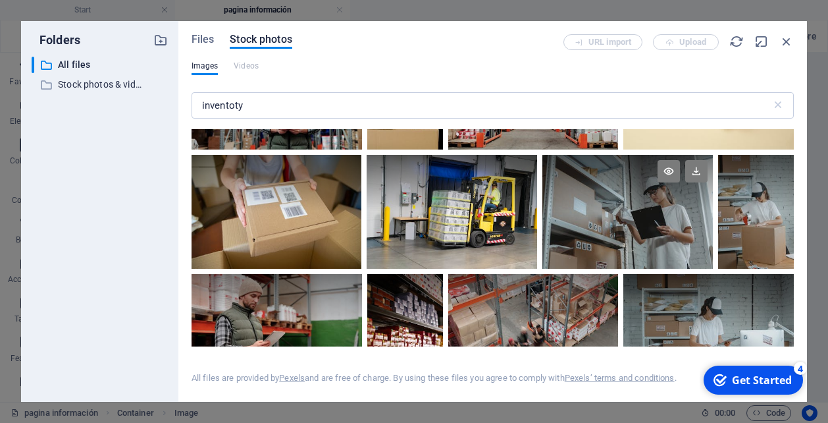
click at [626, 217] on div at bounding box center [627, 212] width 171 height 114
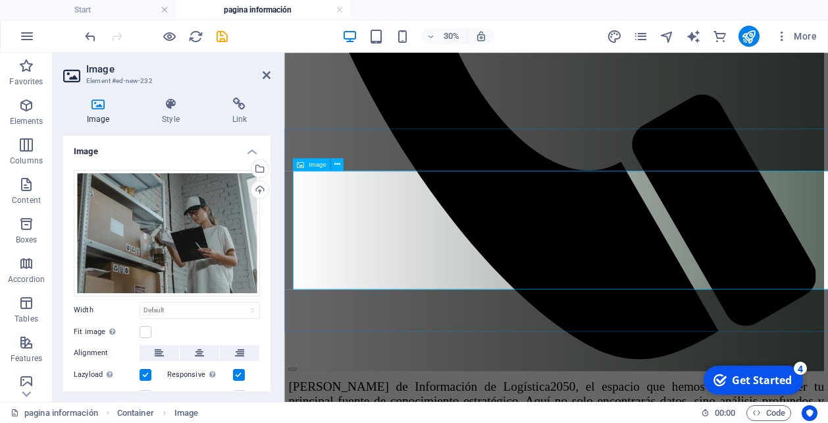
scroll to position [1282, 0]
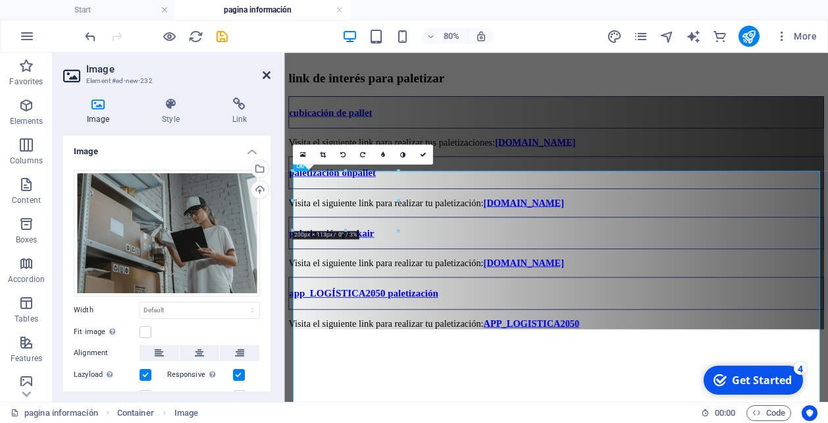
click at [268, 74] on icon at bounding box center [267, 75] width 8 height 11
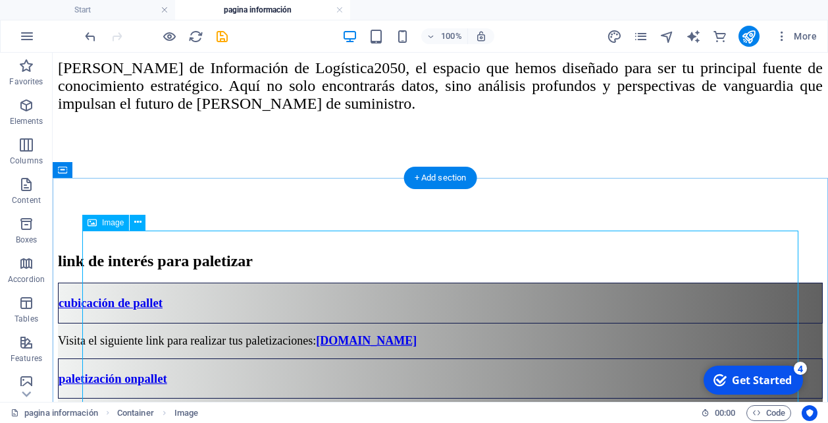
scroll to position [1217, 0]
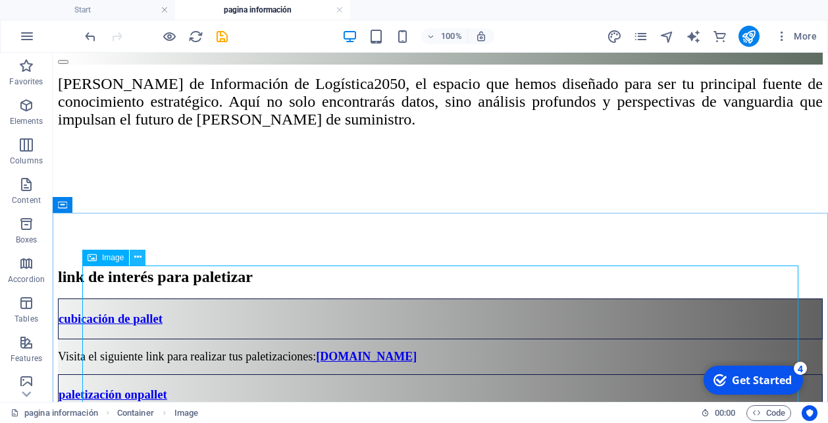
click at [138, 250] on icon at bounding box center [137, 257] width 7 height 14
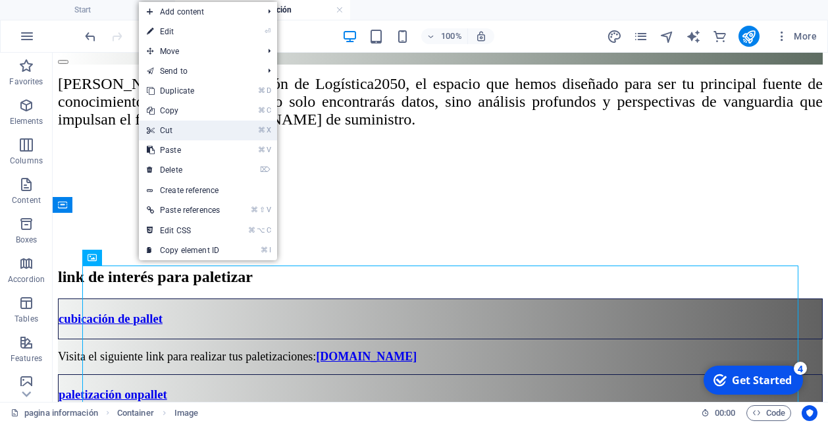
click at [186, 128] on link "⌘ X Cut" at bounding box center [183, 130] width 89 height 20
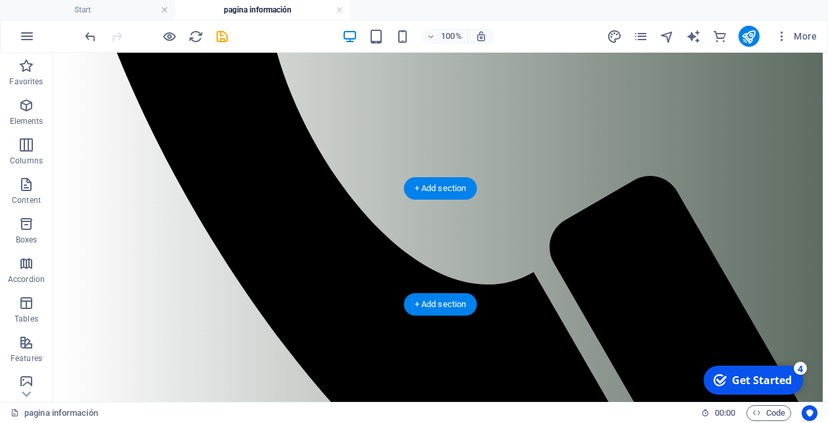
scroll to position [691, 0]
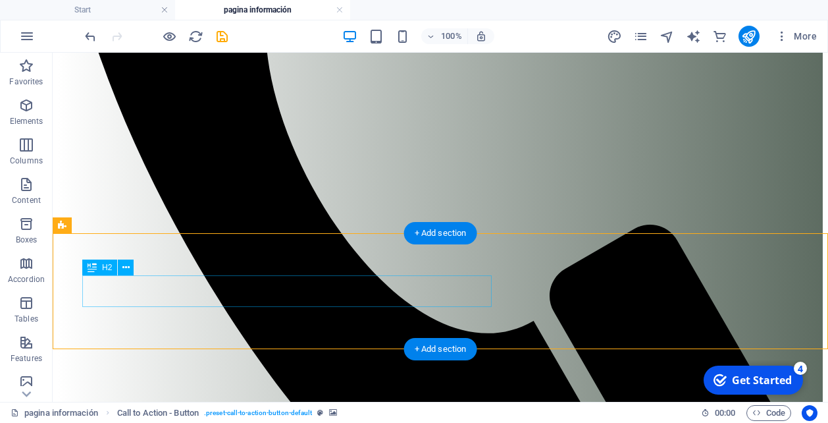
scroll to position [658, 0]
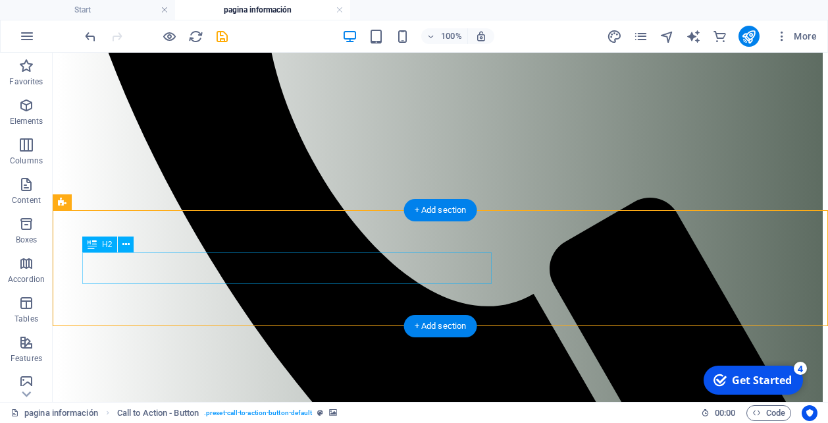
scroll to position [695, 0]
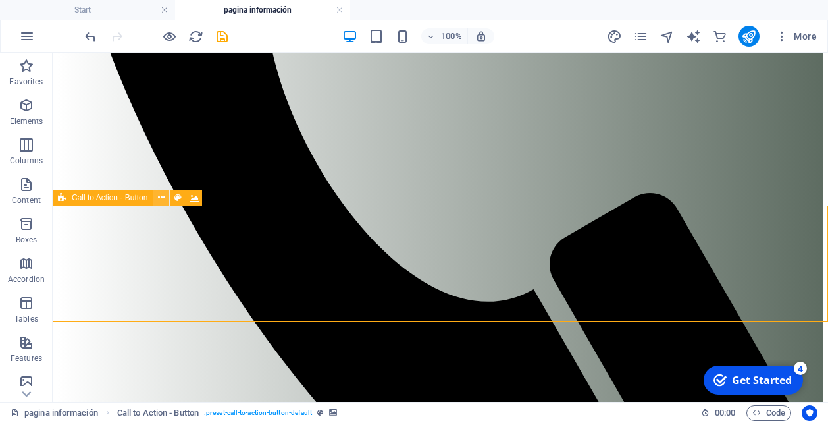
click at [162, 196] on icon at bounding box center [161, 198] width 7 height 14
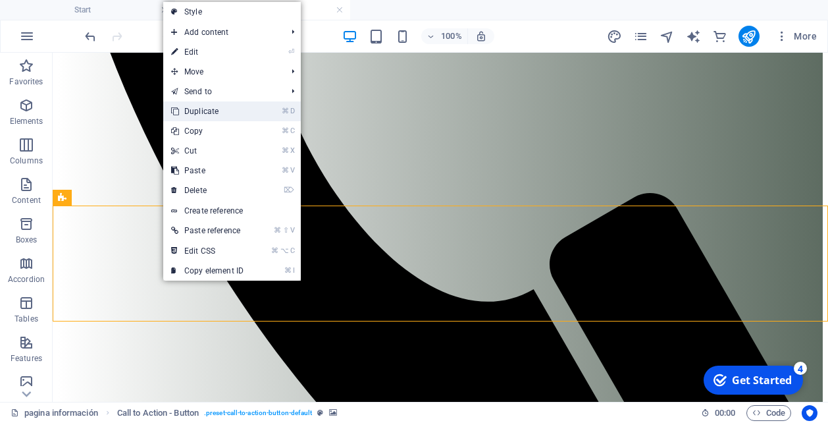
click at [223, 109] on link "⌘ D Duplicate" at bounding box center [207, 111] width 88 height 20
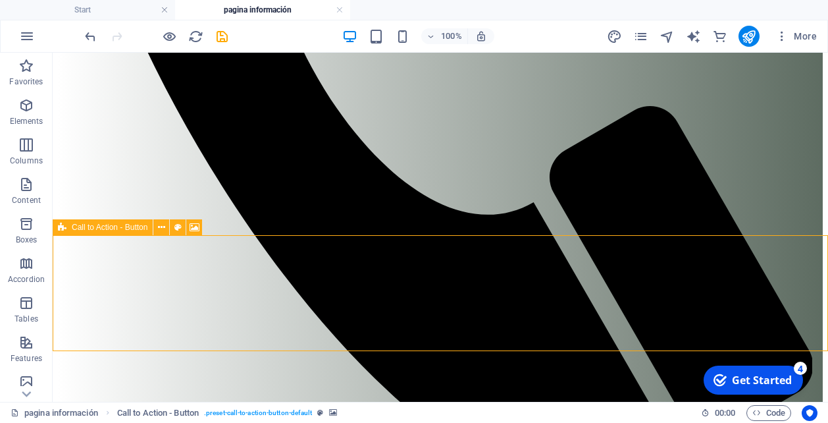
scroll to position [780, 0]
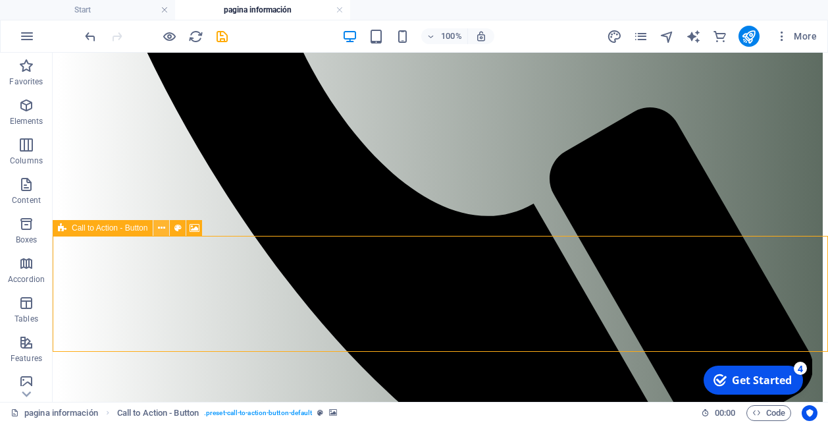
click at [161, 229] on icon at bounding box center [161, 228] width 7 height 14
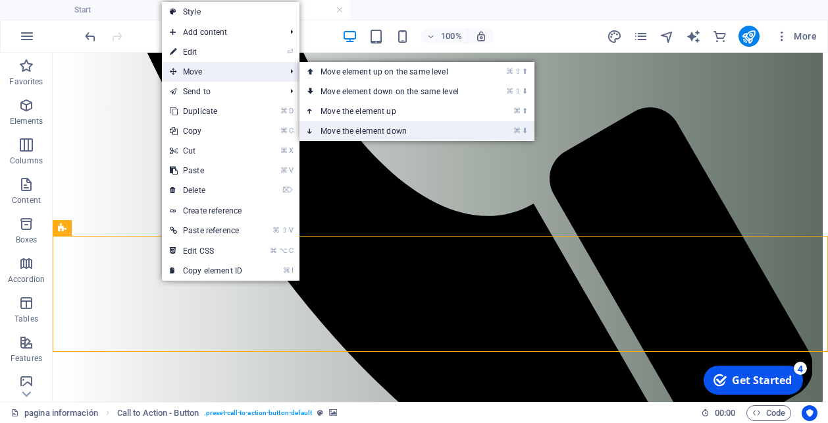
click at [334, 126] on link "⌘ ⬇ Move the element down" at bounding box center [393, 131] width 186 height 20
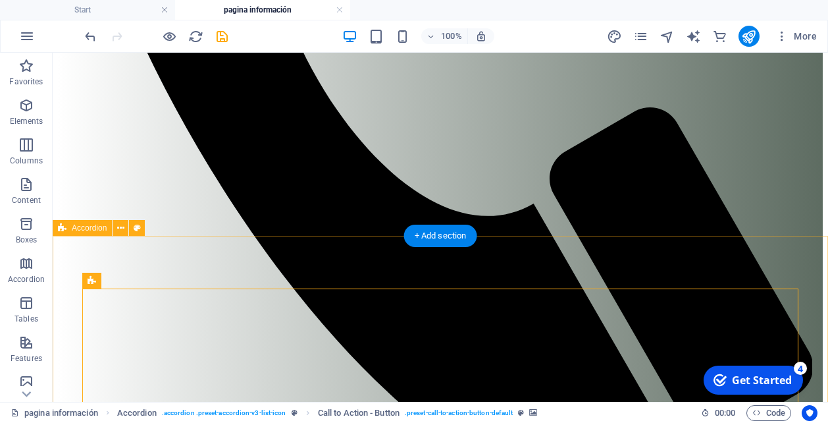
scroll to position [876, 0]
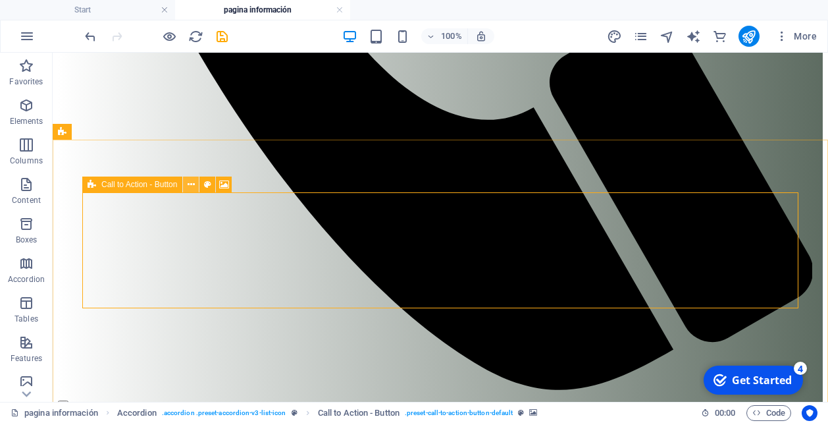
click at [193, 185] on icon at bounding box center [191, 185] width 7 height 14
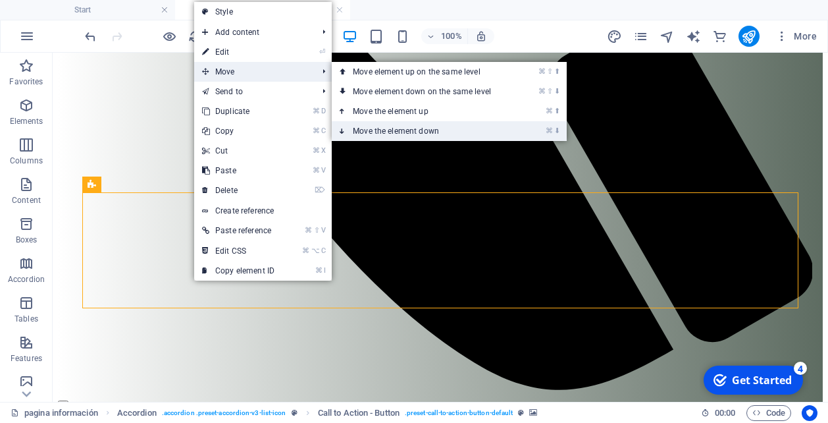
click at [376, 130] on link "⌘ ⬇ Move the element down" at bounding box center [425, 131] width 186 height 20
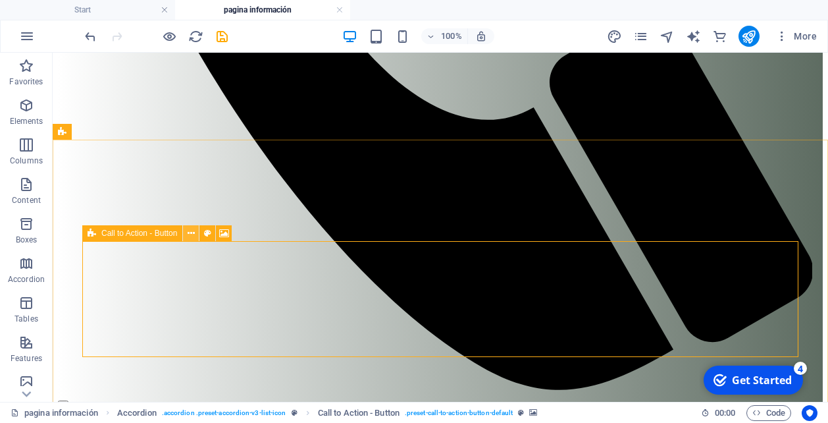
click at [192, 234] on icon at bounding box center [191, 233] width 7 height 14
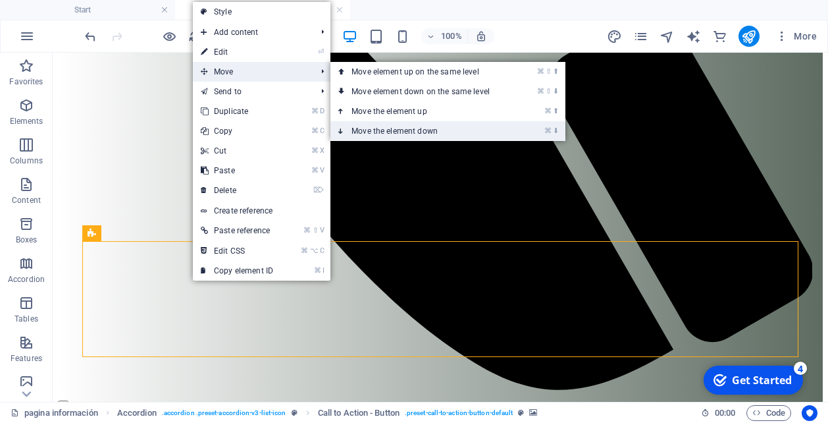
click at [366, 132] on link "⌘ ⬇ Move the element down" at bounding box center [423, 131] width 186 height 20
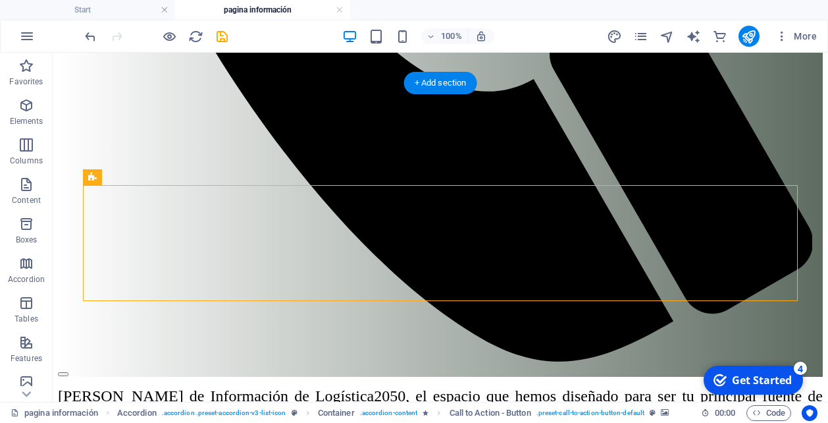
scroll to position [900, 0]
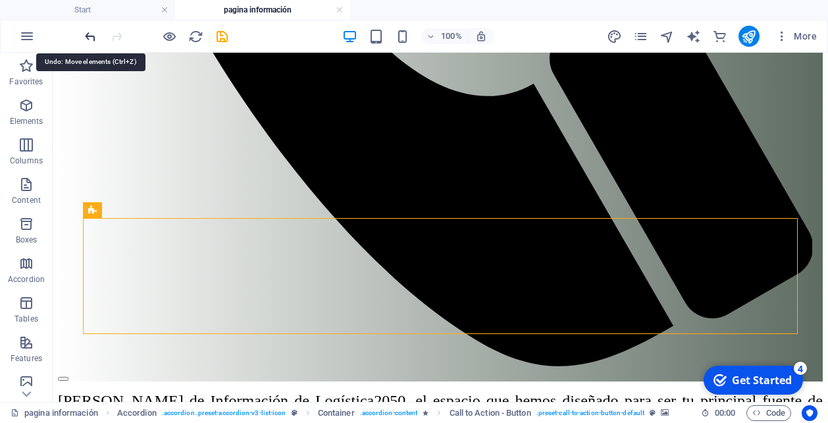
click at [91, 36] on icon "undo" at bounding box center [90, 36] width 15 height 15
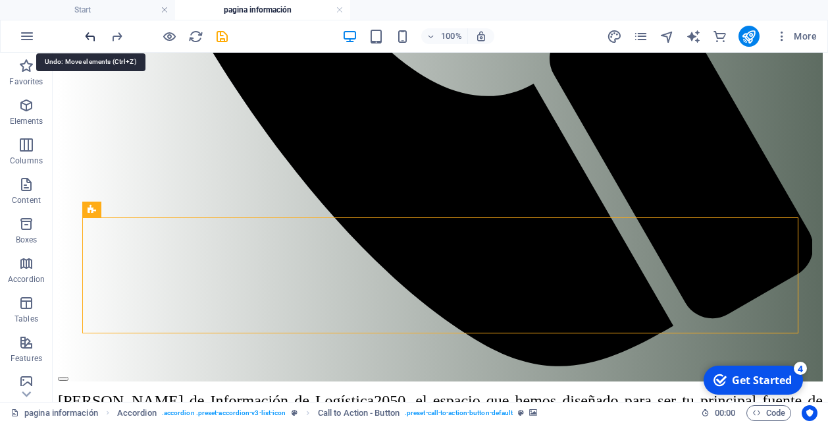
click at [91, 38] on icon "undo" at bounding box center [90, 36] width 15 height 15
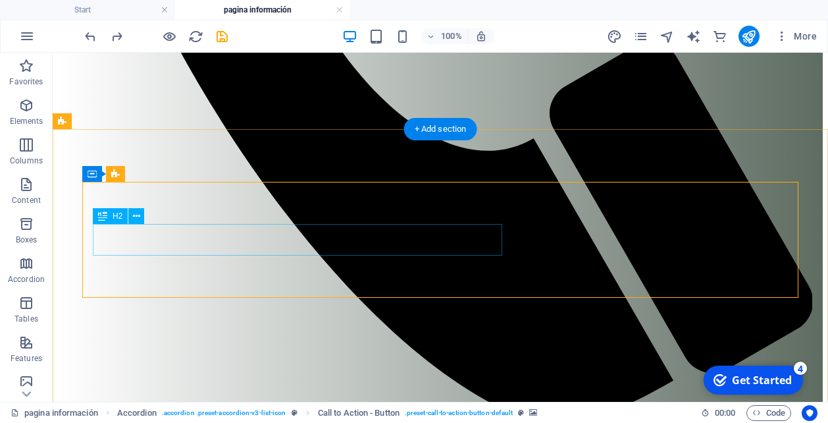
scroll to position [814, 0]
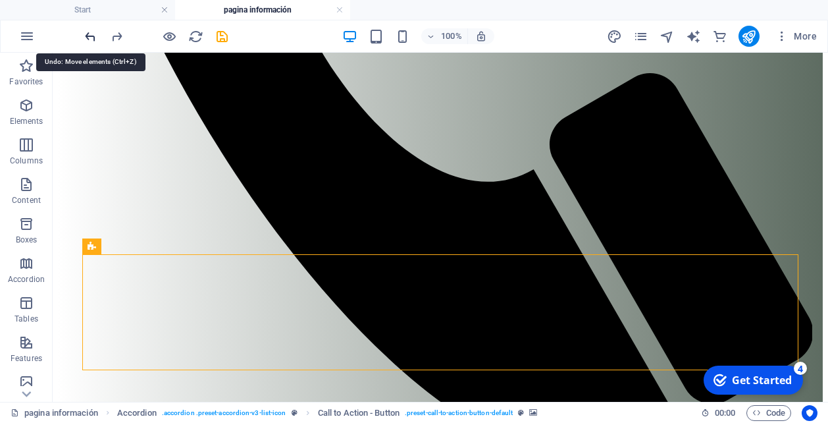
click at [92, 36] on icon "undo" at bounding box center [90, 36] width 15 height 15
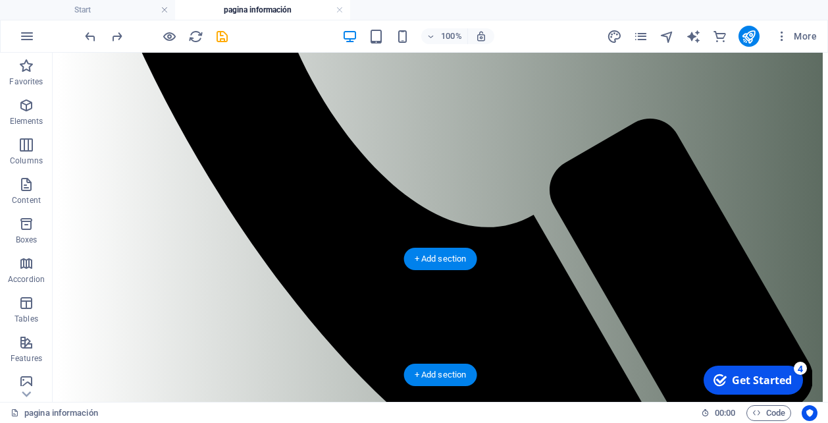
scroll to position [768, 0]
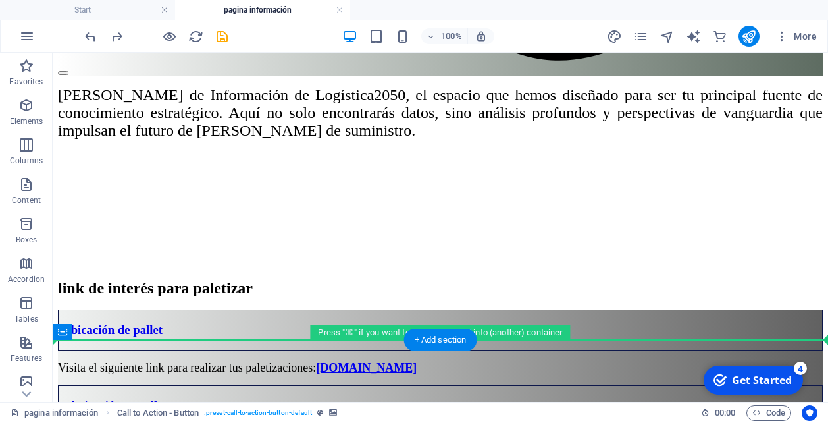
scroll to position [1284, 0]
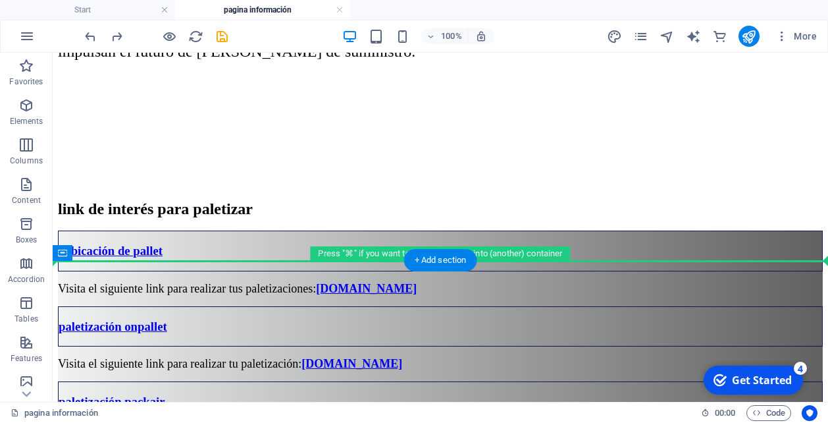
drag, startPoint x: 113, startPoint y: 292, endPoint x: 85, endPoint y: 254, distance: 47.0
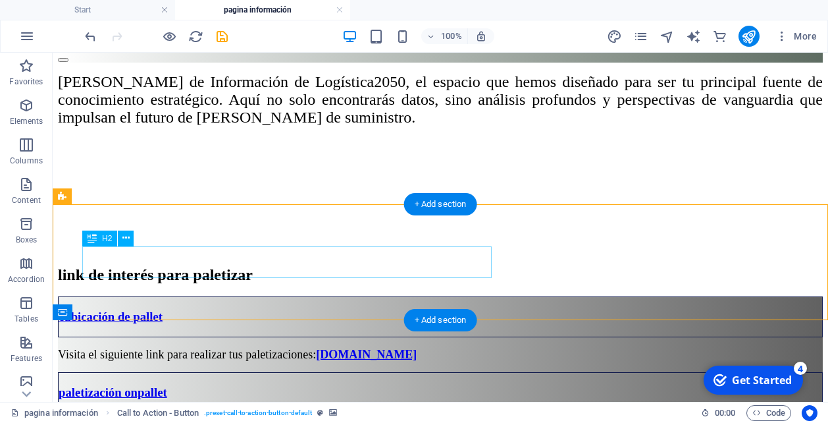
scroll to position [1235, 0]
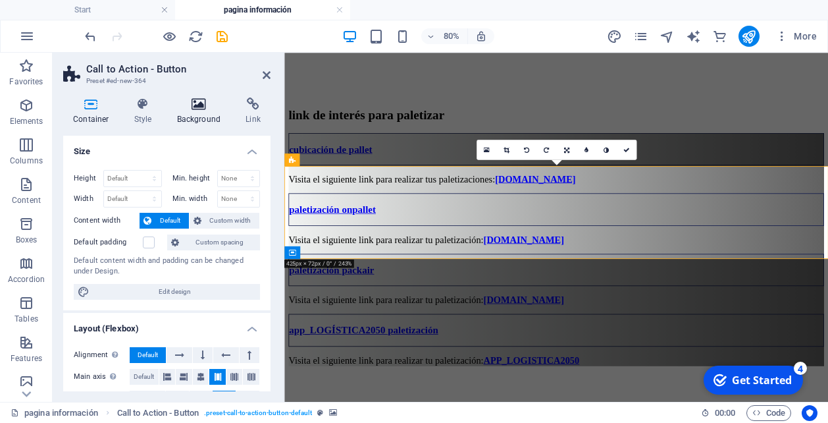
click at [201, 102] on icon at bounding box center [199, 103] width 64 height 13
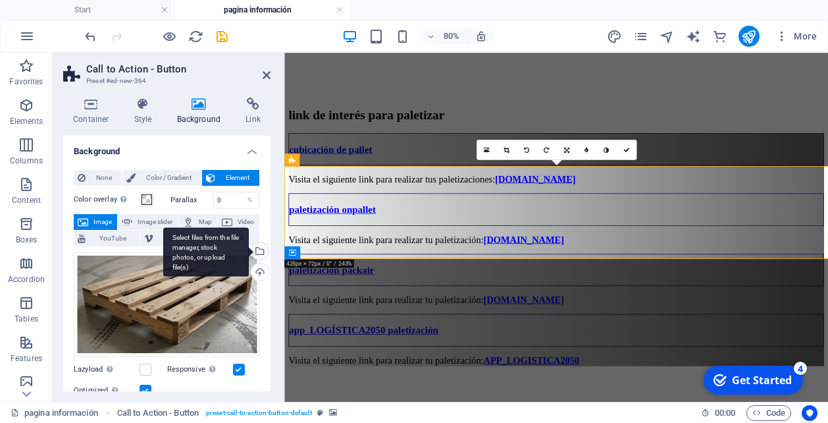
click at [257, 250] on div "Select files from the file manager, stock photos, or upload file(s)" at bounding box center [259, 252] width 20 height 20
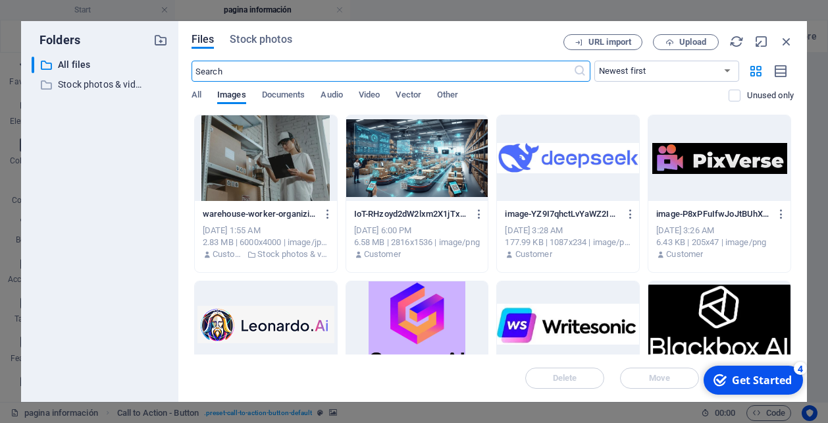
scroll to position [765, 0]
click at [257, 177] on div at bounding box center [266, 158] width 142 height 86
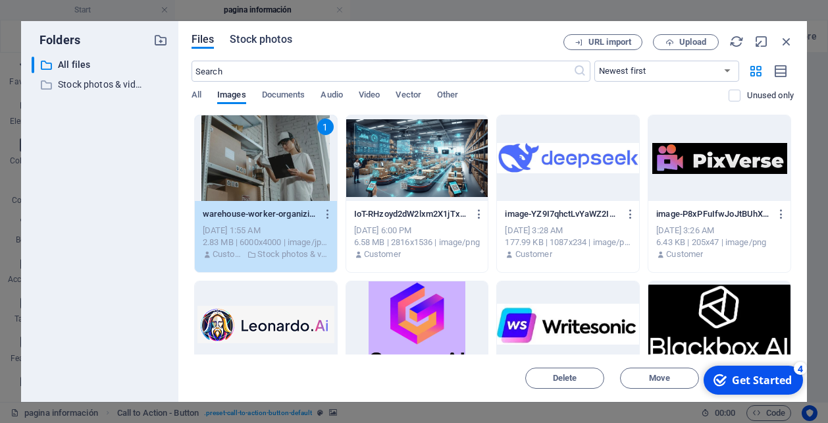
click at [268, 43] on span "Stock photos" at bounding box center [261, 40] width 62 height 16
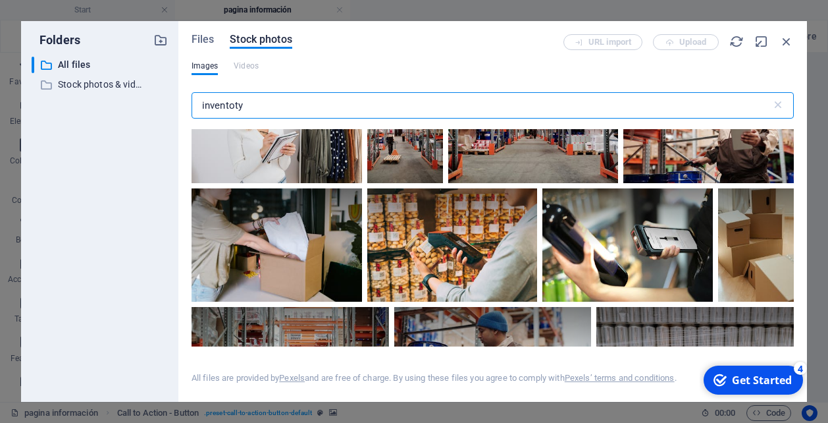
scroll to position [2683, 0]
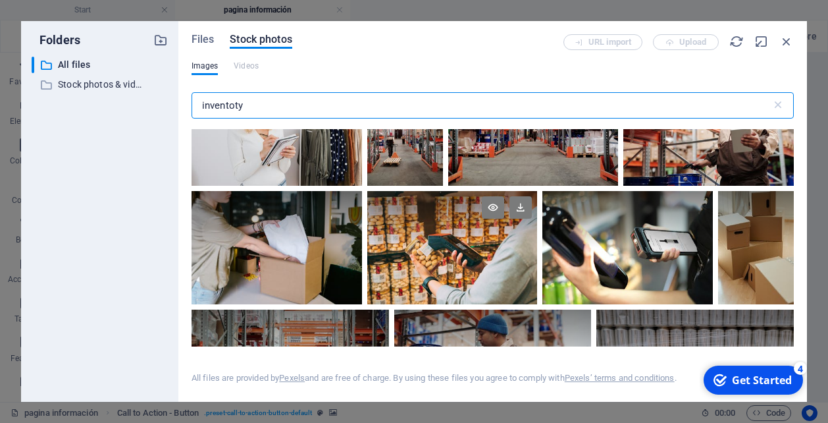
click at [431, 229] on div at bounding box center [452, 219] width 171 height 57
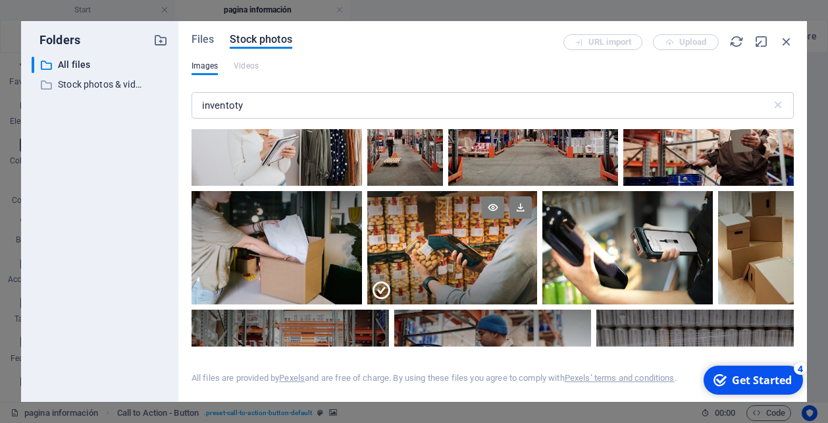
click at [431, 229] on div at bounding box center [452, 219] width 171 height 57
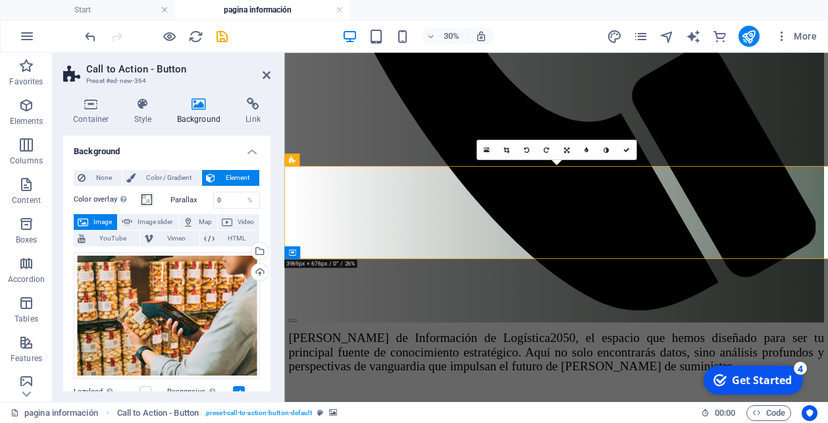
scroll to position [1235, 0]
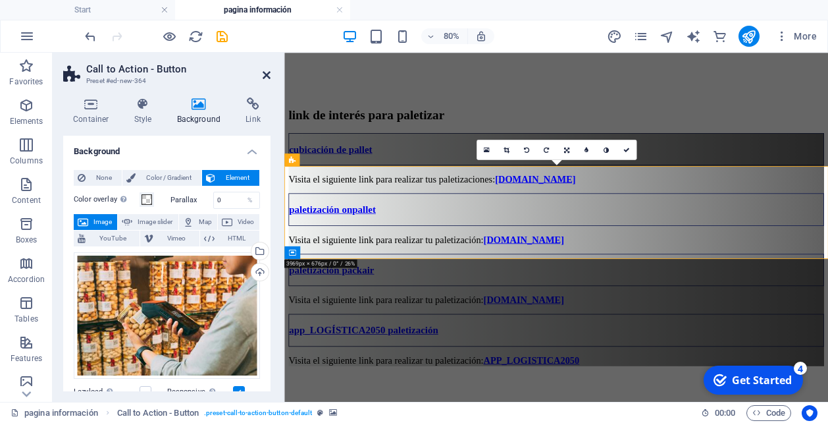
drag, startPoint x: 266, startPoint y: 73, endPoint x: 213, endPoint y: 20, distance: 74.5
click at [266, 73] on icon at bounding box center [267, 75] width 8 height 11
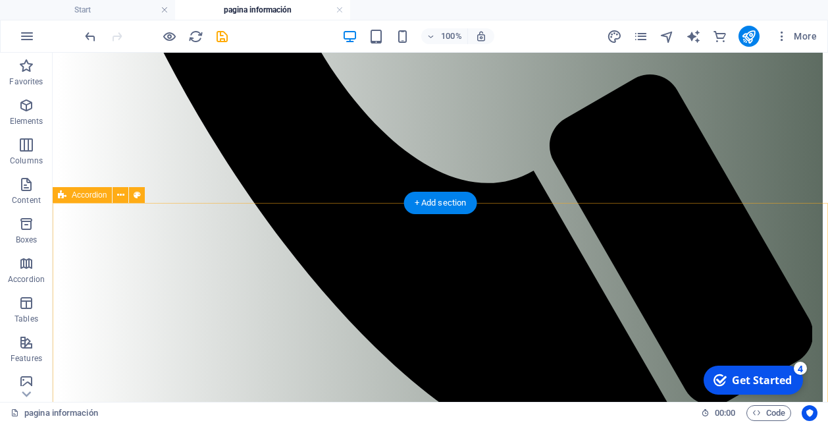
scroll to position [835, 0]
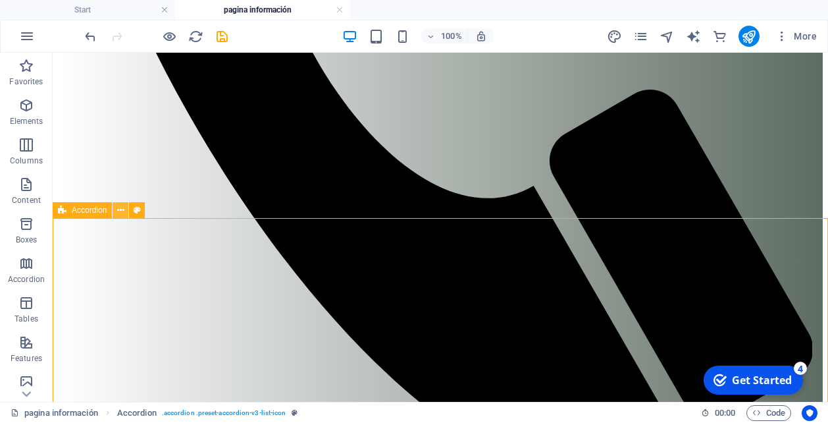
click at [120, 208] on icon at bounding box center [120, 210] width 7 height 14
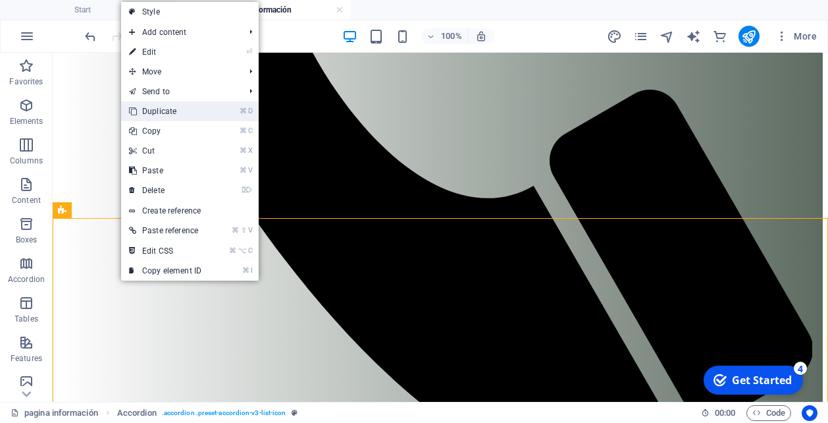
click at [182, 113] on link "⌘ D Duplicate" at bounding box center [165, 111] width 88 height 20
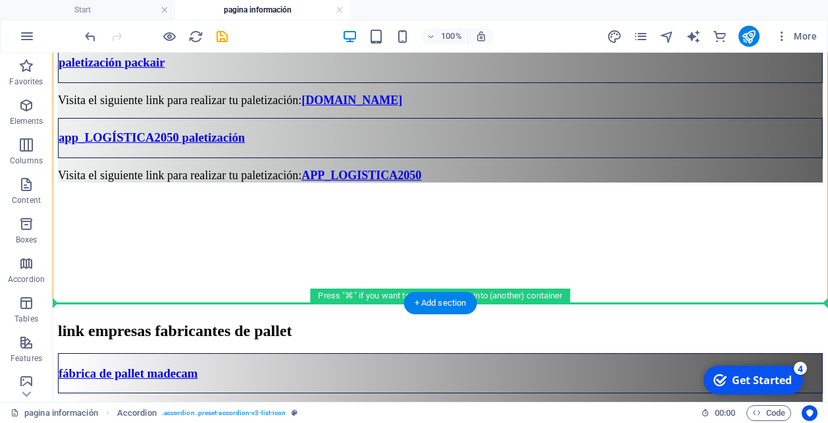
scroll to position [1645, 0]
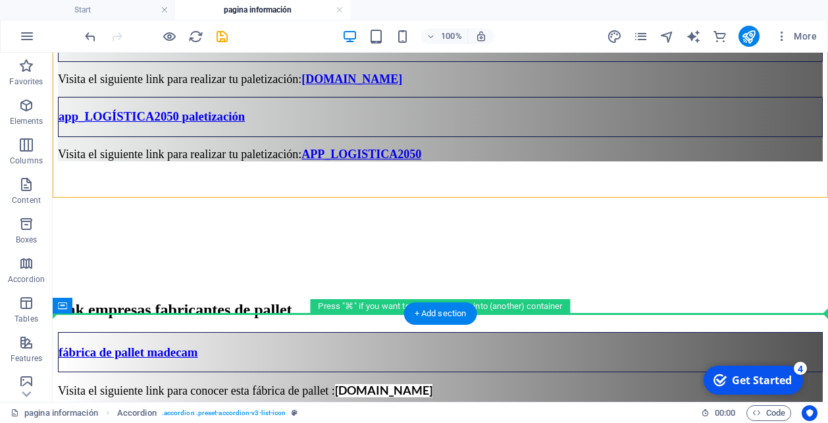
drag, startPoint x: 120, startPoint y: 275, endPoint x: 106, endPoint y: 313, distance: 40.6
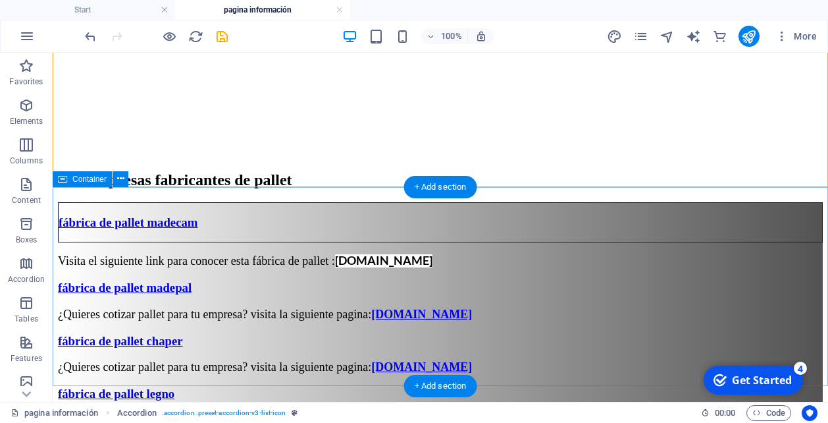
scroll to position [1768, 0]
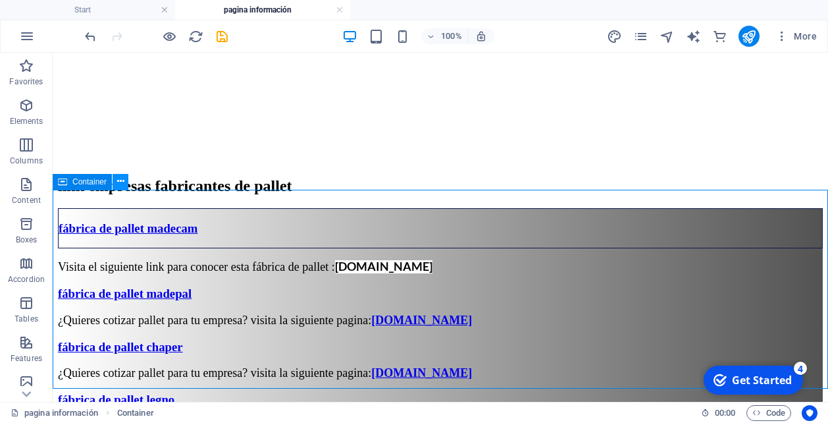
click at [121, 179] on icon at bounding box center [120, 181] width 7 height 14
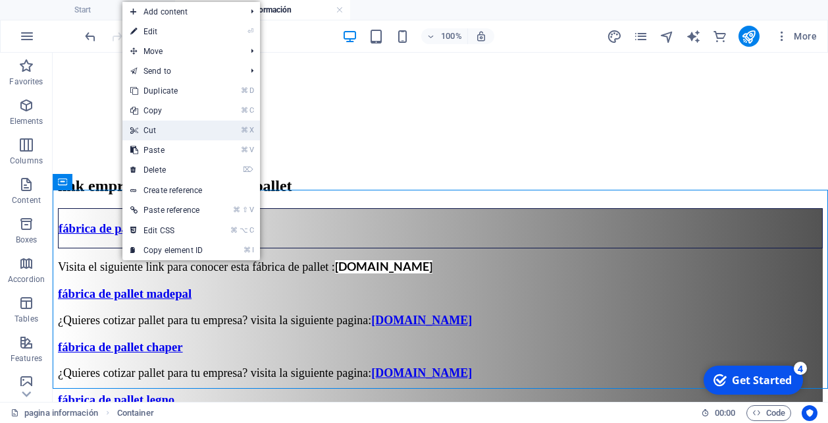
click at [171, 126] on link "⌘ X Cut" at bounding box center [166, 130] width 88 height 20
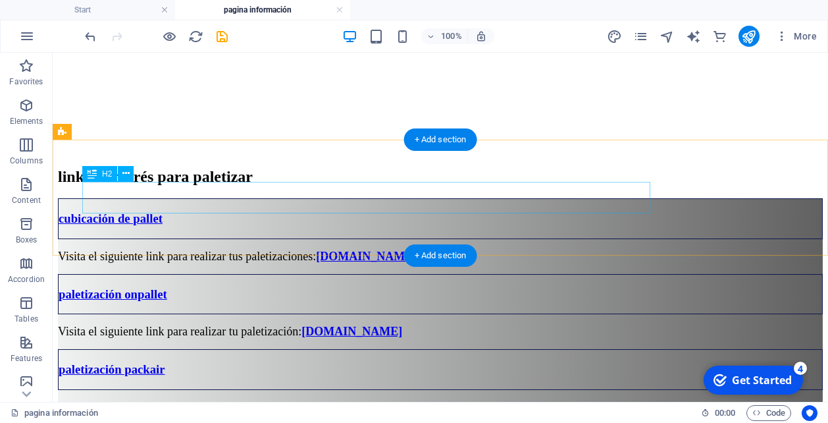
scroll to position [1317, 0]
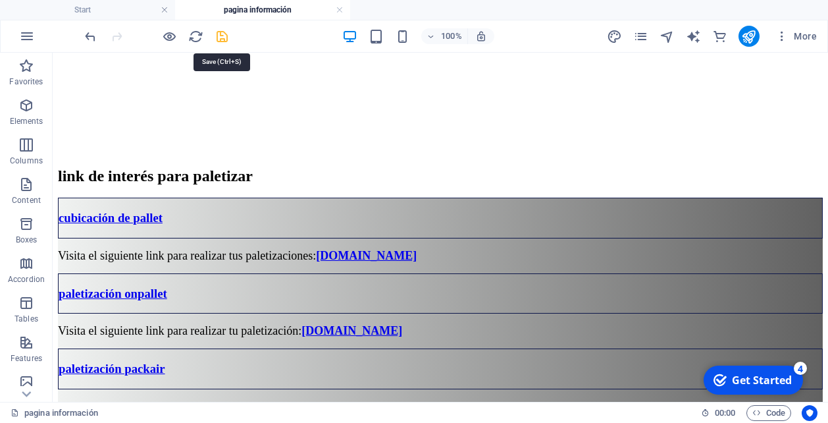
click at [223, 38] on icon "save" at bounding box center [222, 36] width 15 height 15
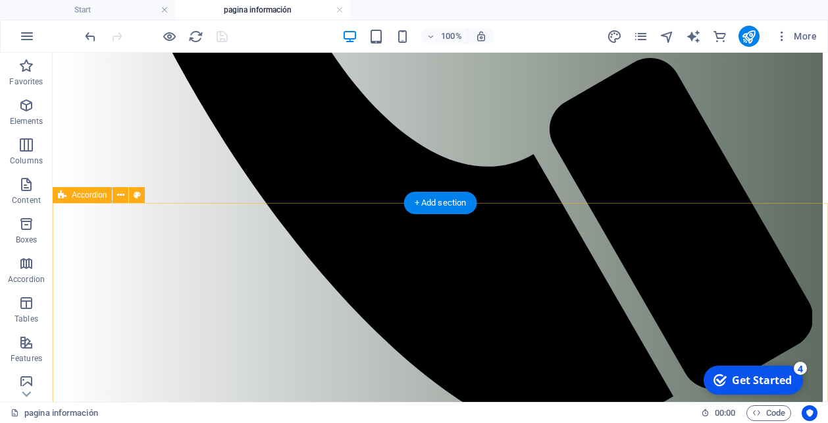
scroll to position [797, 0]
